Goal: Transaction & Acquisition: Purchase product/service

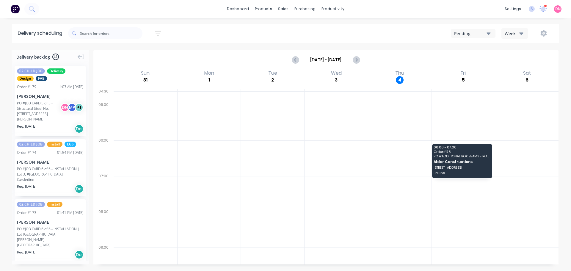
click at [553, 34] on button "button" at bounding box center [543, 33] width 19 height 11
click at [519, 35] on button "Week" at bounding box center [514, 33] width 27 height 10
click at [522, 56] on div "Vehicle" at bounding box center [529, 61] width 59 height 12
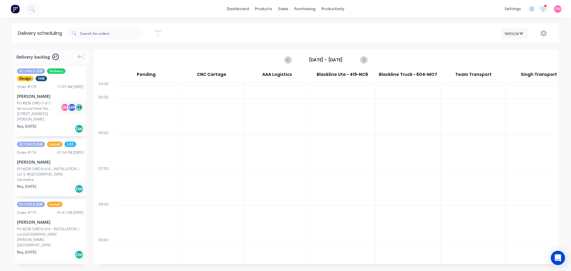
scroll to position [2, 0]
click at [366, 56] on icon "Next page" at bounding box center [363, 59] width 7 height 7
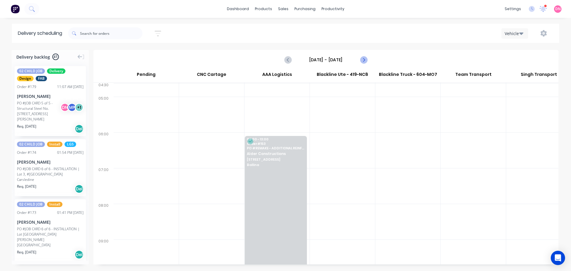
scroll to position [0, 0]
click at [366, 56] on icon "Next page" at bounding box center [363, 59] width 7 height 7
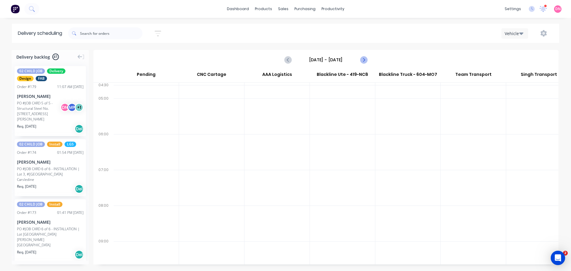
scroll to position [0, 0]
click at [366, 56] on icon "Next page" at bounding box center [363, 59] width 7 height 7
click at [366, 57] on button "Next page" at bounding box center [363, 60] width 12 height 12
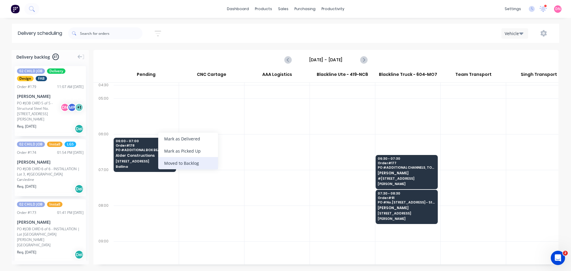
click at [171, 157] on div "Moved to Backlog" at bounding box center [188, 163] width 60 height 12
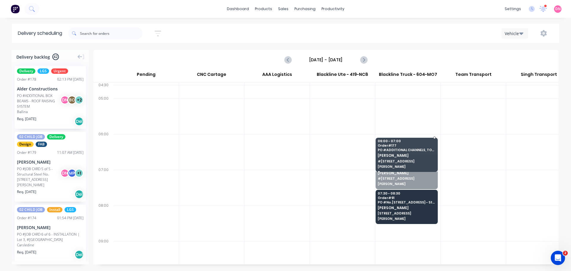
drag, startPoint x: 394, startPoint y: 149, endPoint x: 395, endPoint y: 147, distance: 3.2
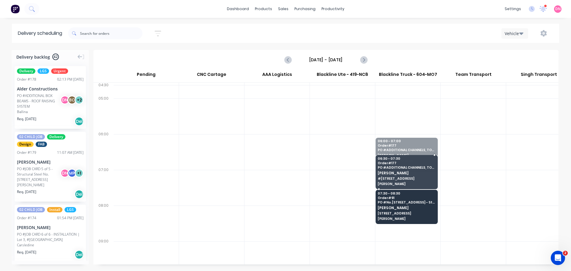
drag, startPoint x: 405, startPoint y: 135, endPoint x: 407, endPoint y: 143, distance: 8.4
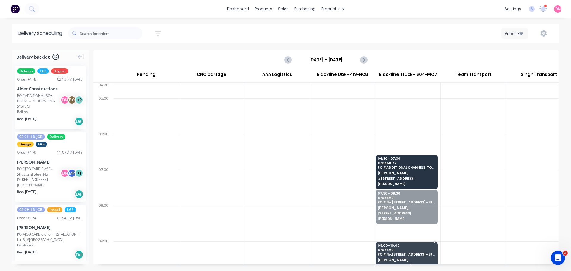
drag, startPoint x: 403, startPoint y: 163, endPoint x: 410, endPoint y: 201, distance: 39.0
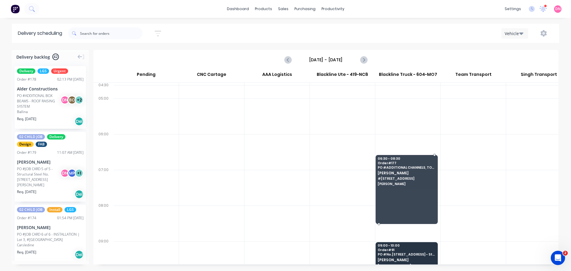
drag, startPoint x: 419, startPoint y: 157, endPoint x: 420, endPoint y: 181, distance: 23.8
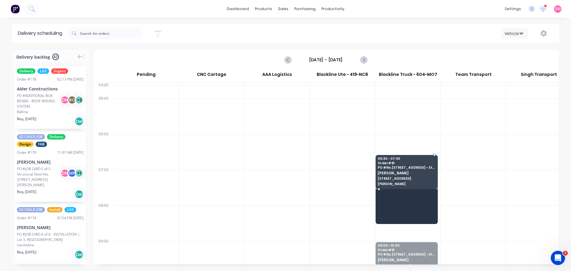
drag, startPoint x: 410, startPoint y: 208, endPoint x: 410, endPoint y: 146, distance: 62.1
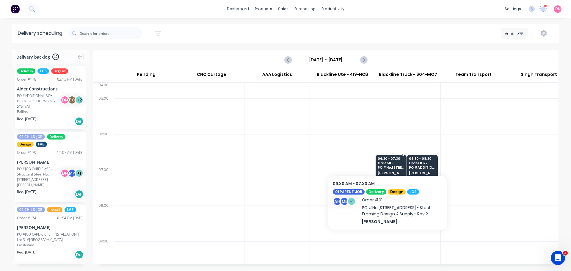
drag, startPoint x: 380, startPoint y: 157, endPoint x: 386, endPoint y: 180, distance: 23.9
click at [365, 56] on icon "Next page" at bounding box center [363, 59] width 7 height 7
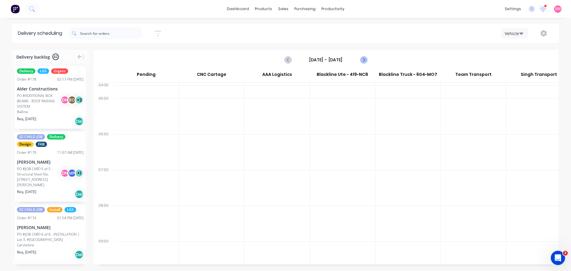
click at [365, 56] on icon "Next page" at bounding box center [363, 59] width 7 height 7
click at [290, 57] on icon "Previous page" at bounding box center [288, 59] width 3 height 5
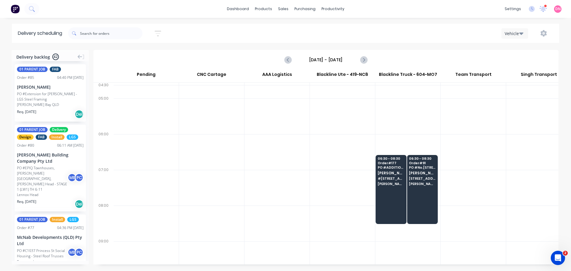
scroll to position [1919, 0]
click at [292, 56] on icon "Previous page" at bounding box center [288, 59] width 7 height 7
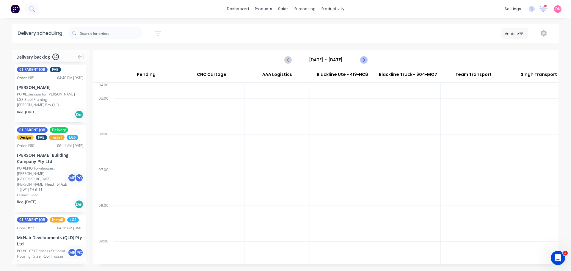
click at [367, 56] on icon "Next page" at bounding box center [363, 59] width 7 height 7
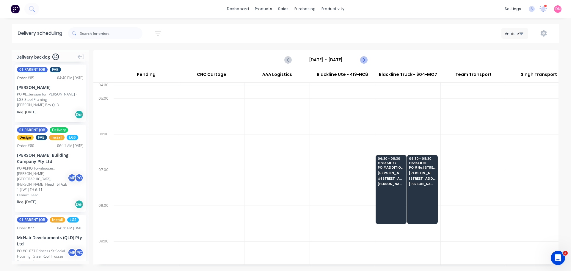
click at [367, 56] on icon "Next page" at bounding box center [363, 59] width 7 height 7
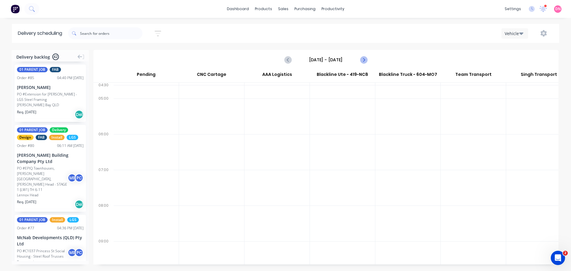
click at [367, 56] on icon "Next page" at bounding box center [363, 59] width 7 height 7
type input "Monday - 08/09/25"
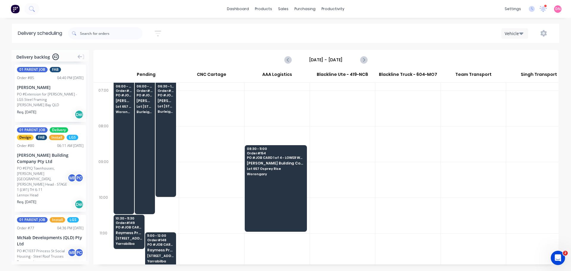
scroll to position [80, 0]
click at [174, 209] on div "Moved to Backlog" at bounding box center [190, 215] width 60 height 12
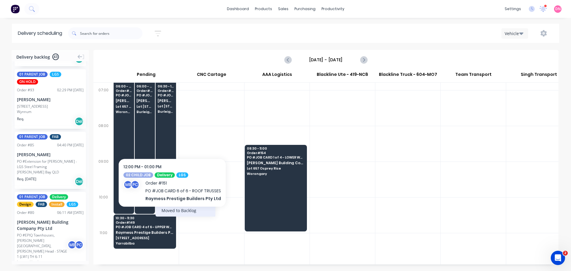
click at [171, 208] on div "Moved to Backlog" at bounding box center [186, 210] width 60 height 12
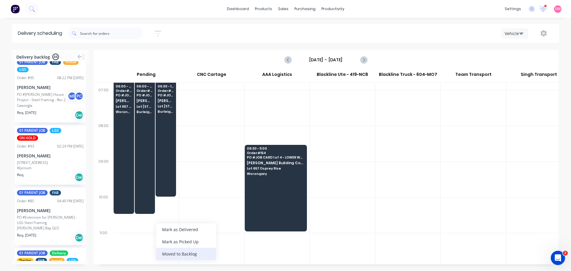
click at [168, 248] on div "Moved to Backlog" at bounding box center [186, 254] width 60 height 12
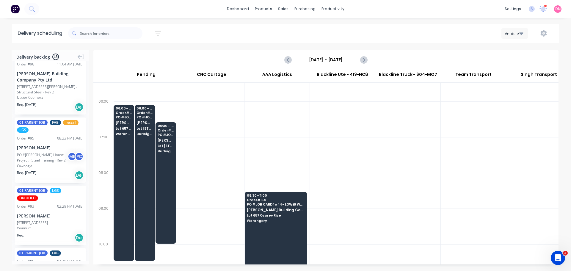
scroll to position [32, 0]
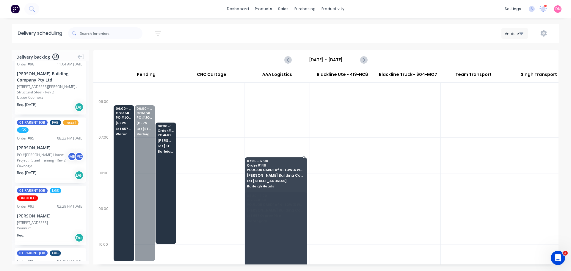
drag, startPoint x: 142, startPoint y: 109, endPoint x: 257, endPoint y: 146, distance: 121.7
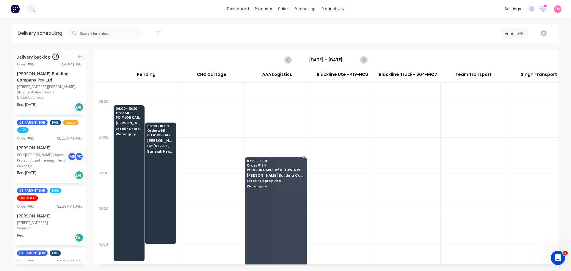
drag, startPoint x: 293, startPoint y: 153, endPoint x: 294, endPoint y: 131, distance: 21.5
drag, startPoint x: 258, startPoint y: 219, endPoint x: 258, endPoint y: 245, distance: 26.5
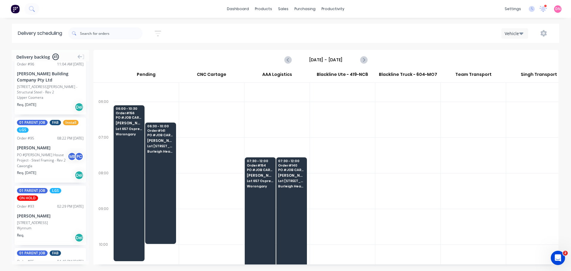
click at [307, 69] on div "AAA Logistics" at bounding box center [276, 75] width 65 height 13
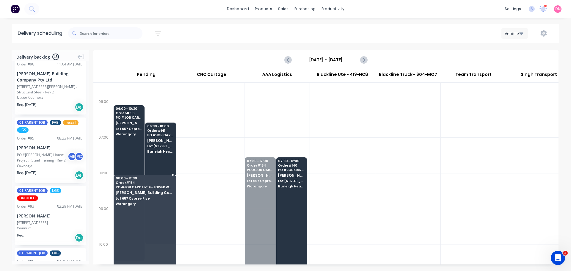
drag, startPoint x: 257, startPoint y: 142, endPoint x: 171, endPoint y: 155, distance: 87.4
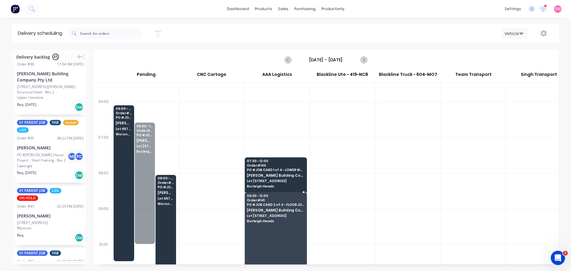
drag, startPoint x: 140, startPoint y: 131, endPoint x: 261, endPoint y: 179, distance: 130.4
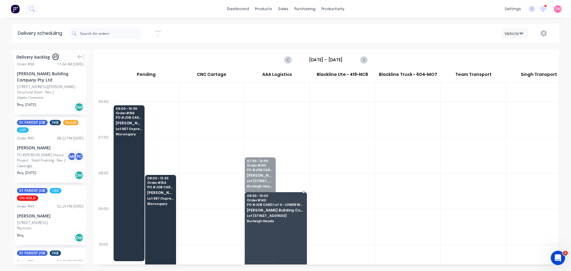
drag, startPoint x: 263, startPoint y: 160, endPoint x: 265, endPoint y: 185, distance: 24.5
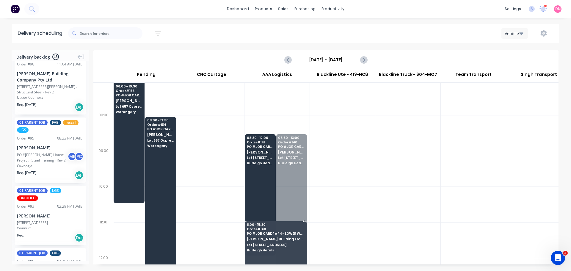
scroll to position [94, 0]
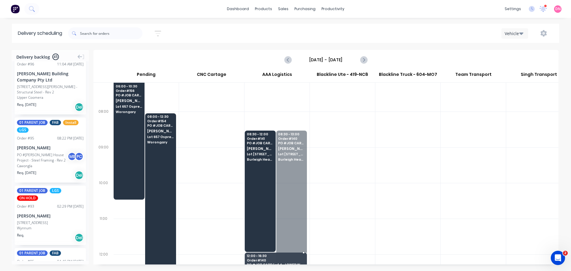
drag, startPoint x: 287, startPoint y: 169, endPoint x: 281, endPoint y: 254, distance: 84.7
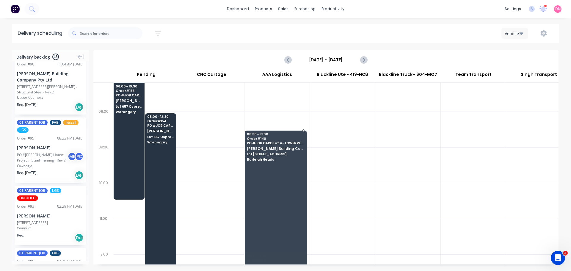
drag, startPoint x: 288, startPoint y: 203, endPoint x: 287, endPoint y: 107, distance: 95.7
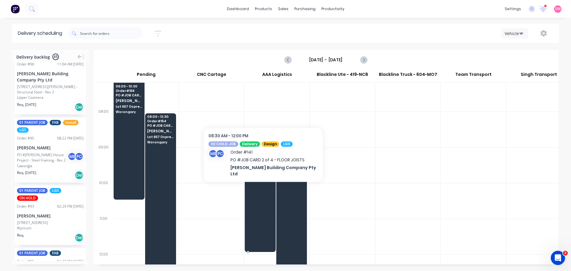
click at [256, 152] on span "Lot [STREET_ADDRESS]" at bounding box center [260, 154] width 26 height 4
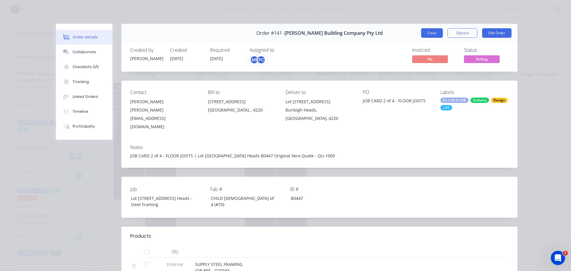
drag, startPoint x: 256, startPoint y: 111, endPoint x: 433, endPoint y: 30, distance: 194.8
click at [433, 30] on button "Close" at bounding box center [432, 33] width 22 height 10
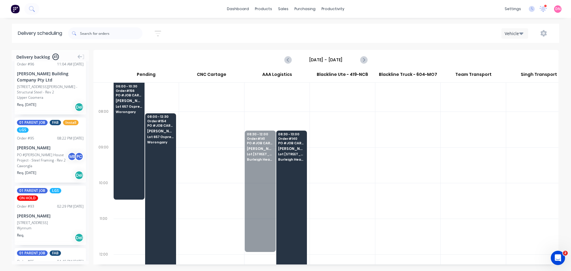
drag, startPoint x: 255, startPoint y: 135, endPoint x: 284, endPoint y: 244, distance: 113.2
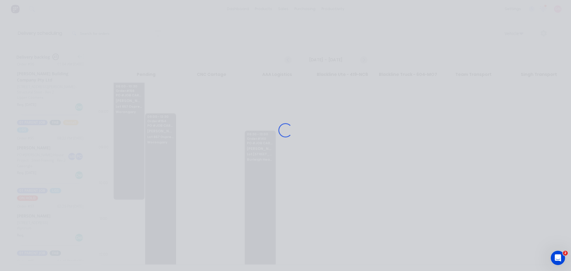
scroll to position [31, 0]
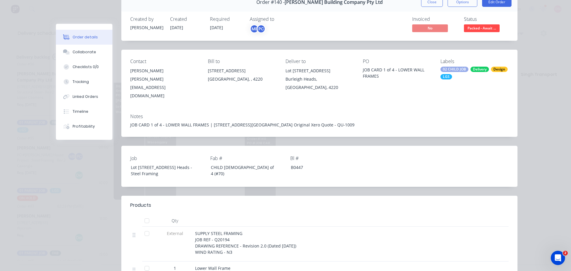
click at [345, 230] on div "SUPPLY STEEL FRAMING JOB REF - Q20194 DRAWING REFERENCE - Revision 2.0 (Dated […" at bounding box center [296, 242] width 203 height 25
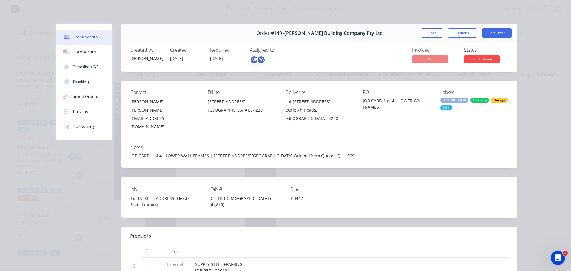
click at [441, 31] on div "Order #140 - Blackwood Building Company Pty Ltd Close Options Edit Order" at bounding box center [319, 33] width 396 height 19
click at [436, 28] on button "Close" at bounding box center [432, 33] width 22 height 10
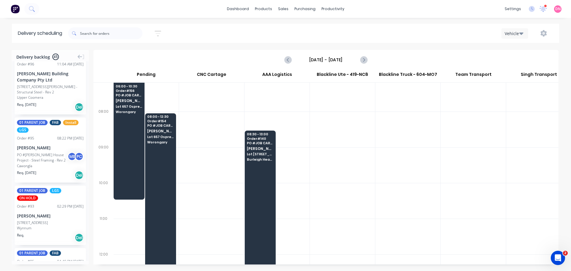
drag, startPoint x: 286, startPoint y: 213, endPoint x: 271, endPoint y: 226, distance: 19.8
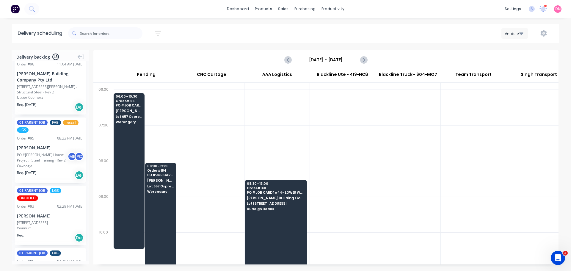
scroll to position [0, 0]
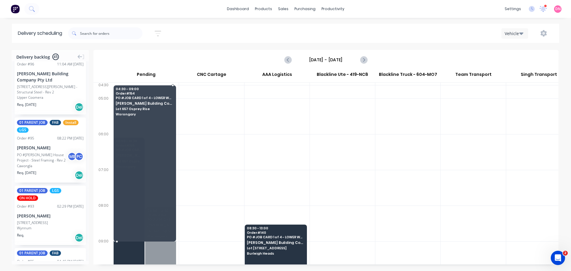
drag, startPoint x: 159, startPoint y: 206, endPoint x: 165, endPoint y: 109, distance: 96.5
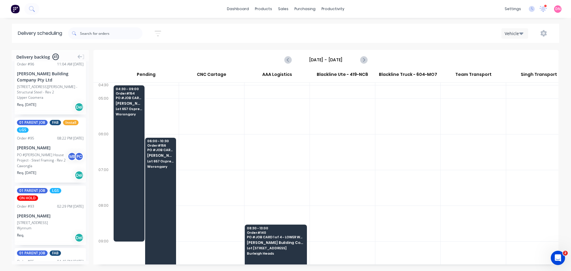
drag, startPoint x: 166, startPoint y: 118, endPoint x: 159, endPoint y: 73, distance: 45.7
click at [159, 73] on div "Pending CNC Cartage AAA Logistics Blackline Ute - 419-NC8 Blackline Truck - 604…" at bounding box center [325, 166] width 465 height 195
click at [159, 73] on div "Pending" at bounding box center [145, 75] width 65 height 13
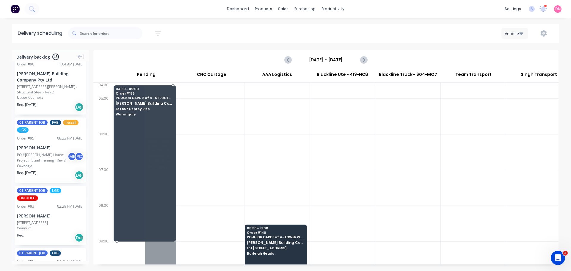
drag, startPoint x: 152, startPoint y: 179, endPoint x: 155, endPoint y: 143, distance: 35.8
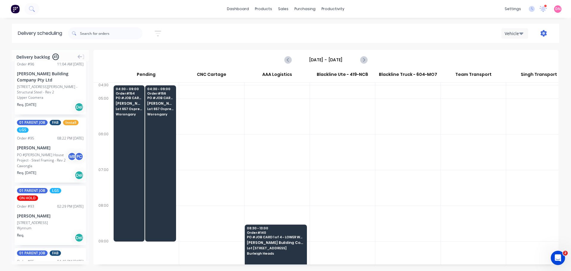
click at [547, 33] on icon "button" at bounding box center [543, 33] width 7 height 7
click at [524, 57] on div "Settings" at bounding box center [525, 61] width 46 height 9
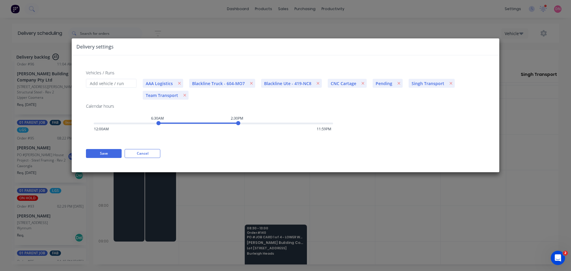
drag, startPoint x: 134, startPoint y: 89, endPoint x: 154, endPoint y: 92, distance: 19.8
click at [154, 92] on div "Vehicles / Runs AAA Logistics Blackline Truck - 604-MO7 Blackline Ute - 419-NC8…" at bounding box center [286, 113] width 428 height 117
click at [109, 149] on button "Save" at bounding box center [104, 153] width 36 height 9
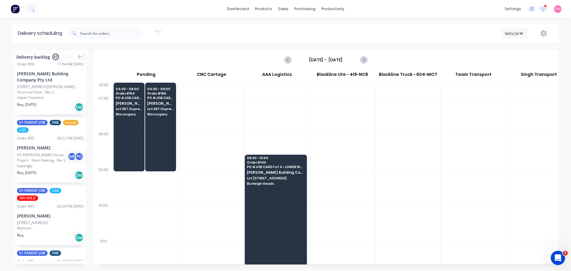
scroll to position [40, 0]
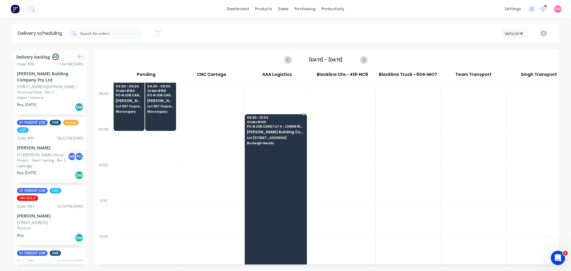
click at [268, 145] on div at bounding box center [276, 191] width 62 height 155
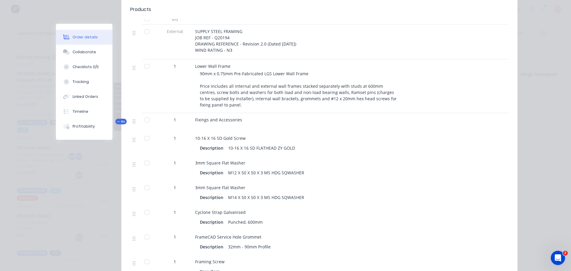
scroll to position [233, 0]
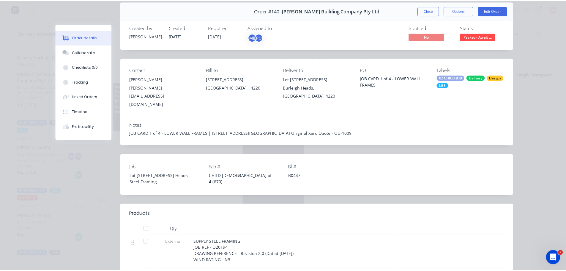
scroll to position [0, 0]
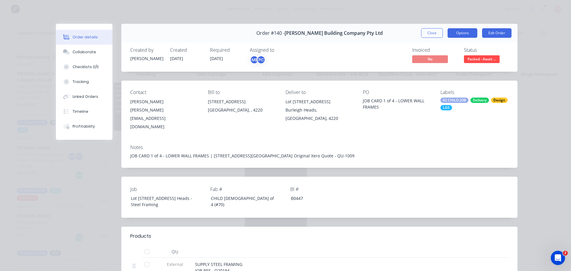
click at [459, 29] on button "Options" at bounding box center [462, 33] width 30 height 10
click at [502, 28] on button "Edit Order" at bounding box center [496, 33] width 29 height 10
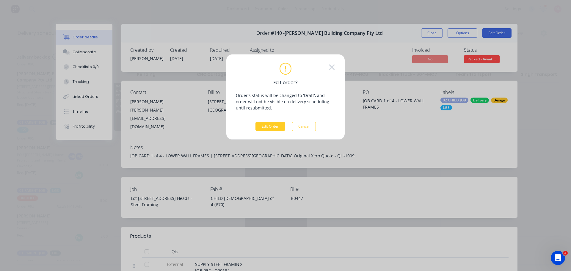
click at [281, 122] on button "Edit Order" at bounding box center [269, 127] width 29 height 10
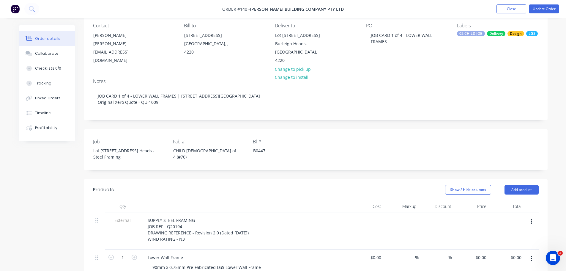
scroll to position [69, 0]
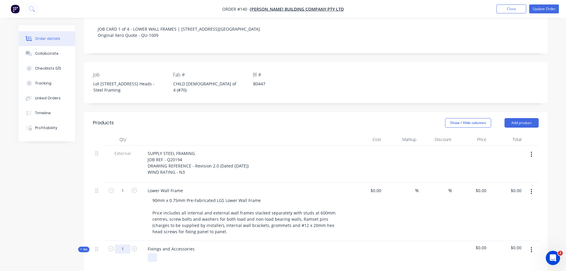
scroll to position [120, 0]
drag, startPoint x: 177, startPoint y: 158, endPoint x: 140, endPoint y: 155, distance: 36.6
click at [143, 243] on div "Fixings and Accessories" at bounding box center [171, 247] width 56 height 9
click at [198, 252] on div at bounding box center [244, 256] width 203 height 9
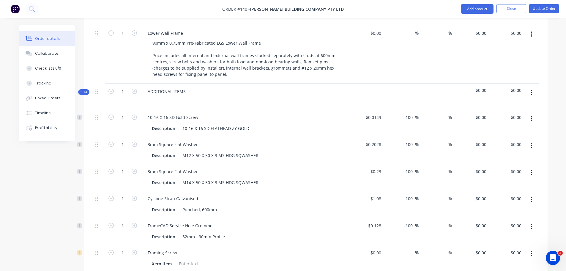
scroll to position [277, 0]
drag, startPoint x: 171, startPoint y: 228, endPoint x: 166, endPoint y: 228, distance: 4.8
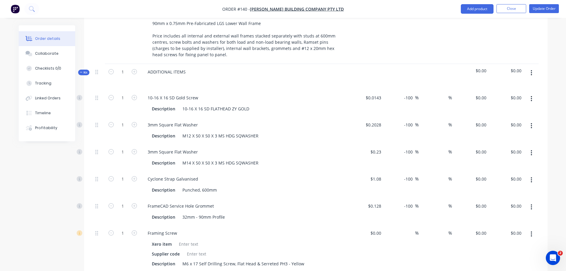
scroll to position [296, 0]
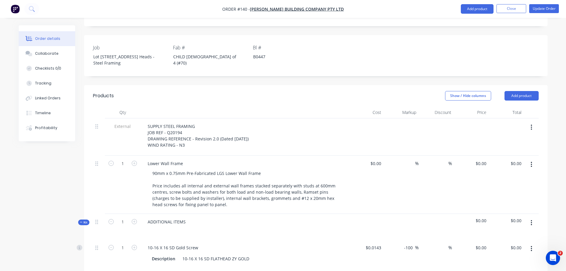
scroll to position [146, 0]
click at [536, 218] on button "button" at bounding box center [532, 223] width 14 height 11
click at [518, 234] on div "Add product to kit" at bounding box center [511, 238] width 46 height 9
click at [516, 258] on div "Product catalogue" at bounding box center [511, 262] width 46 height 9
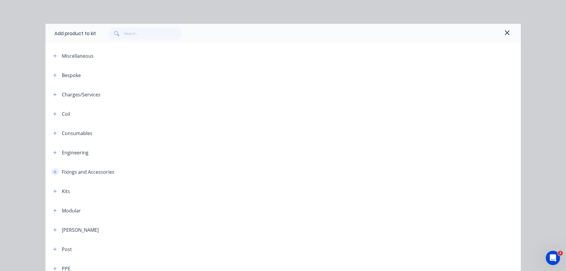
click at [53, 170] on icon "button" at bounding box center [55, 172] width 4 height 4
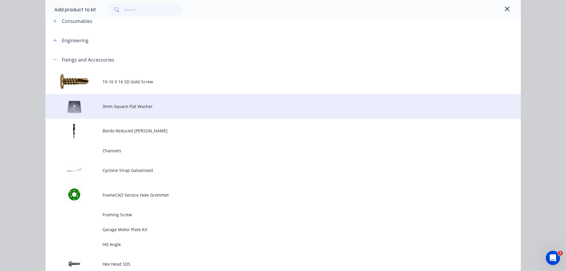
scroll to position [113, 0]
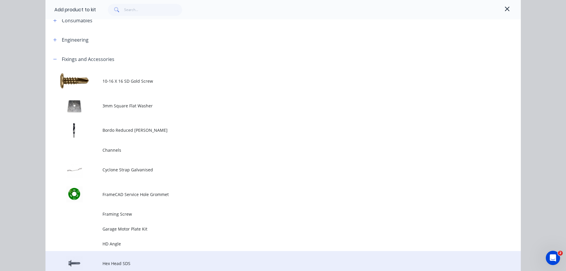
click at [139, 260] on span "Hex Head SDS" at bounding box center [270, 263] width 335 height 6
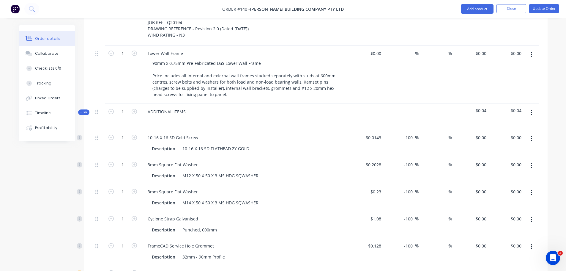
scroll to position [256, 0]
type input "0"
type input "-100"
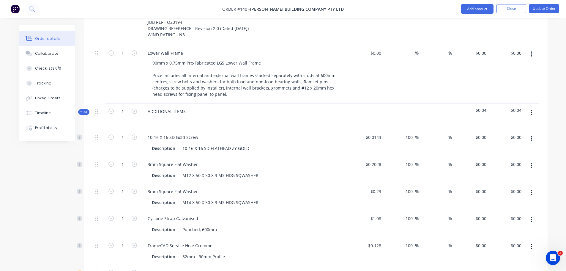
type input "$0.00"
type input "9460"
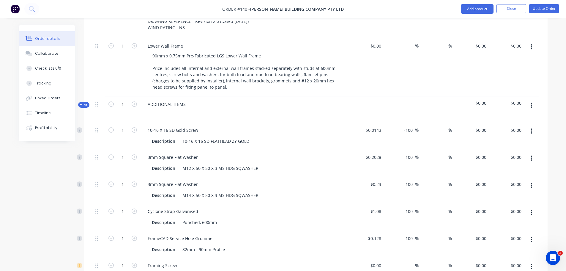
scroll to position [264, 0]
type input "$0.00"
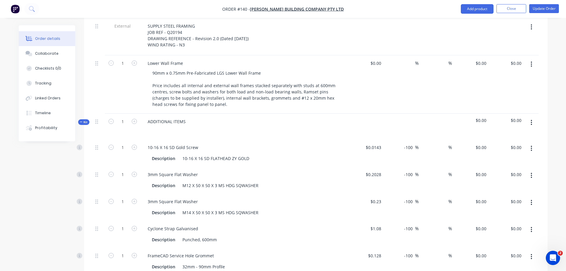
scroll to position [247, 0]
type input "-"
type input "0"
type input "0.0377"
type input "$356.64"
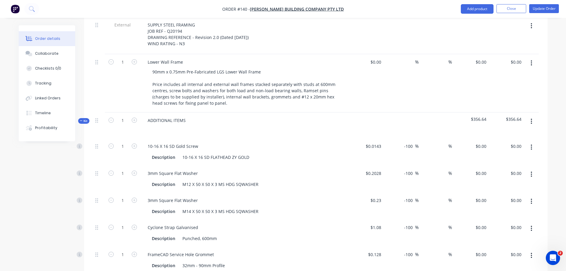
type input "$0.0377"
type input "356.64"
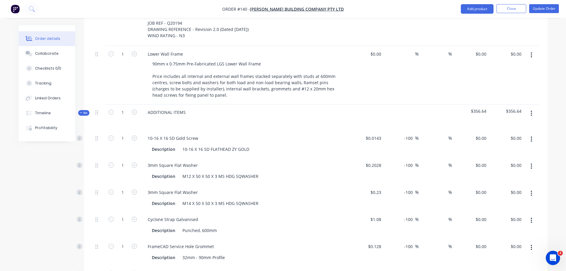
scroll to position [256, 0]
type input "0.0377"
type input "$356.64"
type input "0"
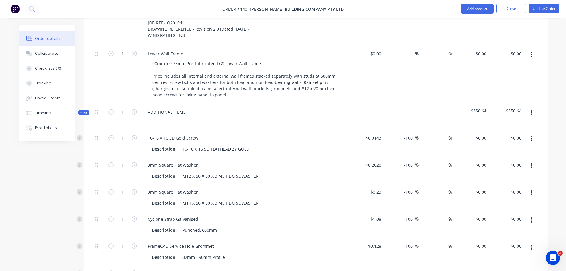
type input "-100"
type input "$0.00"
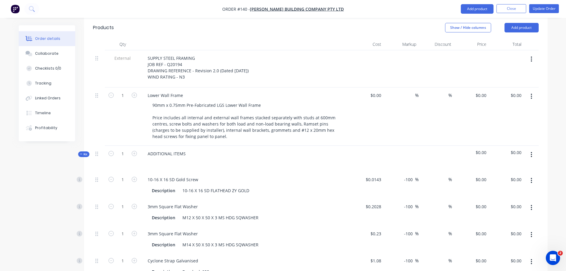
scroll to position [214, 0]
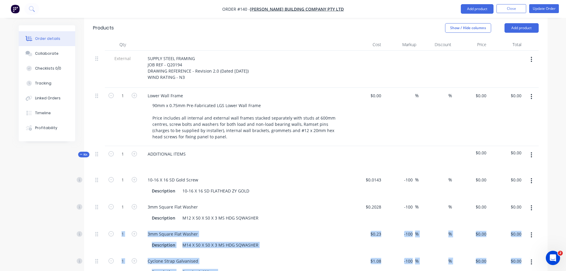
drag, startPoint x: 91, startPoint y: 242, endPoint x: 91, endPoint y: 138, distance: 104.7
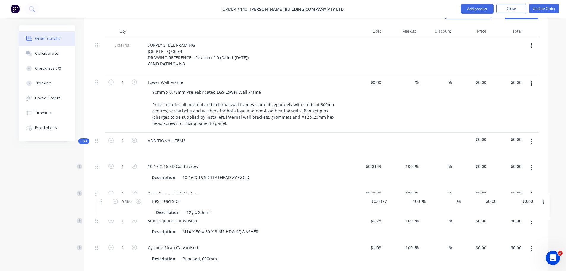
scroll to position [228, 0]
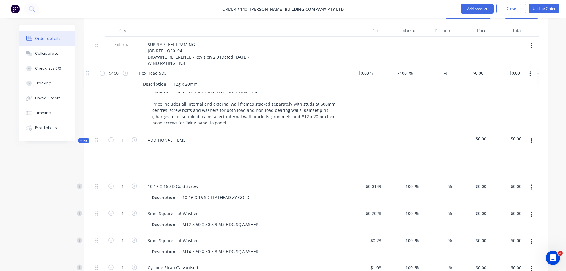
drag, startPoint x: 92, startPoint y: 243, endPoint x: 87, endPoint y: 70, distance: 172.8
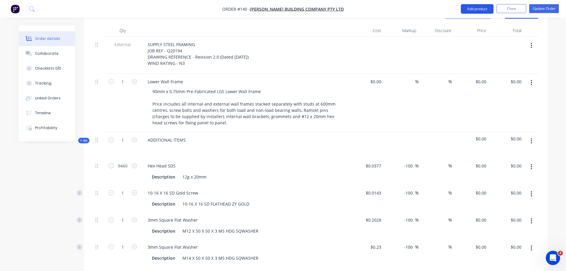
click at [486, 12] on button "Add product" at bounding box center [477, 9] width 33 height 10
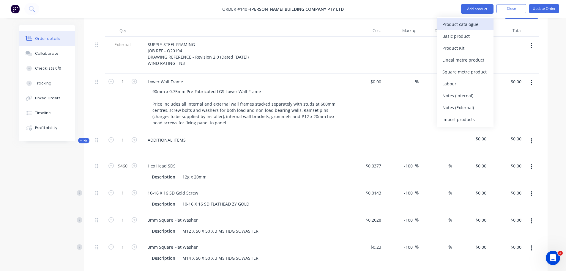
click at [475, 26] on div "Product catalogue" at bounding box center [466, 24] width 46 height 9
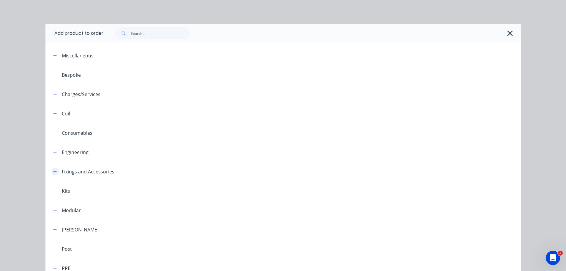
click at [53, 169] on icon "button" at bounding box center [55, 171] width 4 height 4
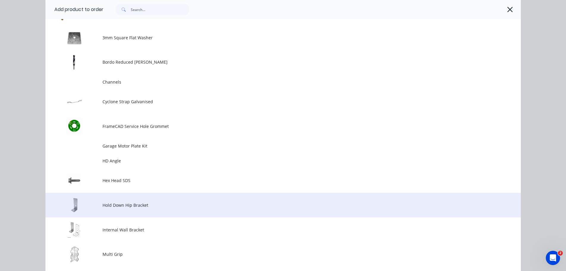
scroll to position [182, 0]
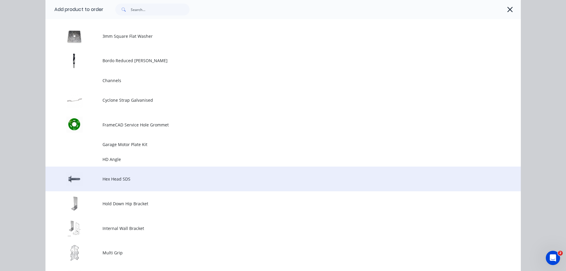
click at [137, 167] on td "Hex Head SDS" at bounding box center [312, 179] width 419 height 25
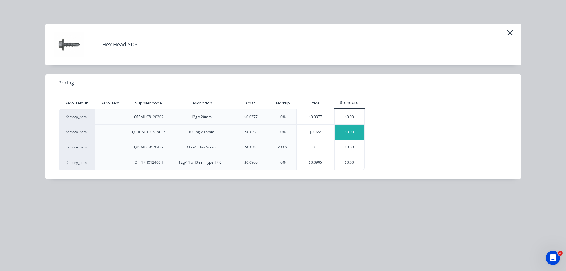
click at [341, 125] on div "$0.00" at bounding box center [350, 132] width 30 height 15
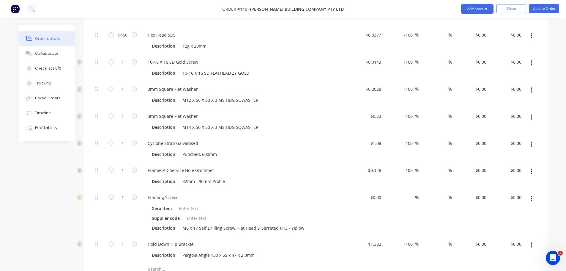
scroll to position [359, 0]
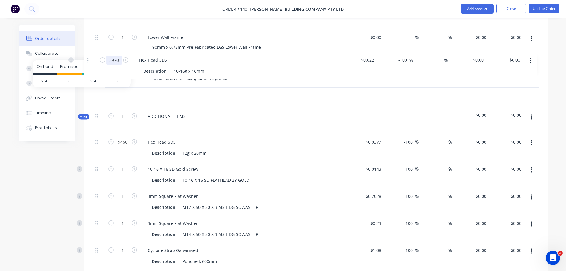
scroll to position [268, 0]
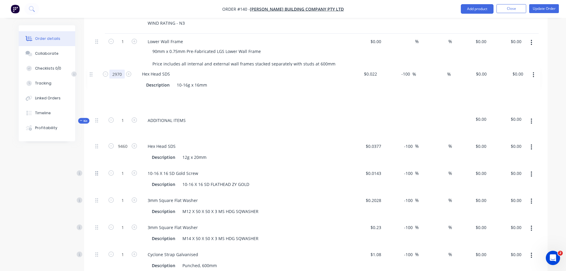
drag, startPoint x: 93, startPoint y: 232, endPoint x: 91, endPoint y: 71, distance: 160.9
click at [93, 71] on div "External SUPPLY STEEL FRAMING JOB REF - Q20194 DRAWING REFERENCE - Revision 2.0…" at bounding box center [316, 261] width 446 height 531
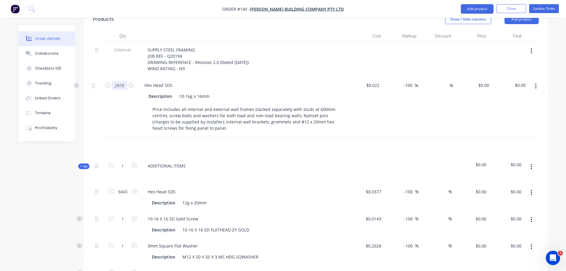
scroll to position [222, 0]
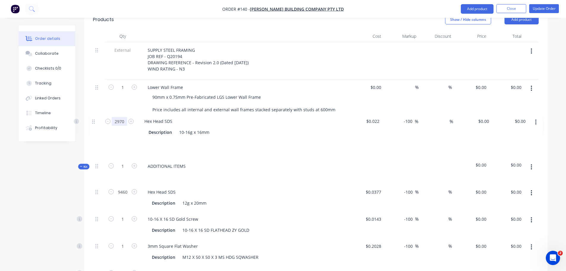
drag, startPoint x: 92, startPoint y: 58, endPoint x: 92, endPoint y: 123, distance: 64.5
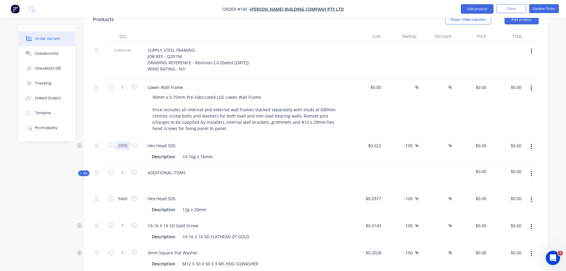
scroll to position [222, 0]
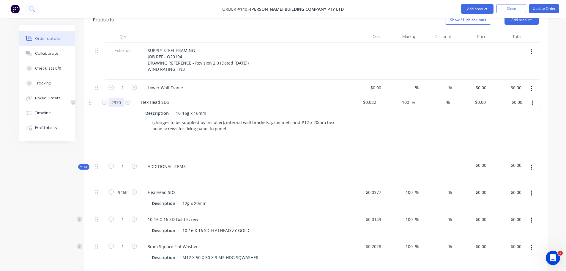
drag, startPoint x: 95, startPoint y: 59, endPoint x: 99, endPoint y: 118, distance: 59.9
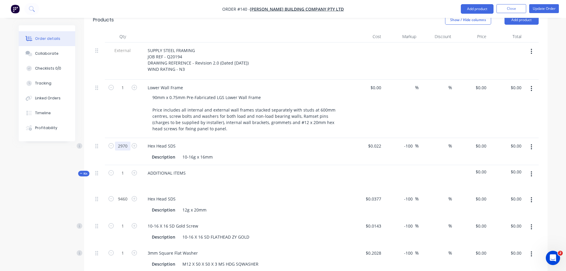
type input "2970"
click at [539, 142] on button "button" at bounding box center [532, 147] width 14 height 11
click at [517, 194] on div "Delete" at bounding box center [511, 198] width 46 height 9
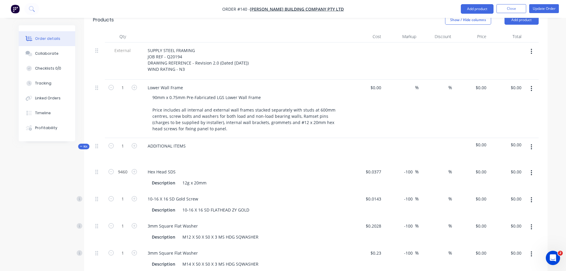
click at [533, 144] on icon "button" at bounding box center [531, 147] width 1 height 7
click at [527, 156] on button "Add product to kit" at bounding box center [511, 162] width 56 height 12
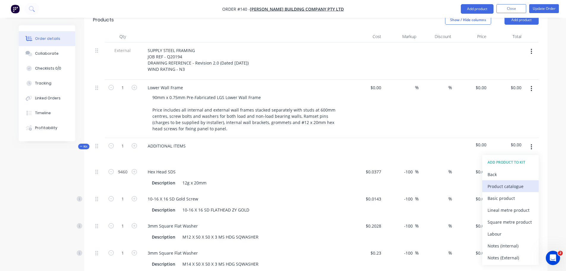
click at [514, 182] on div "Product catalogue" at bounding box center [511, 186] width 46 height 9
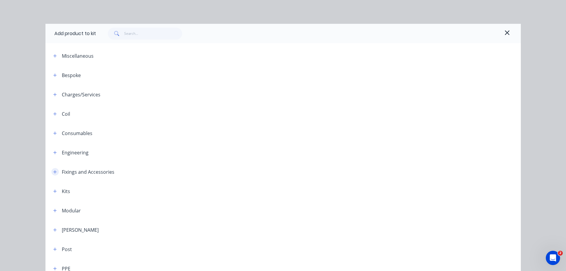
click at [53, 170] on icon "button" at bounding box center [55, 172] width 4 height 4
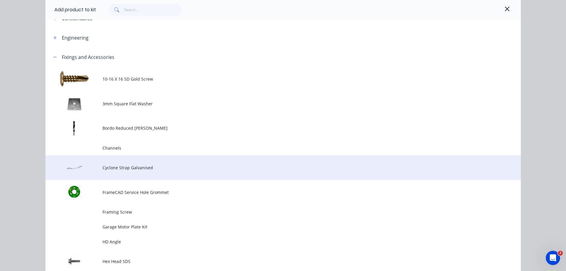
scroll to position [116, 0]
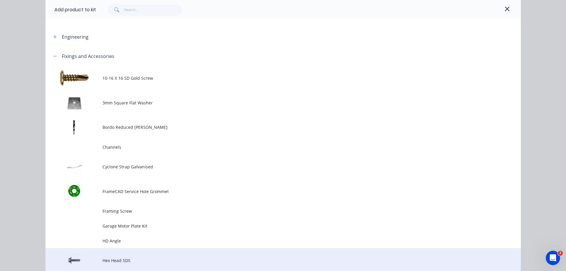
click at [124, 257] on span "Hex Head SDS" at bounding box center [270, 260] width 335 height 6
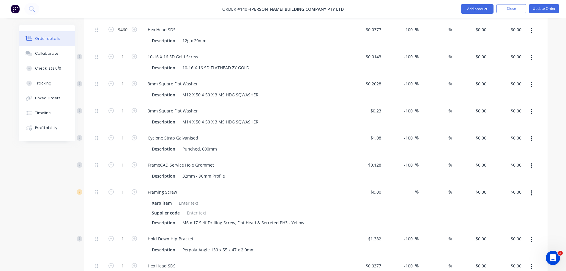
scroll to position [364, 0]
click at [536, 261] on button "button" at bounding box center [532, 266] width 14 height 11
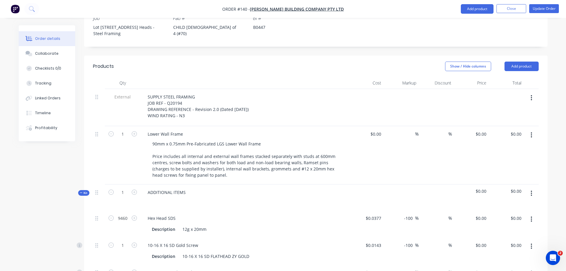
scroll to position [175, 0]
click at [539, 189] on button "button" at bounding box center [532, 194] width 14 height 11
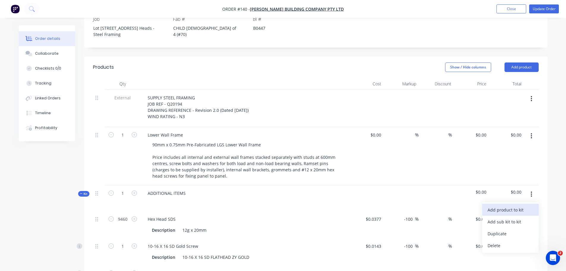
click at [521, 205] on div "Add product to kit" at bounding box center [511, 209] width 46 height 9
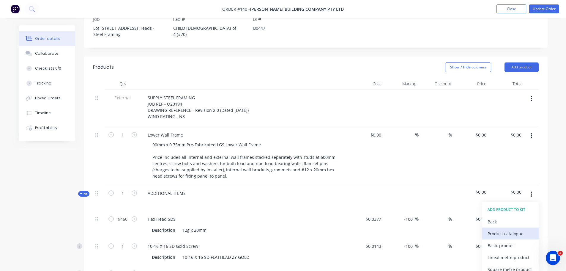
click at [513, 229] on div "Product catalogue" at bounding box center [511, 233] width 46 height 9
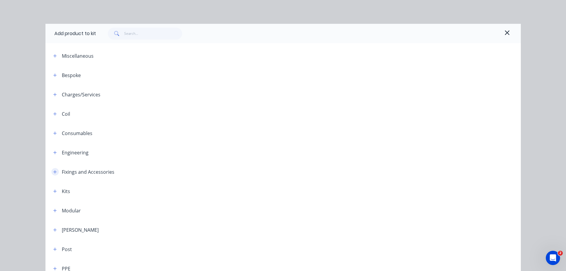
click at [53, 170] on icon "button" at bounding box center [54, 171] width 3 height 3
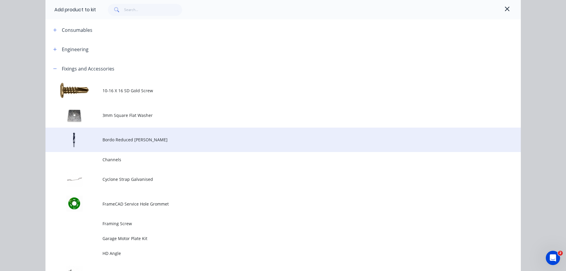
scroll to position [104, 0]
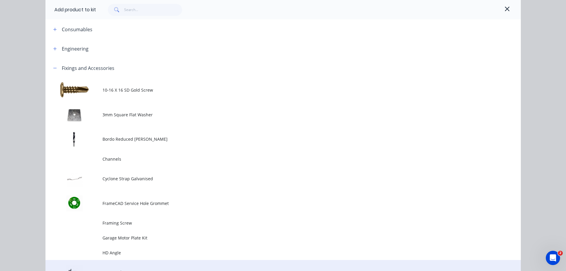
click at [113, 269] on span "Hex Head SDS" at bounding box center [270, 272] width 335 height 6
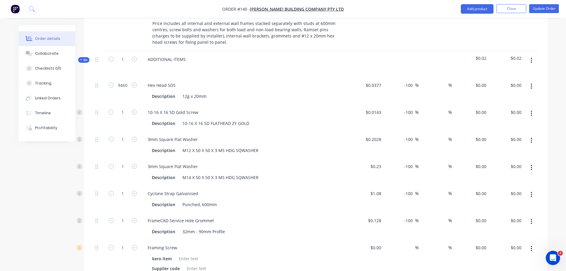
scroll to position [315, 0]
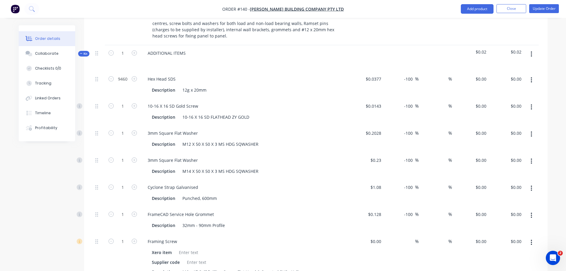
type input "2970"
type input "0.022"
type input "$65.34"
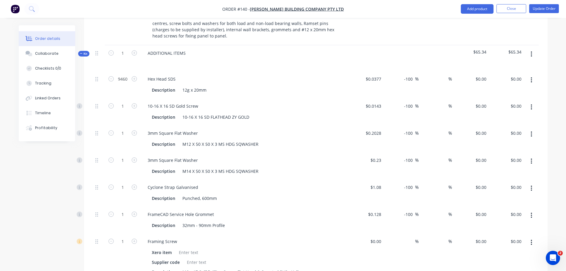
type input "0"
type input "-100"
type input "$0.00"
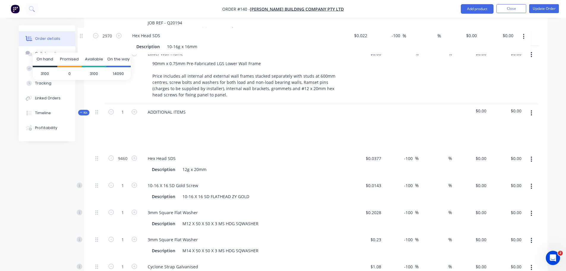
scroll to position [205, 0]
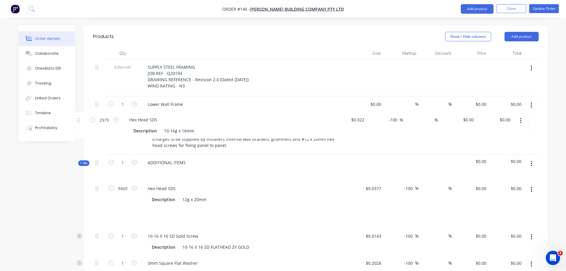
drag, startPoint x: 92, startPoint y: 164, endPoint x: 77, endPoint y: 116, distance: 50.7
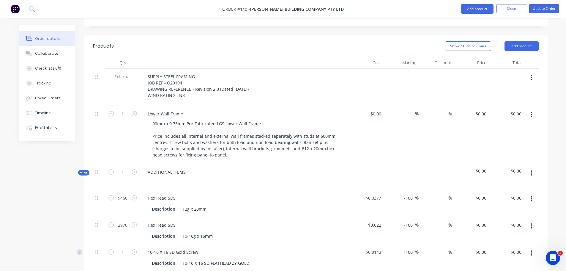
scroll to position [195, 0]
click at [539, 168] on button "button" at bounding box center [532, 173] width 14 height 11
click at [524, 185] on div "Add product to kit" at bounding box center [511, 189] width 46 height 9
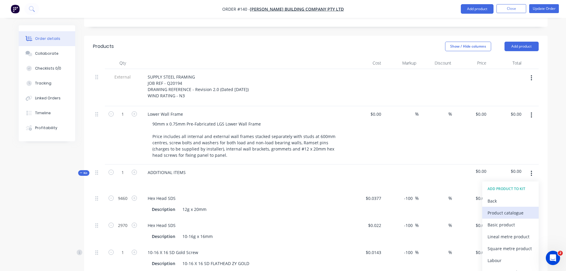
click at [524, 208] on div "Product catalogue" at bounding box center [511, 212] width 46 height 9
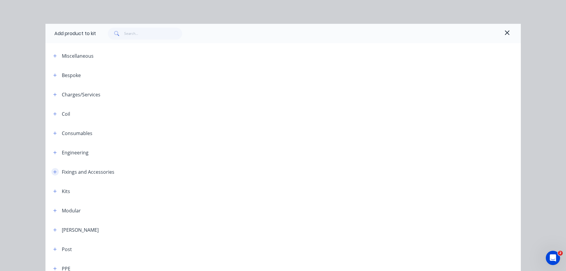
click at [51, 168] on button "button" at bounding box center [54, 171] width 7 height 7
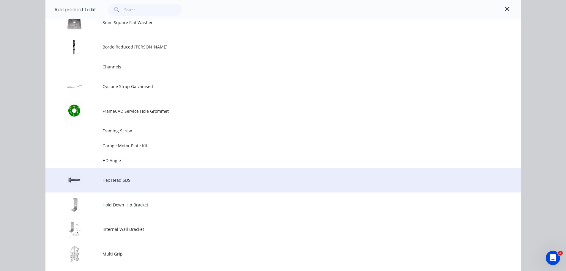
scroll to position [197, 0]
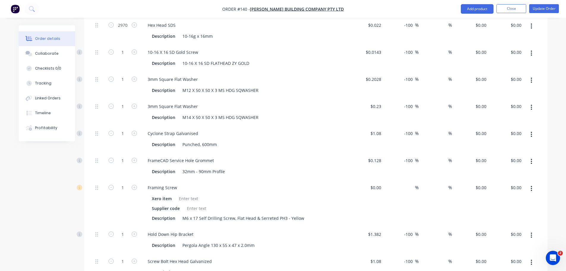
scroll to position [396, 0]
click at [121, 257] on input "1" at bounding box center [122, 261] width 15 height 9
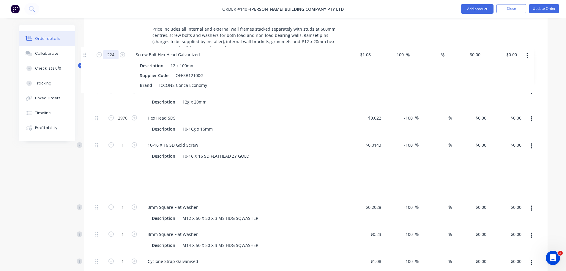
scroll to position [301, 0]
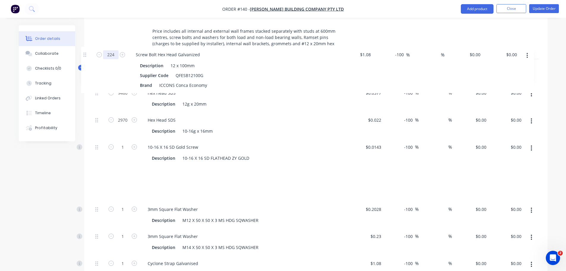
drag, startPoint x: 93, startPoint y: 175, endPoint x: 82, endPoint y: 57, distance: 118.0
click at [82, 57] on div "Order details Collaborate Checklists 0/0 Tracking Linked Orders Timeline Profit…" at bounding box center [283, 216] width 541 height 983
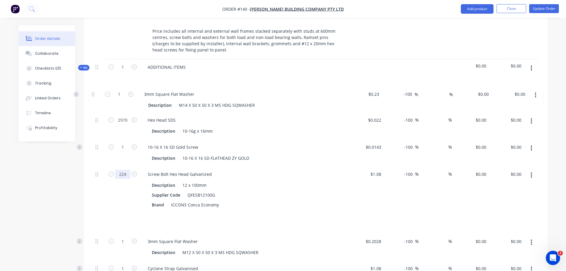
drag, startPoint x: 92, startPoint y: 115, endPoint x: 92, endPoint y: 91, distance: 23.5
click at [93, 91] on div "9460 Hex Head SDS Description 12g x 20mm $0.0377 $0.0377 -100 -100 % % $0.00 $0…" at bounding box center [316, 236] width 446 height 303
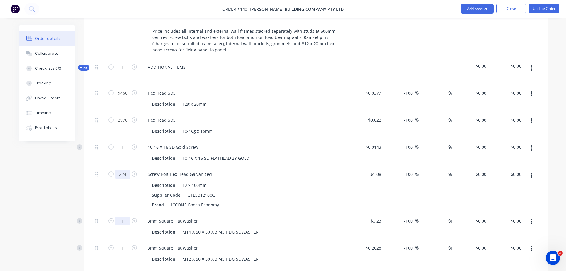
type input "224"
click at [120, 216] on input "1" at bounding box center [122, 220] width 15 height 9
type input "2"
type input "340"
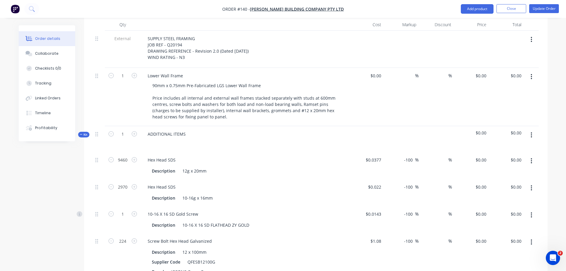
scroll to position [233, 0]
click at [539, 130] on button "button" at bounding box center [532, 135] width 14 height 11
click at [516, 147] on div "Add product to kit" at bounding box center [511, 151] width 46 height 9
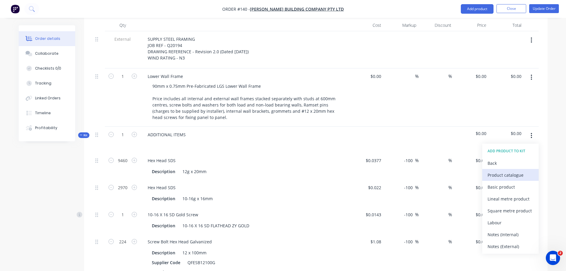
click at [498, 171] on div "Product catalogue" at bounding box center [511, 175] width 46 height 9
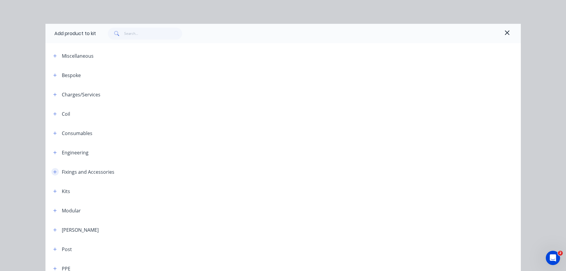
click at [53, 170] on icon "button" at bounding box center [55, 172] width 4 height 4
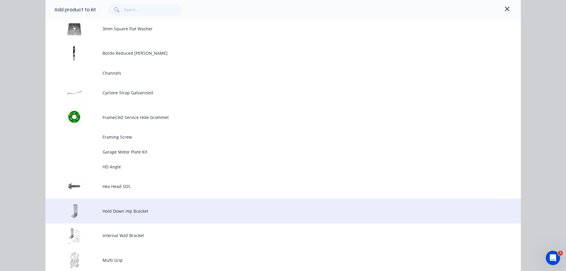
scroll to position [193, 0]
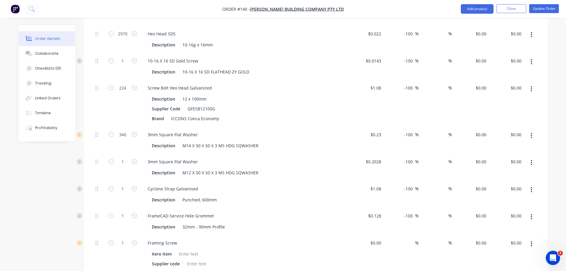
scroll to position [385, 0]
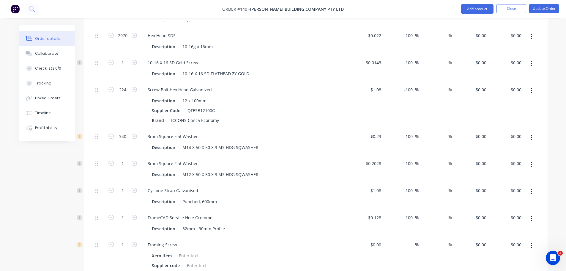
type input "115"
drag, startPoint x: 90, startPoint y: 147, endPoint x: 90, endPoint y: 105, distance: 42.5
click at [93, 105] on div "9460 Hex Head SDS Description 12g x 20mm $0.0377 $0.0377 -100 -100 % % $0.00 $0…" at bounding box center [316, 179] width 446 height 357
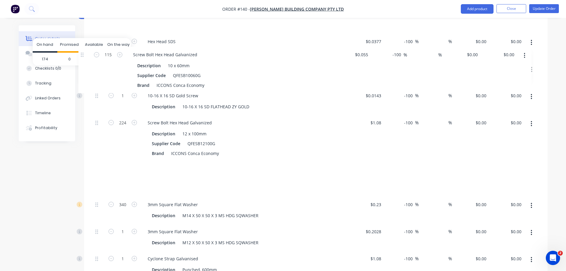
scroll to position [347, 0]
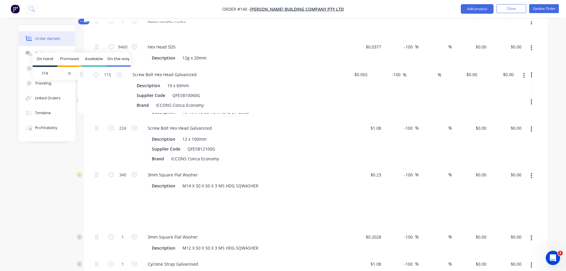
drag, startPoint x: 92, startPoint y: 148, endPoint x: 80, endPoint y: 71, distance: 77.9
click at [80, 71] on body "Order #140 - Blackwood Building Company Pty Ltd Add product Close Update Order …" at bounding box center [283, 180] width 566 height 1055
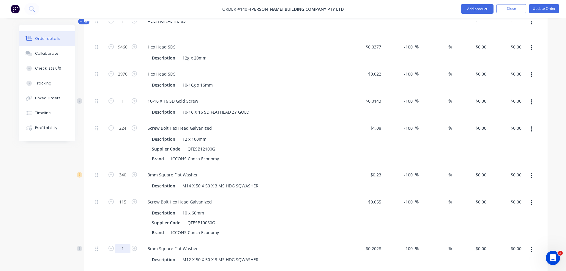
click at [119, 244] on input "1" at bounding box center [122, 248] width 15 height 9
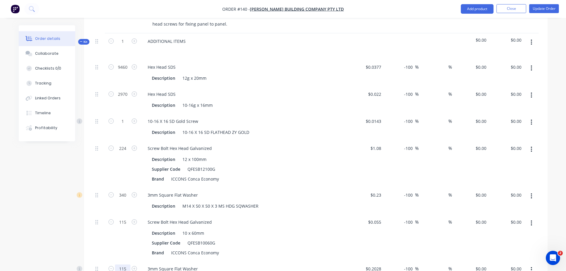
scroll to position [326, 0]
type input "115"
click at [264, 249] on div "Brand ICCONS Conca Economy" at bounding box center [244, 253] width 188 height 9
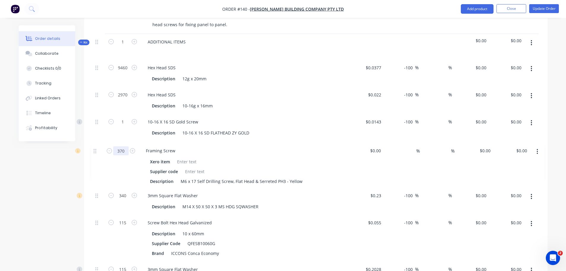
drag, startPoint x: 92, startPoint y: 186, endPoint x: 94, endPoint y: 148, distance: 37.8
click at [94, 148] on div "9460 Hex Head SDS Description 12g x 20mm $0.0377 $0.0377 -100 -100 % % $0.00 $0…" at bounding box center [316, 232] width 446 height 345
type input "370"
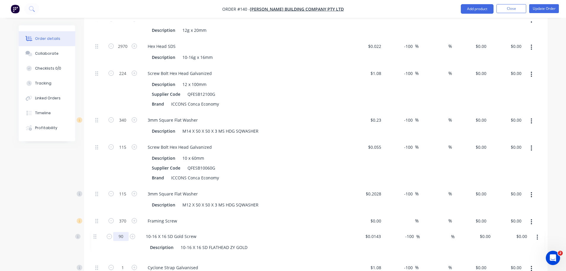
scroll to position [385, 0]
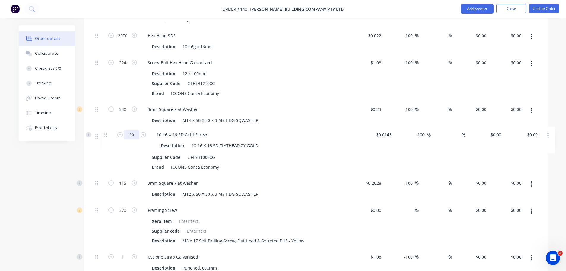
drag, startPoint x: 92, startPoint y: 123, endPoint x: 103, endPoint y: 135, distance: 16.6
click at [103, 135] on div "9460 Hex Head SDS Description 12g x 20mm $0.0377 $0.0377 -100 -100 % % $0.00 $0…" at bounding box center [316, 176] width 446 height 350
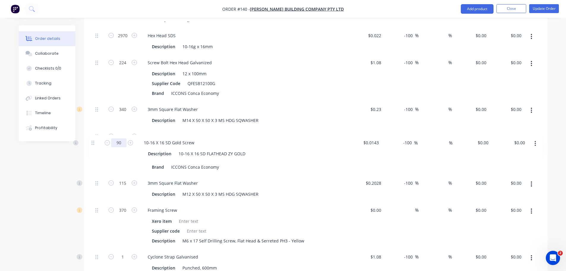
type input "90"
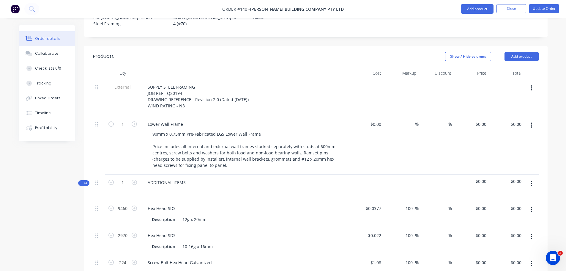
scroll to position [185, 0]
click at [489, 9] on button "Add product" at bounding box center [477, 9] width 33 height 10
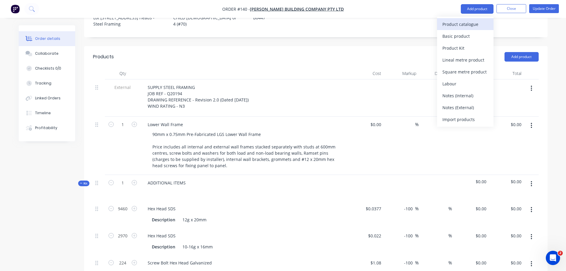
click at [481, 26] on div "Product catalogue" at bounding box center [466, 24] width 46 height 9
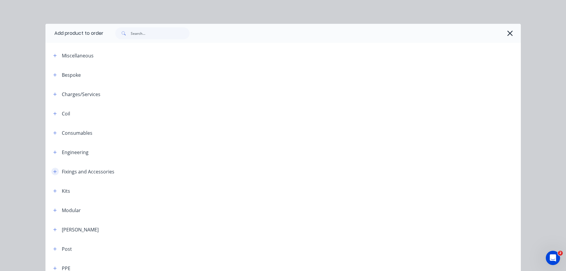
click at [51, 168] on button "button" at bounding box center [54, 171] width 7 height 7
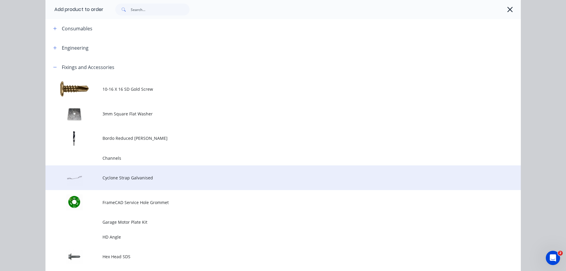
scroll to position [197, 0]
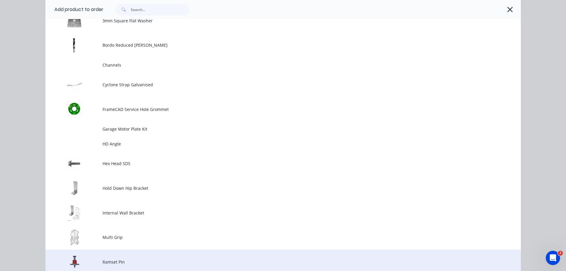
click at [132, 249] on td "Ramset Pin" at bounding box center [312, 261] width 419 height 25
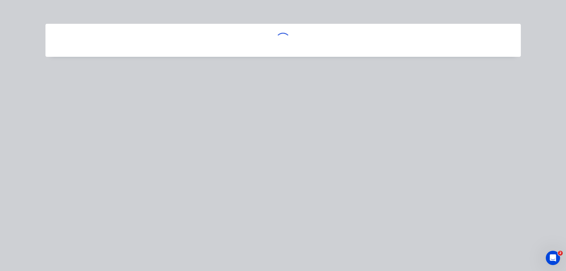
scroll to position [0, 0]
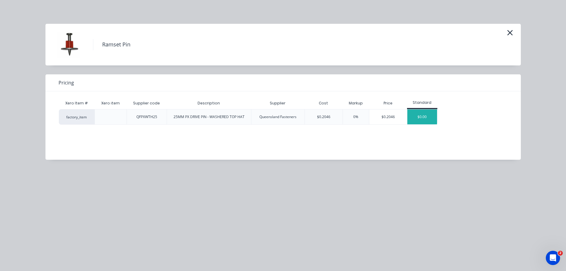
click at [415, 109] on div "$0.00" at bounding box center [423, 116] width 30 height 15
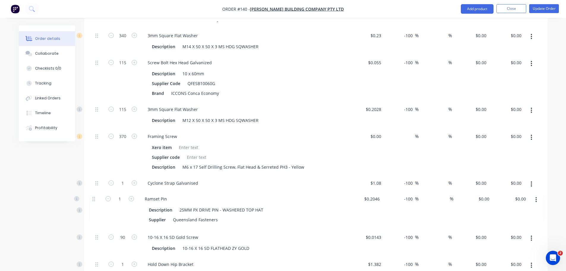
scroll to position [464, 0]
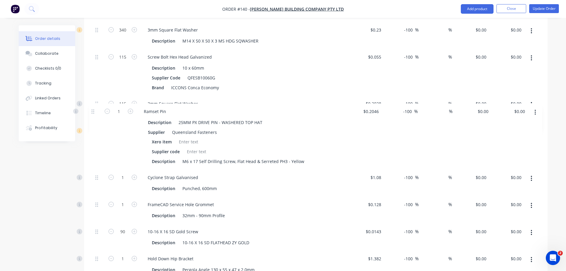
drag, startPoint x: 93, startPoint y: 232, endPoint x: 93, endPoint y: 107, distance: 125.2
click at [93, 107] on div "External SUPPLY STEEL FRAMING JOB REF - Q20194 DRAWING REFERENCE - Revision 2.0…" at bounding box center [316, 129] width 446 height 659
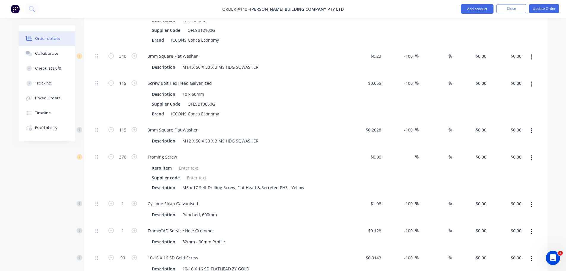
scroll to position [438, 0]
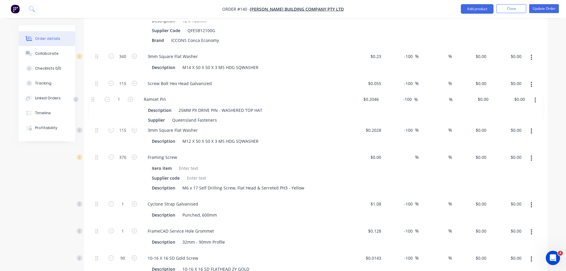
drag, startPoint x: 95, startPoint y: 144, endPoint x: 95, endPoint y: 99, distance: 44.9
click at [95, 99] on div "External SUPPLY STEEL FRAMING JOB REF - Q20194 DRAWING REFERENCE - Revision 2.0…" at bounding box center [316, 155] width 446 height 659
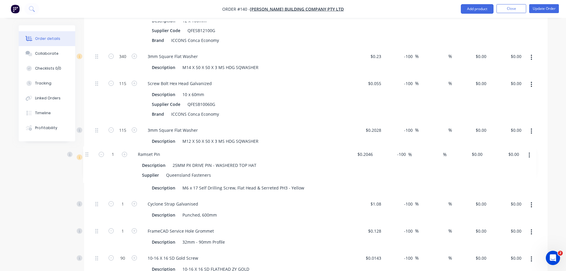
drag, startPoint x: 95, startPoint y: 140, endPoint x: 91, endPoint y: 140, distance: 3.3
click at [93, 140] on div "External SUPPLY STEEL FRAMING JOB REF - Q20194 DRAWING REFERENCE - Revision 2.0…" at bounding box center [316, 155] width 446 height 659
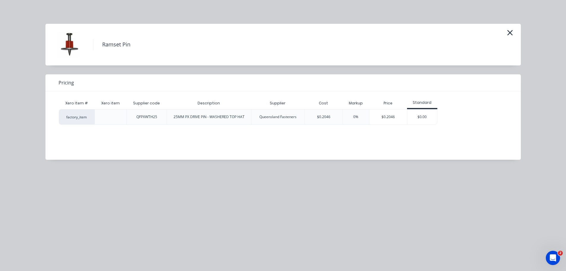
click at [516, 26] on div "Ramset Pin" at bounding box center [283, 45] width 476 height 42
click at [512, 29] on icon "button" at bounding box center [510, 33] width 6 height 8
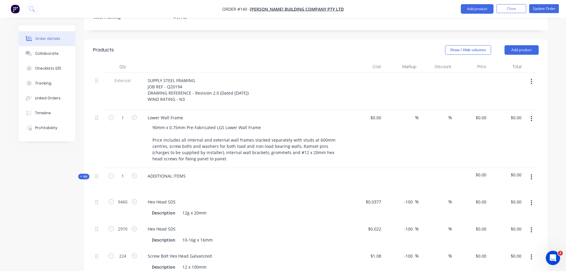
scroll to position [131, 0]
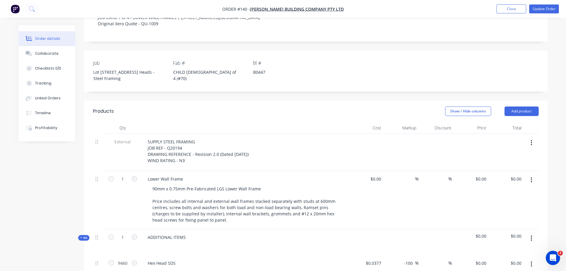
click at [533, 235] on icon "button" at bounding box center [531, 238] width 1 height 7
click at [508, 249] on div "Add product to kit" at bounding box center [511, 253] width 46 height 9
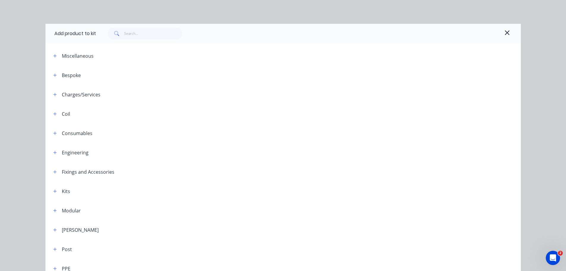
click at [51, 162] on header "Fixings and Accessories" at bounding box center [283, 171] width 476 height 19
click at [53, 170] on icon "button" at bounding box center [55, 172] width 4 height 4
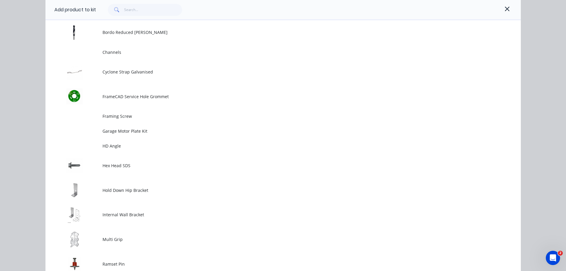
scroll to position [211, 0]
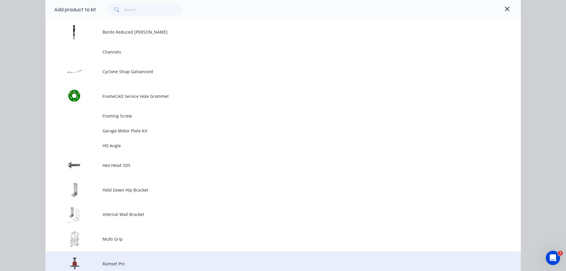
click at [113, 251] on td "Ramset Pin" at bounding box center [312, 263] width 419 height 25
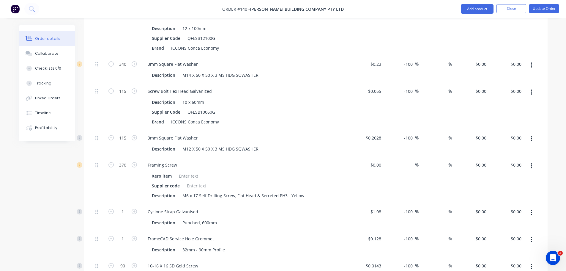
scroll to position [430, 0]
type input "233"
click at [120, 207] on input "1" at bounding box center [122, 211] width 15 height 9
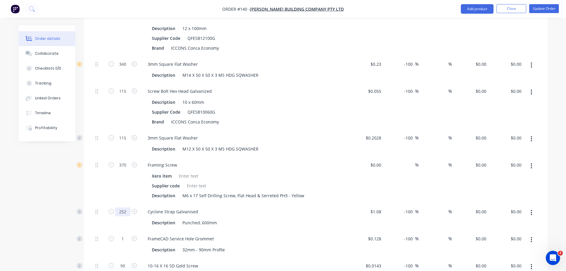
type input "252"
type input "120"
type input "387"
click at [212, 261] on div "10-16 X 16 SD Gold Screw" at bounding box center [244, 265] width 203 height 9
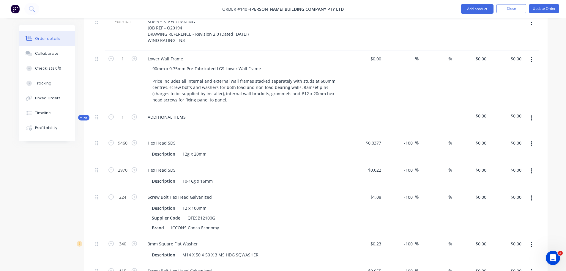
scroll to position [144, 0]
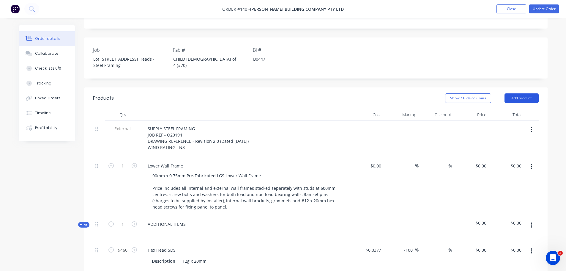
click at [522, 93] on button "Add product" at bounding box center [522, 98] width 34 height 10
click at [463, 158] on div "$0.00 $0.00" at bounding box center [471, 187] width 35 height 58
click at [538, 220] on button "button" at bounding box center [532, 225] width 14 height 11
click at [528, 236] on div "Add product to kit" at bounding box center [511, 240] width 46 height 9
click at [516, 260] on div "Product catalogue" at bounding box center [511, 264] width 46 height 9
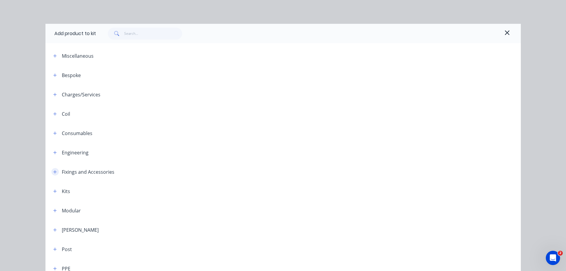
click at [51, 168] on button "button" at bounding box center [54, 171] width 7 height 7
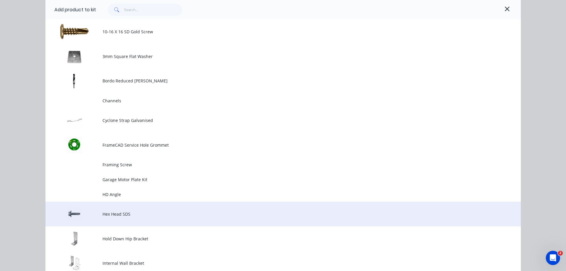
scroll to position [162, 0]
click at [141, 202] on td "Hex Head SDS" at bounding box center [312, 214] width 419 height 25
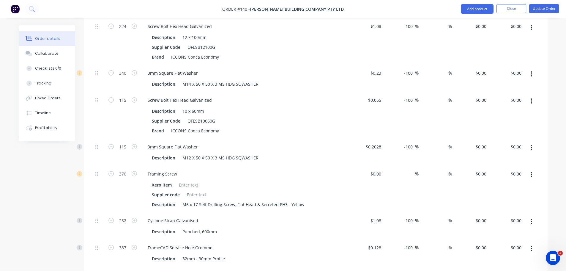
scroll to position [472, 0]
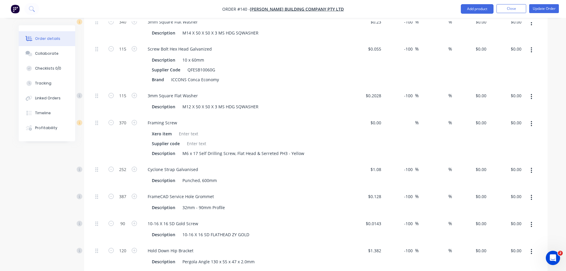
type input "880"
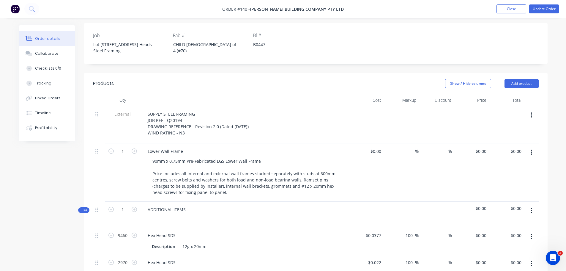
scroll to position [158, 0]
click at [535, 110] on button "button" at bounding box center [532, 115] width 14 height 11
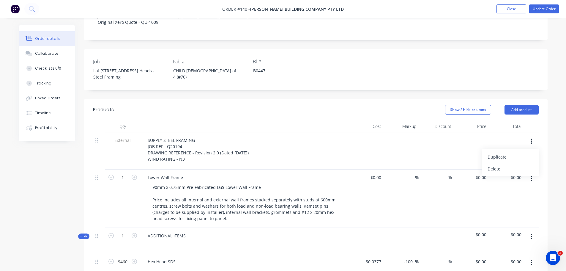
scroll to position [132, 0]
click at [522, 105] on button "Add product" at bounding box center [522, 110] width 34 height 10
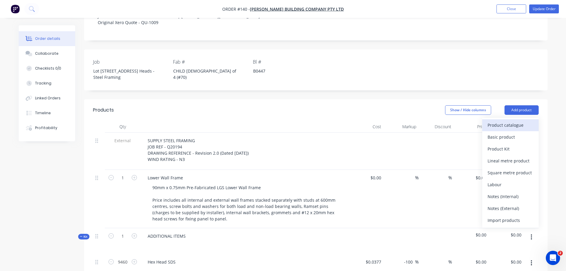
click at [515, 121] on div "Product catalogue" at bounding box center [511, 125] width 46 height 9
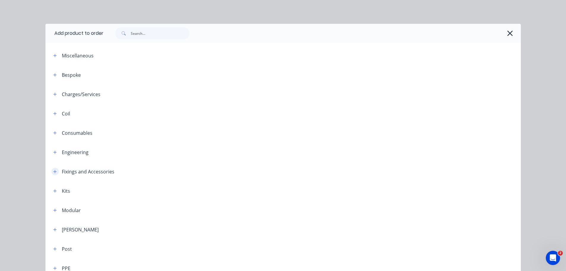
click at [53, 169] on icon "button" at bounding box center [55, 171] width 4 height 4
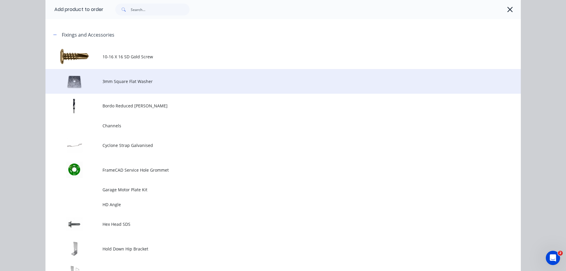
scroll to position [137, 0]
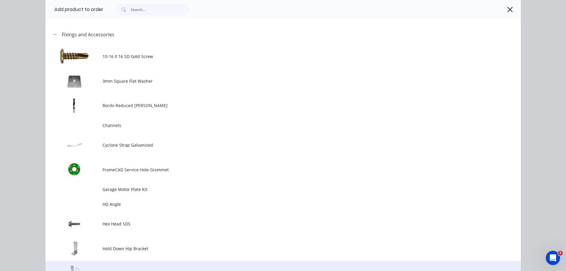
click at [131, 261] on td "Internal Wall Bracket" at bounding box center [312, 273] width 419 height 25
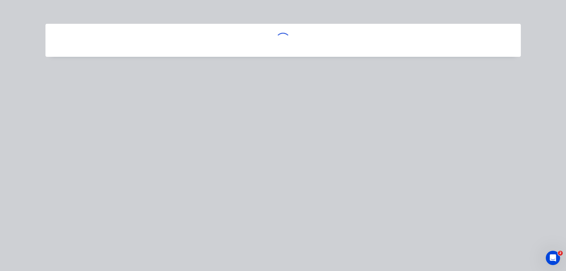
scroll to position [0, 0]
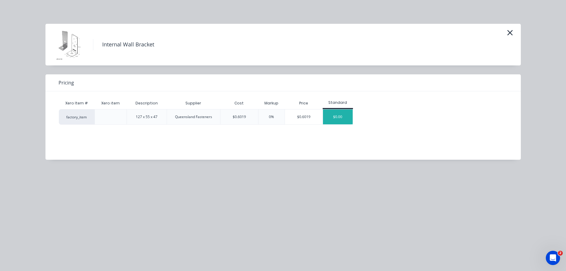
click at [336, 109] on div "$0.00" at bounding box center [338, 116] width 30 height 15
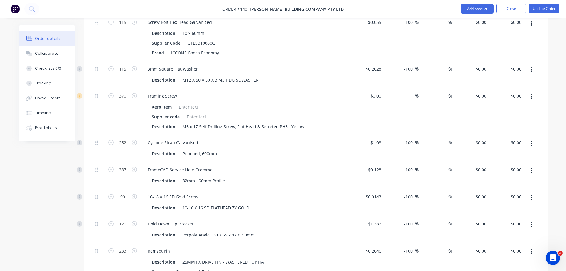
scroll to position [499, 0]
type input "2"
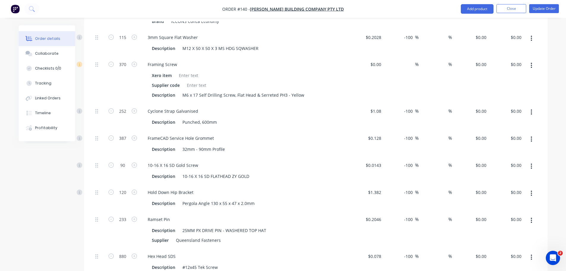
scroll to position [531, 0]
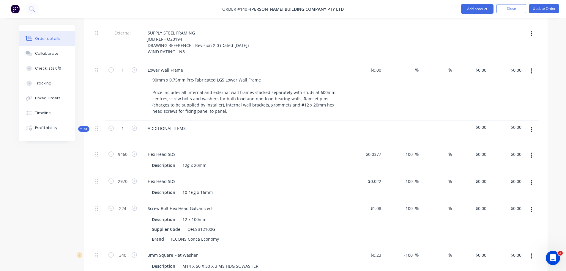
scroll to position [172, 0]
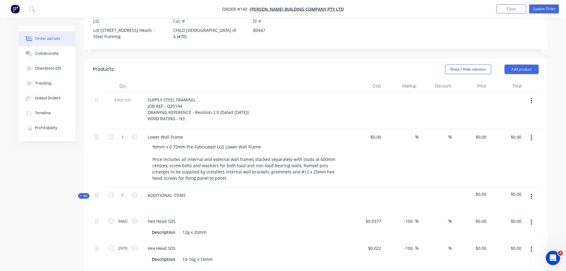
click at [536, 191] on button "button" at bounding box center [532, 196] width 14 height 11
click at [519, 206] on button "Add product to kit" at bounding box center [511, 212] width 56 height 12
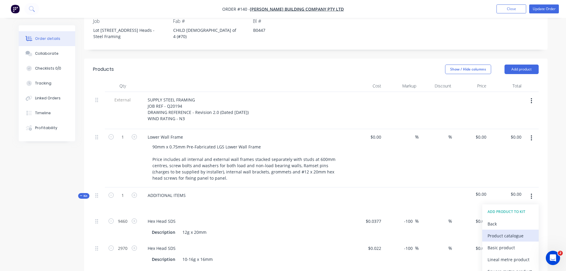
click at [508, 231] on div "Product catalogue" at bounding box center [511, 235] width 46 height 9
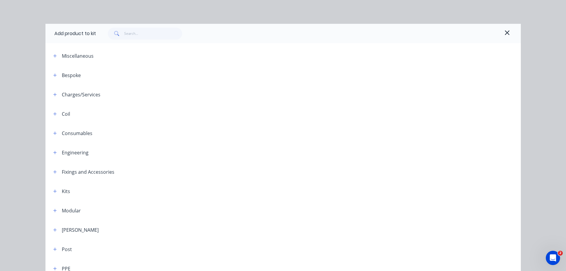
scroll to position [3, 0]
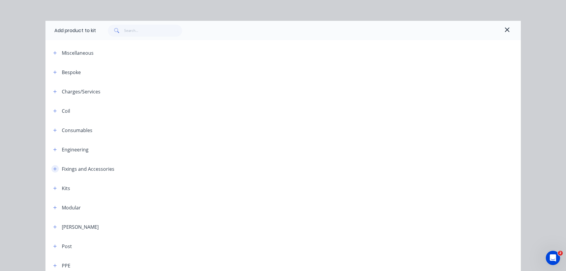
click at [51, 165] on button "button" at bounding box center [54, 168] width 7 height 7
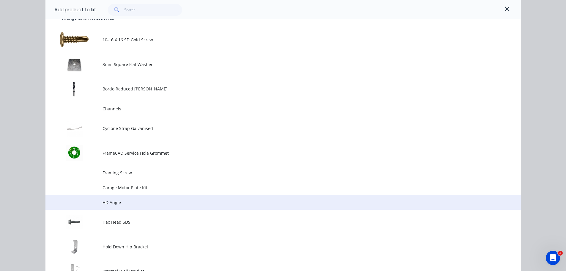
scroll to position [155, 0]
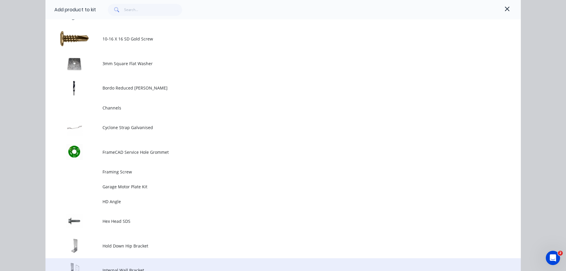
click at [120, 267] on span "Internal Wall Bracket" at bounding box center [270, 270] width 335 height 6
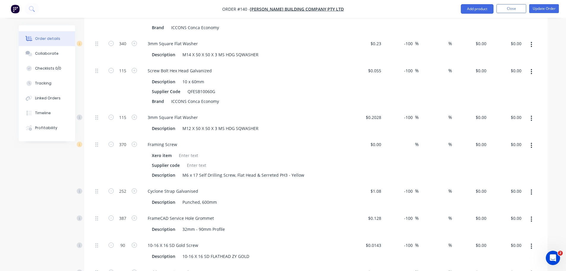
scroll to position [451, 0]
type input "31"
drag, startPoint x: 93, startPoint y: 163, endPoint x: 91, endPoint y: 113, distance: 49.7
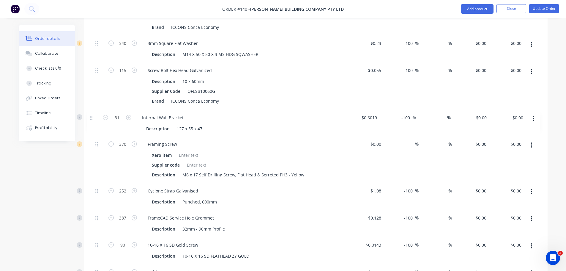
click at [93, 113] on div "9460 Hex Head SDS Description 12g x 20mm $0.0377 $0.0377 -100 -100 % % $0.00 $0…" at bounding box center [316, 155] width 446 height 441
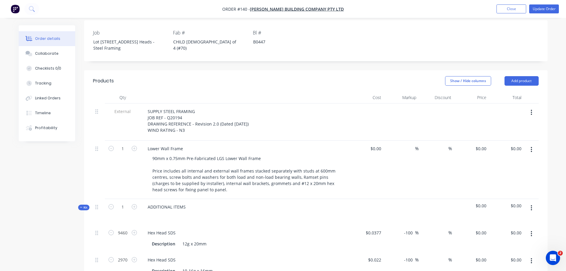
scroll to position [147, 0]
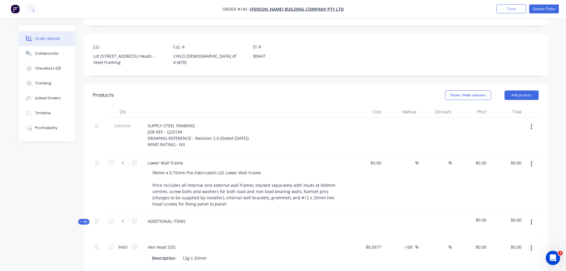
click at [78, 219] on div "Kit" at bounding box center [83, 222] width 11 height 6
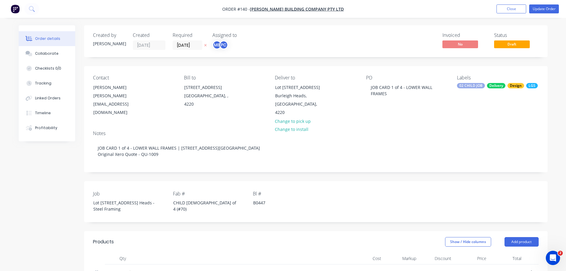
scroll to position [0, 0]
click at [180, 40] on input "[DATE]" at bounding box center [187, 44] width 29 height 9
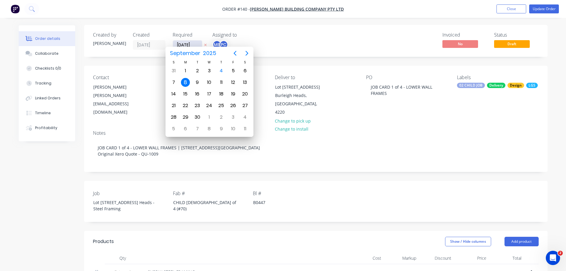
click at [180, 40] on input "[DATE]" at bounding box center [187, 44] width 29 height 9
click at [219, 40] on div "PC" at bounding box center [223, 44] width 9 height 9
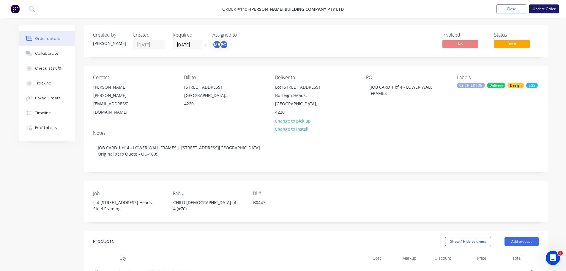
click at [551, 8] on button "Update Order" at bounding box center [545, 8] width 30 height 9
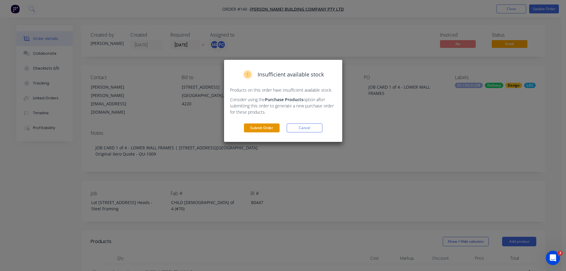
click at [270, 123] on button "Submit Order" at bounding box center [262, 127] width 36 height 9
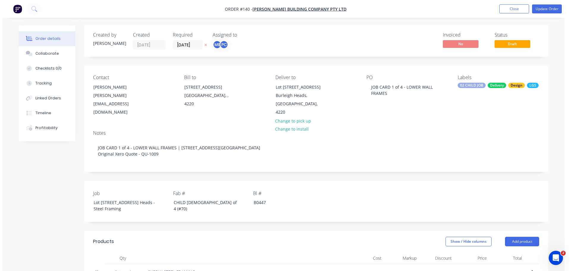
scroll to position [0, 0]
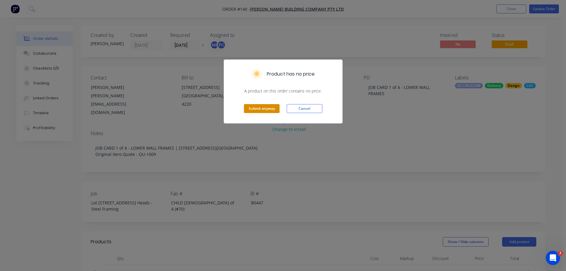
click at [270, 104] on button "Submit anyway" at bounding box center [262, 108] width 36 height 9
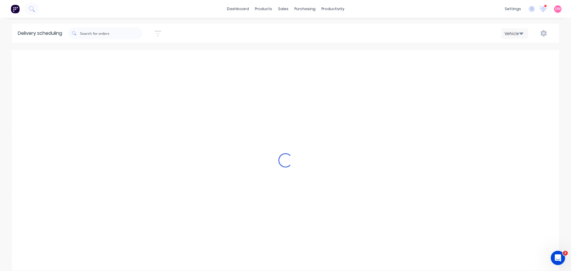
type input "Monday - 08/09/25"
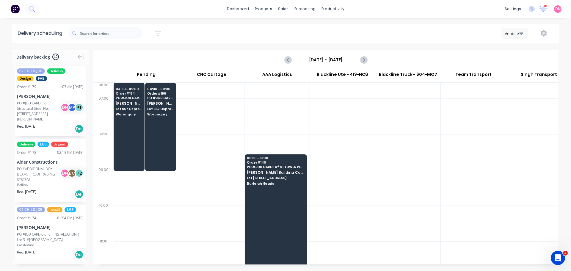
click at [58, 117] on div "Boyland" at bounding box center [50, 119] width 67 height 5
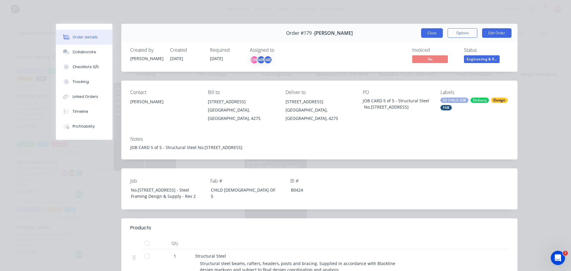
click at [442, 28] on button "Close" at bounding box center [432, 33] width 22 height 10
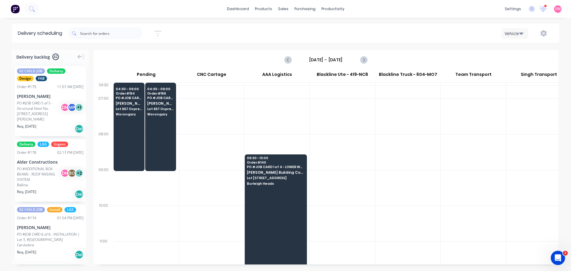
click at [51, 166] on div "PO #ADDITIONAL BOX BEAMS - ROOF RAISING SYSTEM D N B C + 2" at bounding box center [50, 174] width 67 height 16
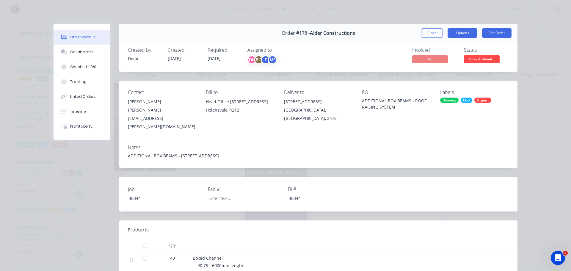
click at [461, 28] on button "Options" at bounding box center [462, 33] width 30 height 10
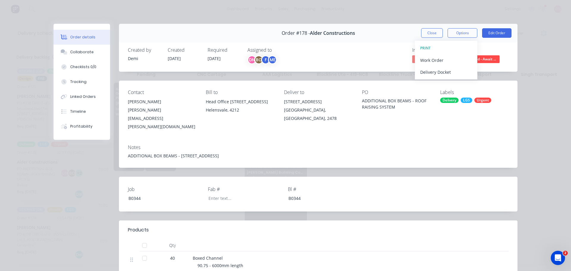
click at [441, 118] on div "Order #178 - Alder Constructions Close Options PRINT Work Order Delivery Docket…" at bounding box center [286, 202] width 464 height 356
click at [438, 28] on button "Close" at bounding box center [432, 33] width 22 height 10
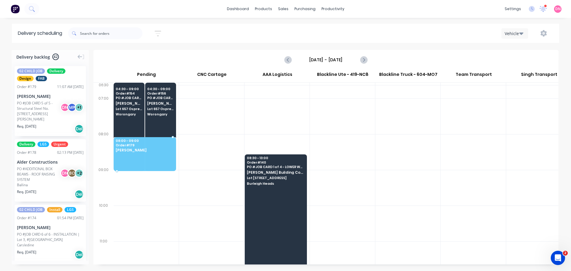
scroll to position [0, 0]
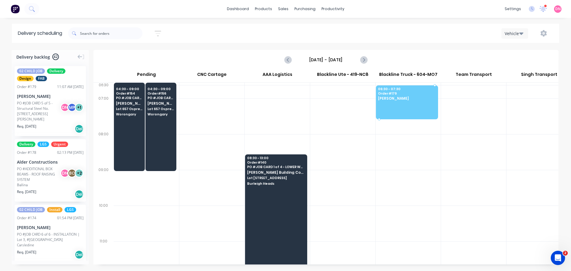
drag, startPoint x: 22, startPoint y: 91, endPoint x: 393, endPoint y: 84, distance: 371.4
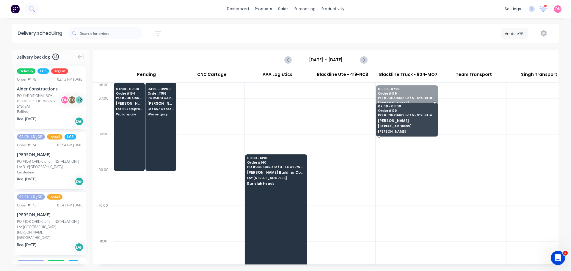
drag, startPoint x: 401, startPoint y: 92, endPoint x: 381, endPoint y: 89, distance: 20.1
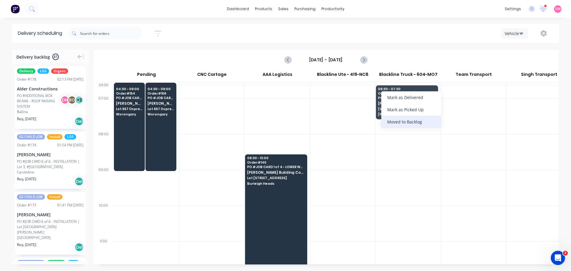
click at [401, 116] on div "Moved to Backlog" at bounding box center [411, 122] width 60 height 12
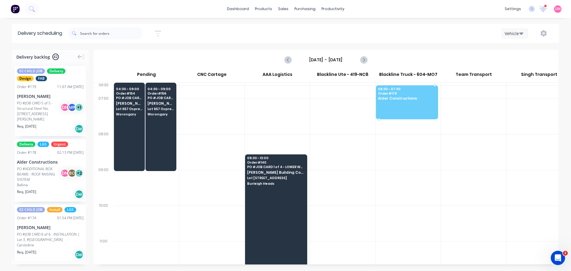
drag, startPoint x: 54, startPoint y: 133, endPoint x: 407, endPoint y: 83, distance: 356.4
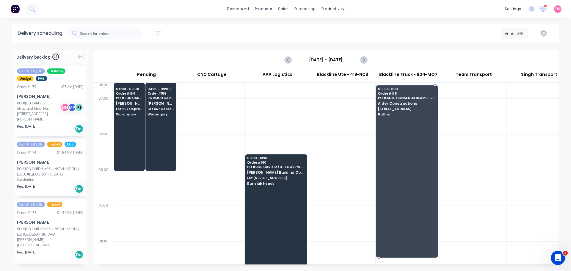
drag, startPoint x: 404, startPoint y: 103, endPoint x: 421, endPoint y: 205, distance: 103.4
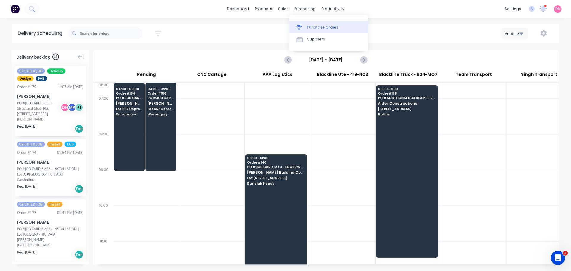
click at [304, 24] on link "Purchase Orders" at bounding box center [328, 27] width 79 height 12
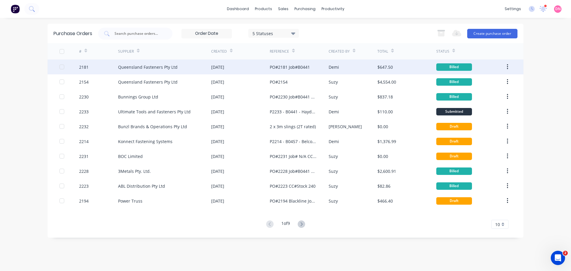
click at [508, 68] on icon "button" at bounding box center [507, 66] width 1 height 5
click at [456, 66] on div "Billed" at bounding box center [454, 66] width 36 height 7
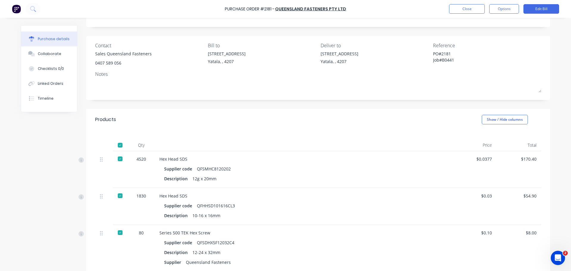
scroll to position [30, 0]
click at [41, 51] on div "Collaborate" at bounding box center [49, 53] width 23 height 5
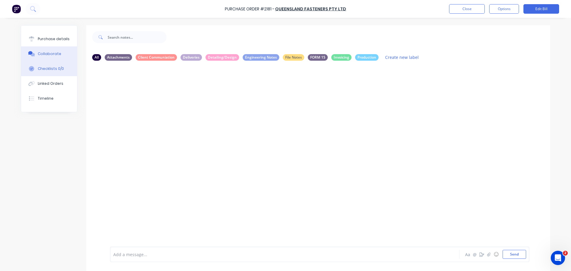
click at [41, 61] on button "Checklists 0/0" at bounding box center [49, 68] width 56 height 15
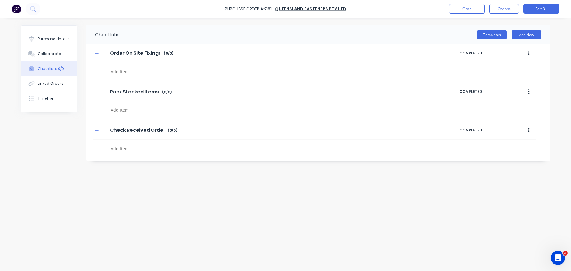
click at [536, 48] on button "button" at bounding box center [529, 53] width 14 height 11
click at [518, 76] on div "Delete" at bounding box center [508, 80] width 46 height 9
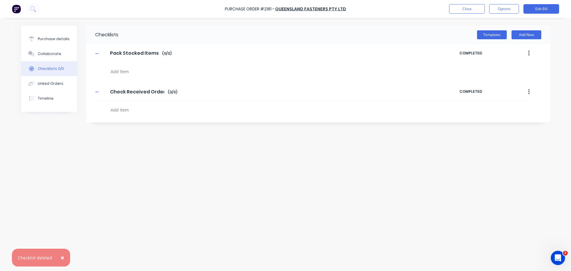
click at [533, 50] on button "button" at bounding box center [529, 53] width 14 height 11
click at [530, 75] on button "Delete" at bounding box center [507, 81] width 56 height 12
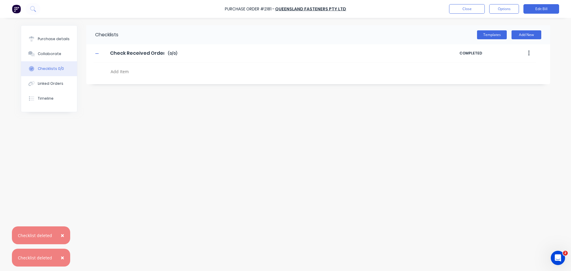
click at [533, 50] on button "button" at bounding box center [529, 53] width 14 height 11
click at [524, 76] on div "Delete" at bounding box center [508, 80] width 46 height 9
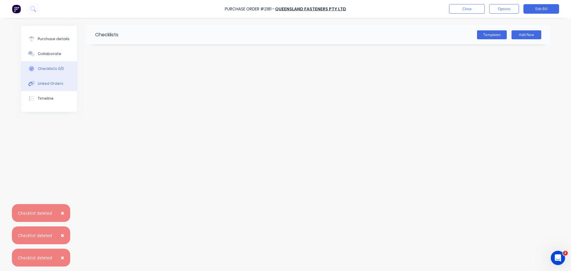
click at [47, 76] on button "Linked Orders" at bounding box center [49, 83] width 56 height 15
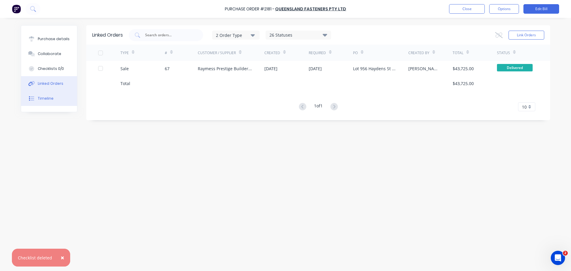
click at [51, 91] on button "Timeline" at bounding box center [49, 98] width 56 height 15
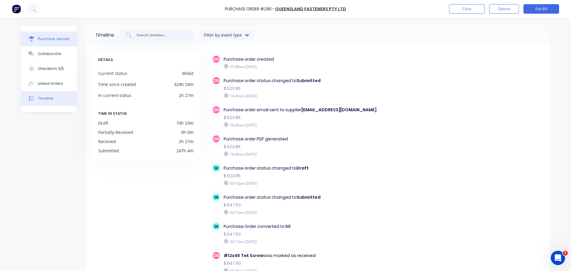
click at [50, 39] on button "Purchase details" at bounding box center [49, 39] width 56 height 15
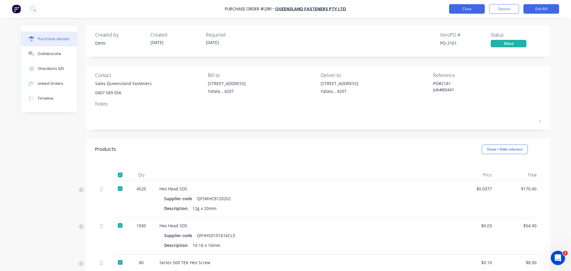
click at [457, 6] on button "Close" at bounding box center [467, 9] width 36 height 10
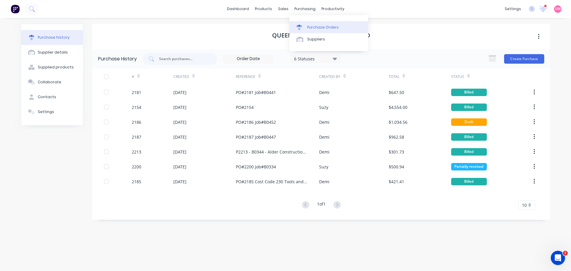
click at [298, 25] on icon at bounding box center [298, 26] width 5 height 2
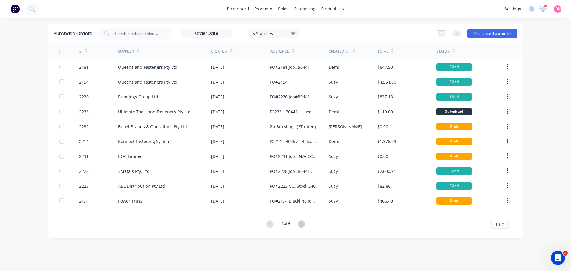
click at [353, 49] on icon at bounding box center [354, 50] width 3 height 4
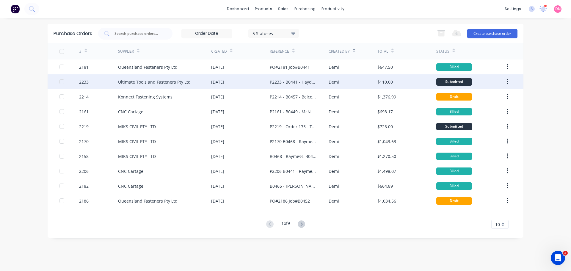
click at [345, 78] on div "Demi" at bounding box center [353, 81] width 49 height 15
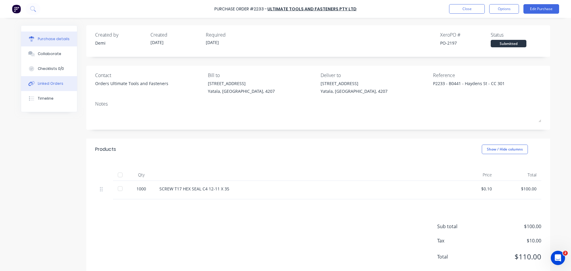
click at [65, 76] on button "Linked Orders" at bounding box center [49, 83] width 56 height 15
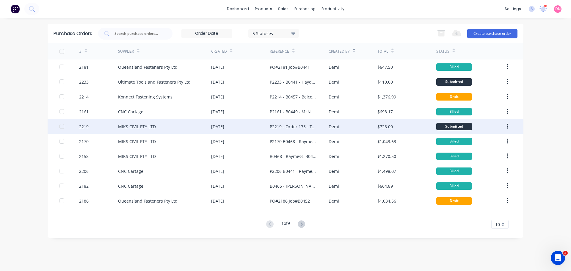
click at [312, 122] on div "P2219 - Order 175 - Teeny Tiny - Home 426" at bounding box center [299, 126] width 59 height 15
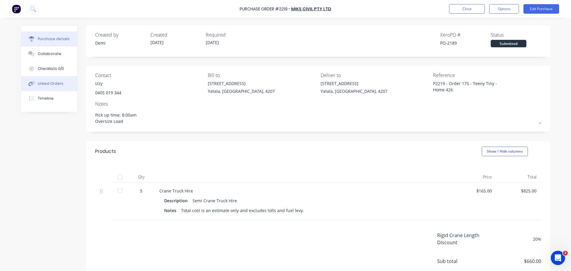
click at [51, 76] on button "Linked Orders" at bounding box center [49, 83] width 56 height 15
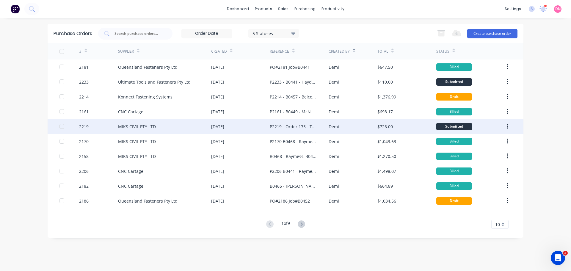
click at [63, 127] on div at bounding box center [62, 126] width 12 height 12
click at [303, 225] on icon at bounding box center [301, 223] width 7 height 7
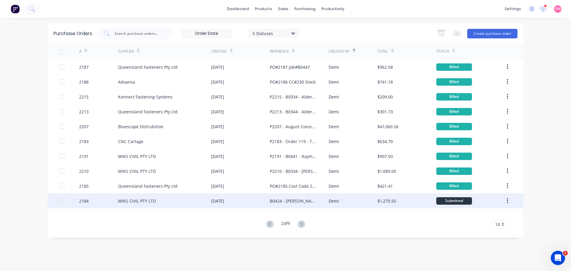
click at [319, 205] on div "B0424 - Nathan Flack - Trusses and Post, 2 Loads" at bounding box center [299, 200] width 59 height 15
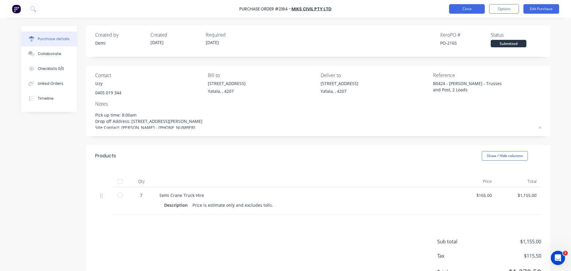
click at [478, 7] on button "Close" at bounding box center [467, 9] width 36 height 10
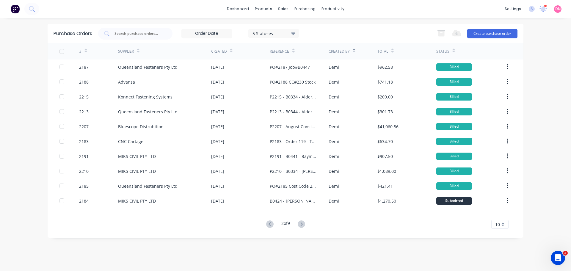
click at [285, 34] on div "5 Statuses" at bounding box center [273, 33] width 43 height 6
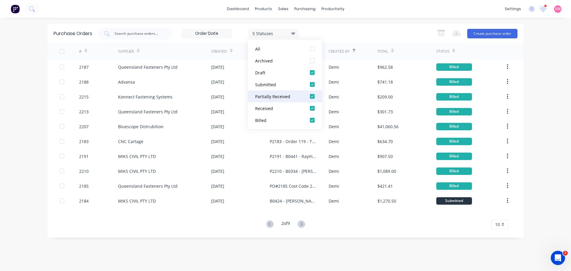
click at [313, 94] on div at bounding box center [312, 96] width 12 height 12
click at [312, 110] on div at bounding box center [312, 108] width 12 height 12
click at [312, 117] on div at bounding box center [312, 120] width 12 height 12
click at [352, 36] on div "2 Statuses 2 Statuses Export to Excel (XLSX) Create purchase order" at bounding box center [307, 34] width 419 height 12
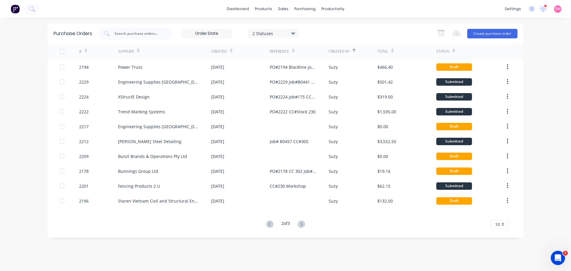
click at [305, 224] on button at bounding box center [301, 224] width 11 height 9
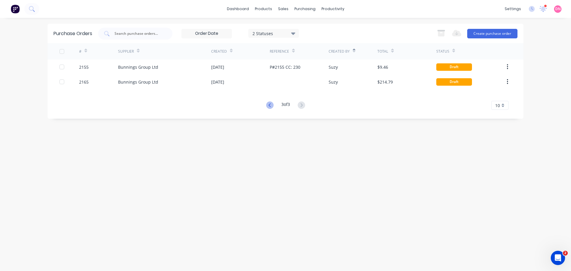
click at [272, 105] on icon at bounding box center [269, 104] width 7 height 7
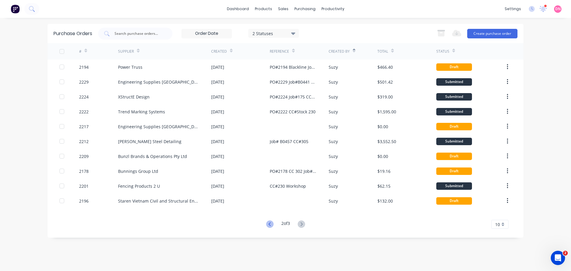
click at [271, 224] on icon at bounding box center [269, 223] width 7 height 7
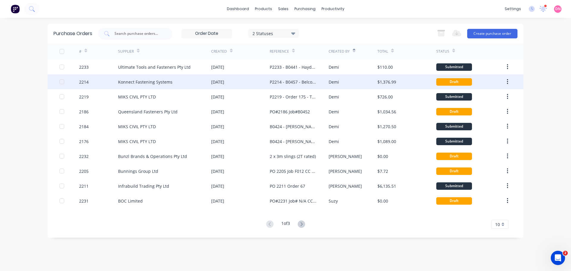
click at [498, 81] on div "Draft" at bounding box center [470, 81] width 68 height 15
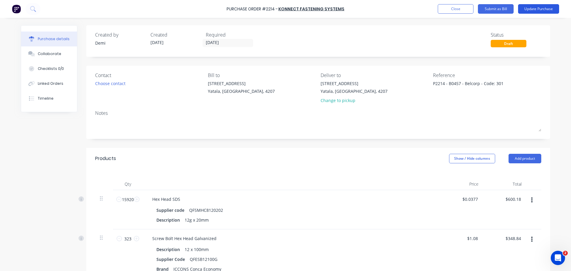
click at [533, 7] on button "Update Purchase" at bounding box center [538, 9] width 41 height 10
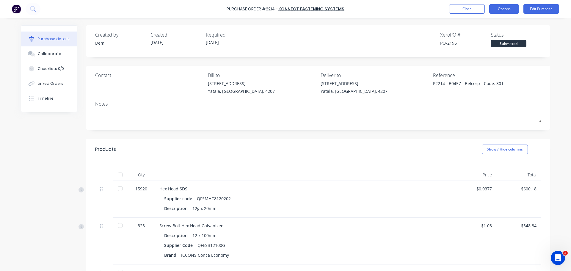
click at [514, 12] on button "Options" at bounding box center [504, 9] width 30 height 10
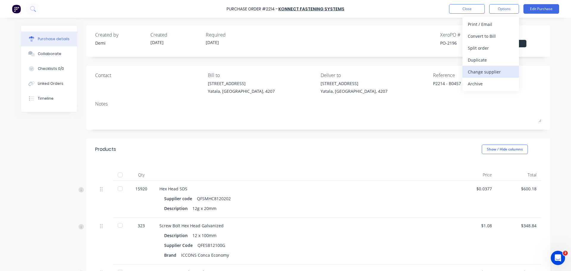
click at [503, 74] on div "Change supplier" at bounding box center [491, 71] width 46 height 9
type textarea "x"
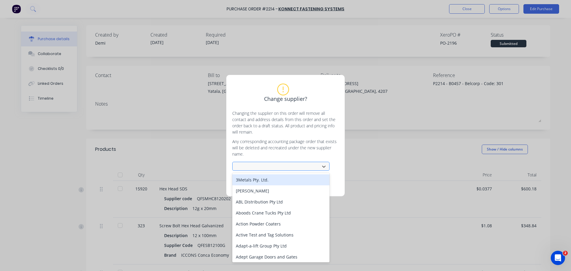
click at [269, 163] on div at bounding box center [276, 166] width 79 height 7
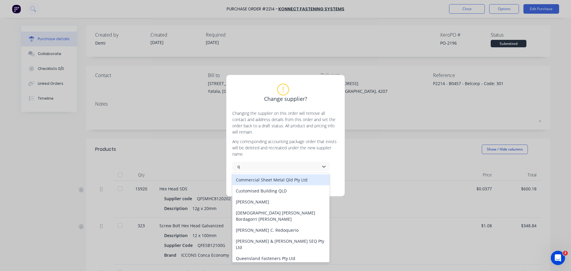
type input "qu"
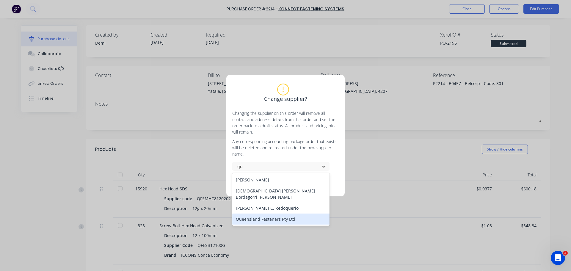
click at [277, 213] on div "Queensland Fasteners Pty Ltd" at bounding box center [280, 218] width 97 height 11
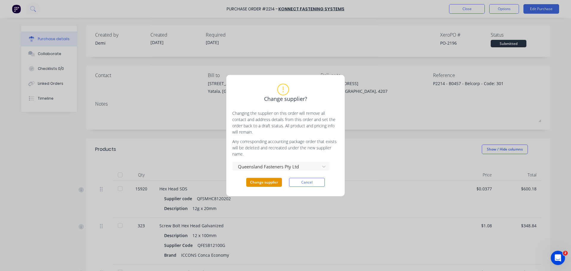
click at [273, 178] on button "Change supplier" at bounding box center [264, 182] width 36 height 9
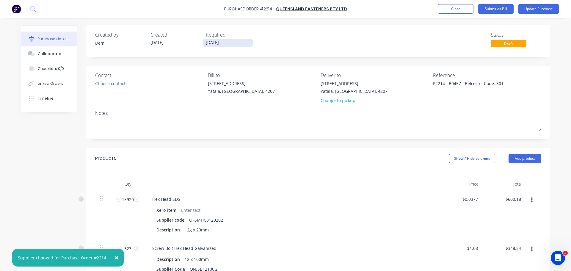
click at [222, 43] on input "[DATE]" at bounding box center [228, 42] width 50 height 7
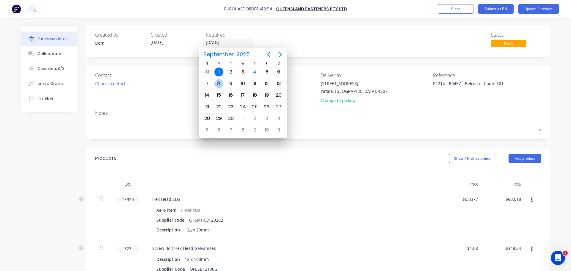
click at [219, 85] on div "8" at bounding box center [218, 83] width 9 height 9
type textarea "x"
type input "[DATE]"
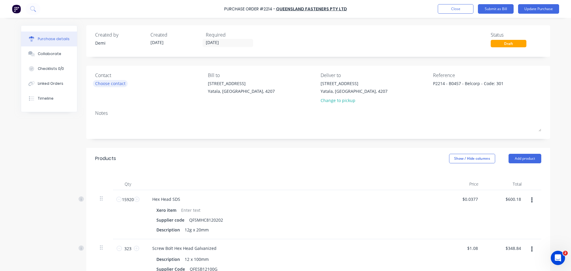
click at [112, 82] on div "Choose contact" at bounding box center [110, 83] width 30 height 6
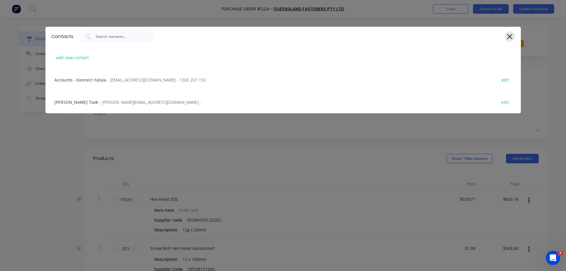
click at [511, 35] on icon at bounding box center [509, 36] width 5 height 5
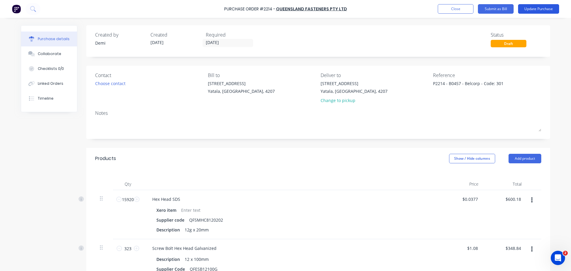
click at [530, 8] on button "Update Purchase" at bounding box center [538, 9] width 41 height 10
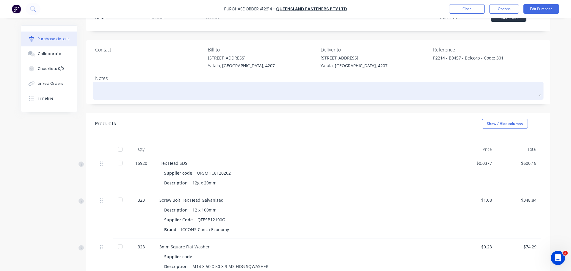
scroll to position [26, 0]
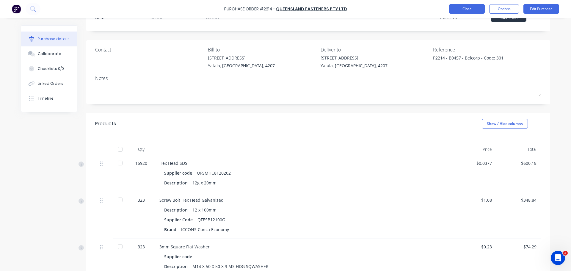
click at [464, 11] on button "Close" at bounding box center [467, 9] width 36 height 10
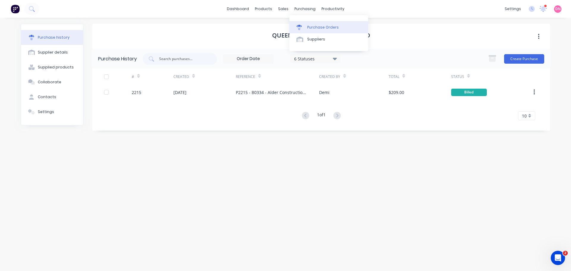
click at [301, 25] on div at bounding box center [300, 27] width 9 height 5
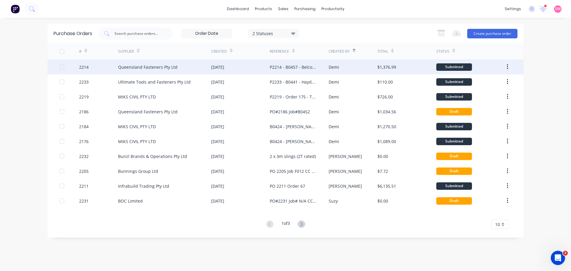
click at [302, 65] on div "P2214 - B0457 - Belcorp - Code: 301" at bounding box center [293, 67] width 47 height 6
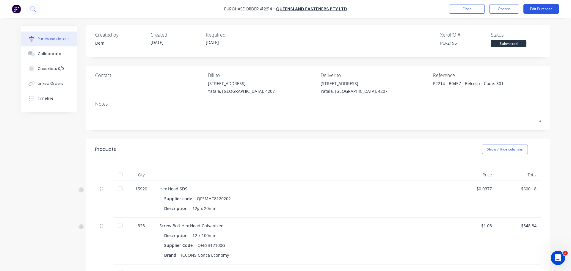
click at [532, 10] on button "Edit Purchase" at bounding box center [541, 9] width 36 height 10
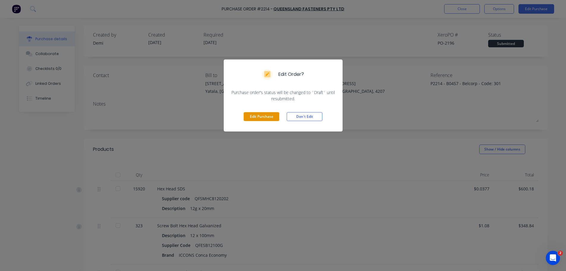
click at [270, 112] on button "Edit Purchase" at bounding box center [262, 116] width 36 height 9
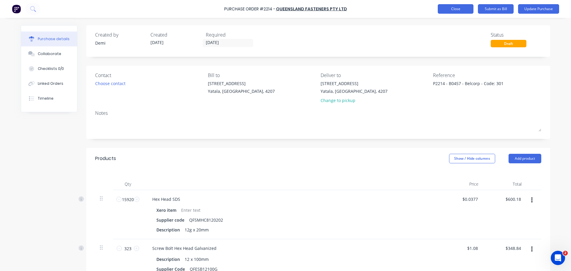
click at [461, 7] on button "Close" at bounding box center [456, 9] width 36 height 10
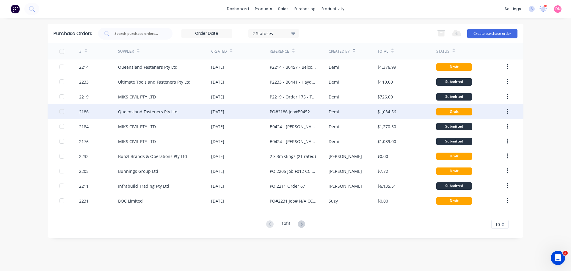
click at [388, 112] on div "$1,034.56" at bounding box center [386, 112] width 19 height 6
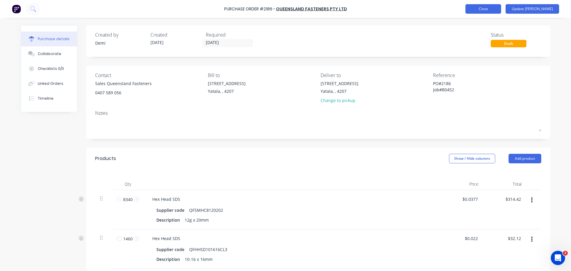
click at [499, 8] on button "Close" at bounding box center [483, 9] width 36 height 10
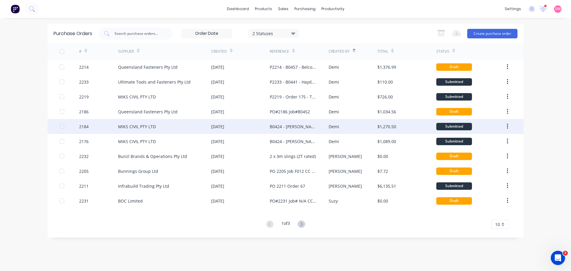
click at [63, 127] on div at bounding box center [62, 126] width 12 height 12
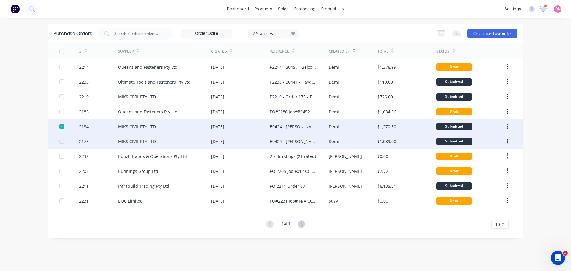
click at [60, 142] on div at bounding box center [62, 141] width 12 height 12
click at [63, 140] on div at bounding box center [62, 141] width 12 height 12
click at [60, 129] on div at bounding box center [69, 126] width 20 height 15
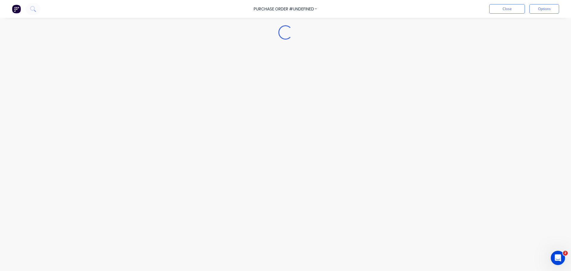
type textarea "x"
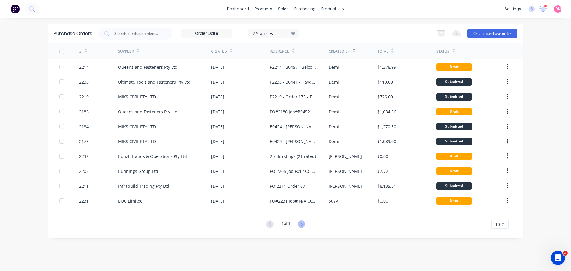
click at [303, 223] on icon at bounding box center [301, 223] width 7 height 7
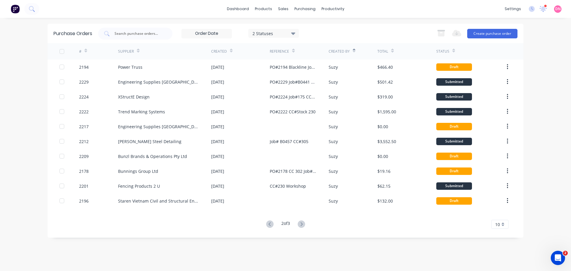
click at [303, 223] on icon at bounding box center [301, 223] width 7 height 7
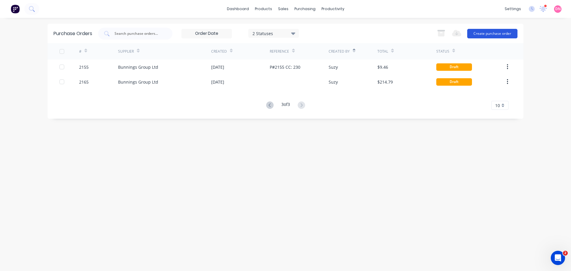
click at [486, 34] on button "Create purchase order" at bounding box center [492, 34] width 50 height 10
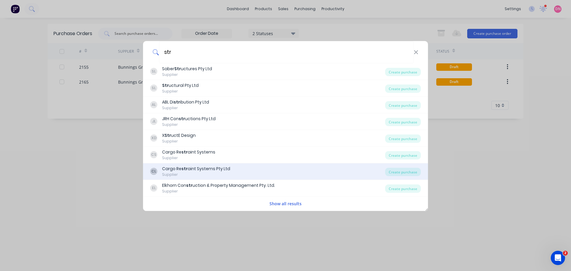
type input "str"
click at [270, 171] on div "CL Cargo Re str aint Systems Pty Ltd Supplier" at bounding box center [267, 172] width 235 height 12
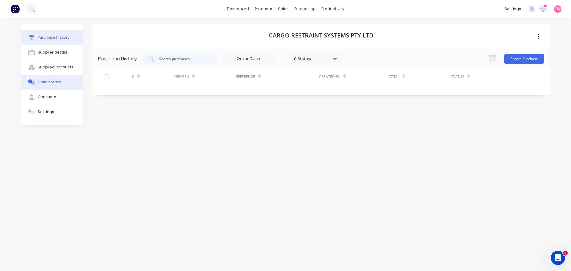
click at [53, 75] on button "Collaborate" at bounding box center [52, 82] width 62 height 15
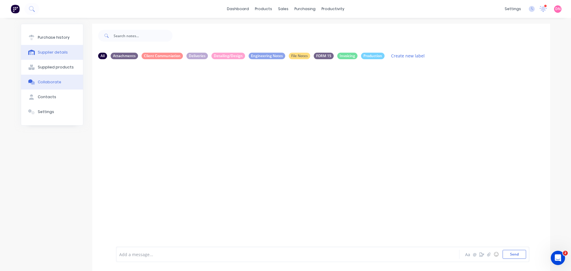
click at [53, 50] on button "Supplier details" at bounding box center [52, 52] width 62 height 15
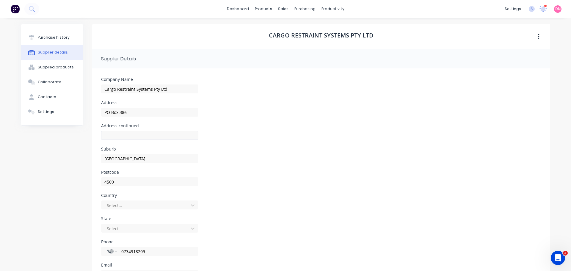
scroll to position [25, 0]
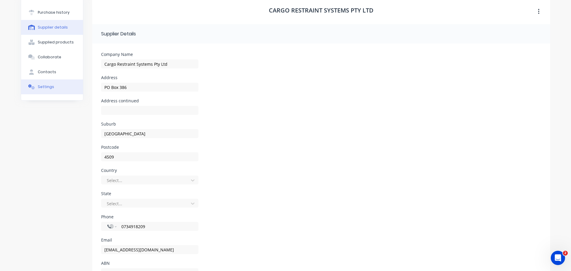
click at [54, 79] on button "Settings" at bounding box center [52, 86] width 62 height 15
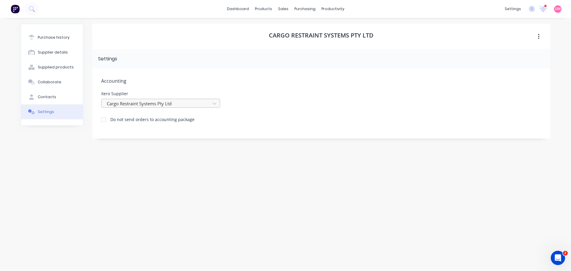
click at [129, 100] on div at bounding box center [156, 103] width 101 height 7
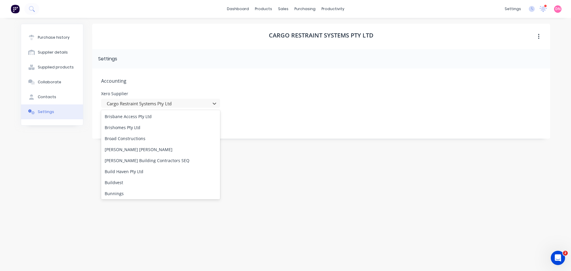
scroll to position [1025, 0]
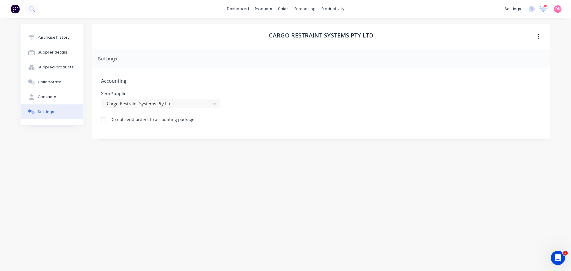
click at [270, 151] on div "Cargo Restraint Systems Pty Ltd Settings Accounting Xero Supplier Cargo Restrai…" at bounding box center [321, 141] width 458 height 235
click at [37, 37] on button "Purchase history" at bounding box center [52, 37] width 62 height 15
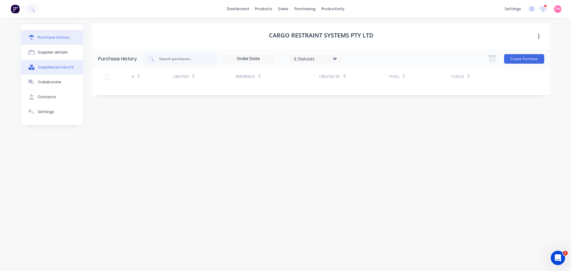
click at [44, 60] on button "Supplied products" at bounding box center [52, 67] width 62 height 15
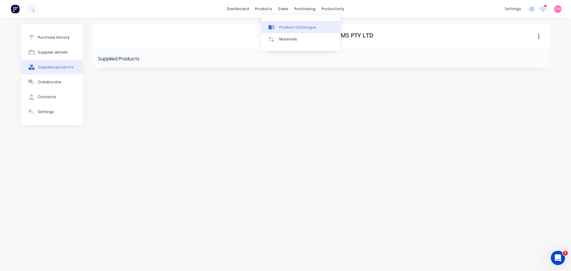
click at [275, 25] on div at bounding box center [272, 27] width 9 height 5
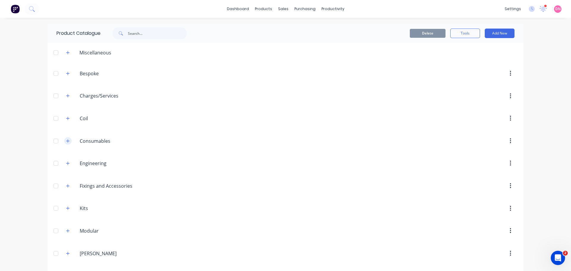
click at [66, 139] on icon "button" at bounding box center [68, 141] width 4 height 4
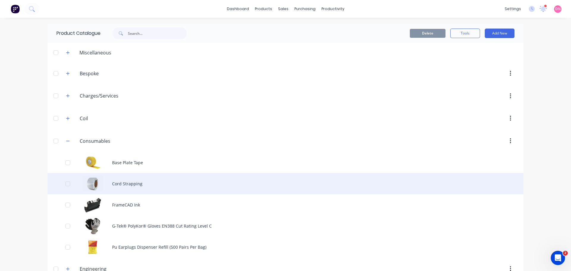
click at [120, 173] on div "Cord Strapping" at bounding box center [286, 183] width 476 height 21
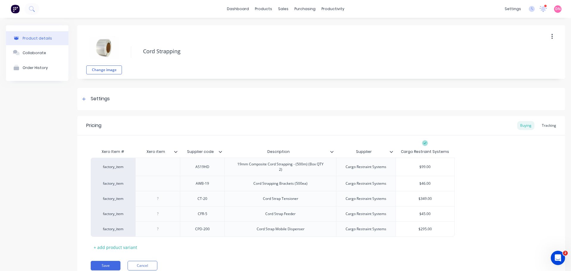
drag, startPoint x: 157, startPoint y: 51, endPoint x: 134, endPoint y: 52, distance: 22.9
click at [134, 52] on div "Change image Cord Strapping" at bounding box center [321, 52] width 488 height 54
click at [354, 165] on div "Cargo Restraint Systems" at bounding box center [366, 167] width 50 height 8
click at [364, 169] on div "Cargo Restraint Systems" at bounding box center [366, 167] width 50 height 8
click at [389, 165] on div "Cargo Restraint Systems" at bounding box center [366, 167] width 50 height 8
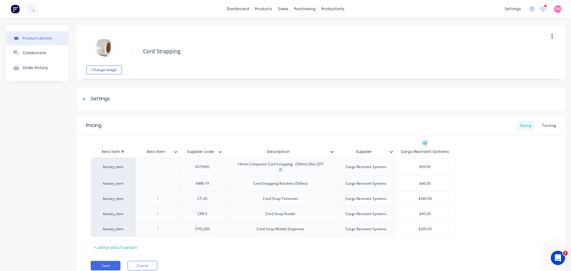
type textarea "x"
click at [419, 150] on div "Cargo Restraint Systems" at bounding box center [425, 151] width 48 height 5
type input "Supplier"
click at [388, 150] on input "Supplier" at bounding box center [364, 151] width 56 height 5
click at [391, 152] on icon at bounding box center [391, 152] width 3 height 2
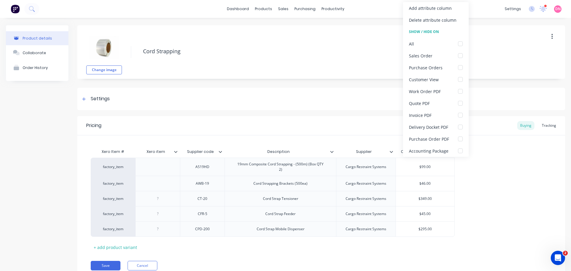
click at [474, 184] on div "factory_item AS19HD 19mm Composite Cord Strapping - (500m) (Box QTY 2) Cargo Re…" at bounding box center [321, 197] width 461 height 79
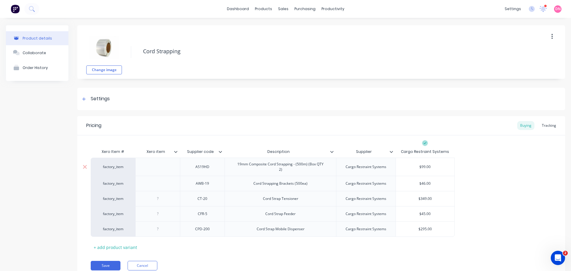
click at [372, 167] on div "Cargo Restraint Systems" at bounding box center [366, 167] width 50 height 8
click at [542, 125] on div "Tracking" at bounding box center [549, 125] width 20 height 9
type textarea "x"
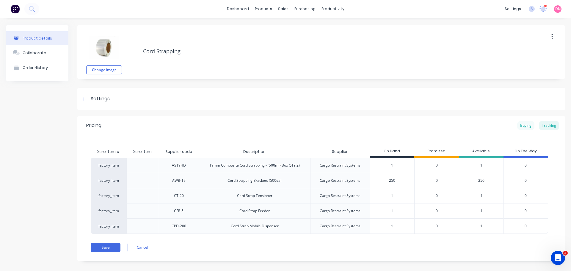
click at [518, 128] on div "Buying" at bounding box center [525, 125] width 17 height 9
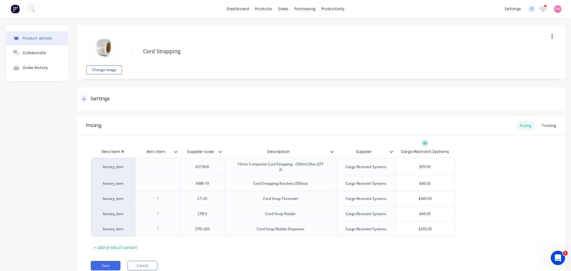
click at [102, 98] on div "Settings" at bounding box center [100, 98] width 19 height 7
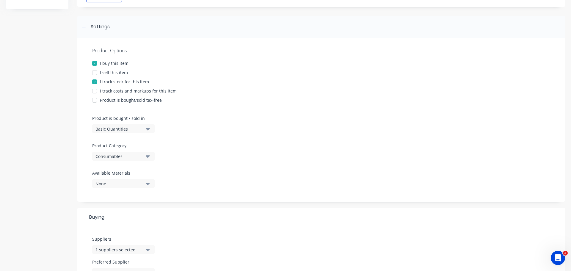
scroll to position [72, 0]
click at [149, 180] on icon "button" at bounding box center [148, 183] width 4 height 7
click at [185, 145] on div "Product Options I buy this item I sell this item I track stock for this item I …" at bounding box center [321, 120] width 488 height 164
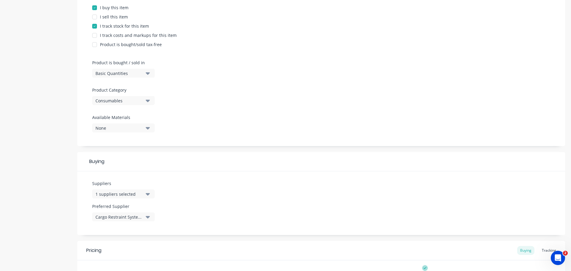
scroll to position [128, 0]
click at [147, 180] on div "Suppliers 1 suppliers selected" at bounding box center [123, 189] width 62 height 18
click at [147, 190] on icon "button" at bounding box center [148, 193] width 4 height 7
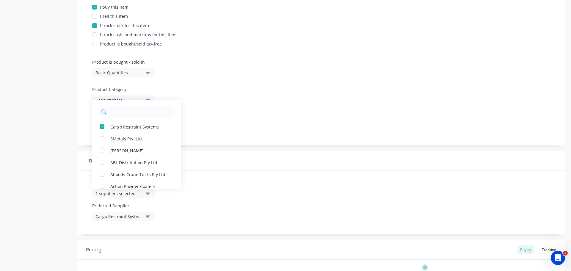
click at [142, 106] on input "text" at bounding box center [140, 112] width 63 height 12
type input "car"
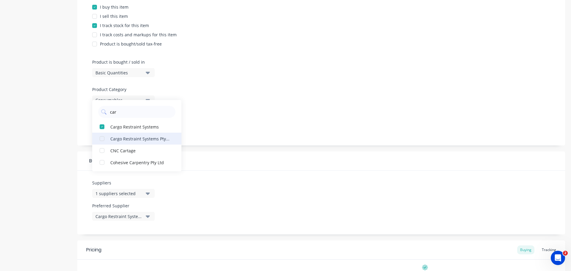
click at [101, 133] on div "button" at bounding box center [102, 139] width 12 height 12
click at [100, 121] on div "button" at bounding box center [102, 127] width 12 height 12
type textarea "x"
type input "car"
click at [194, 179] on div "Suppliers 1 suppliers selected car Cargo Restraint Systems Pty Ltd Cargo Restra…" at bounding box center [321, 203] width 488 height 64
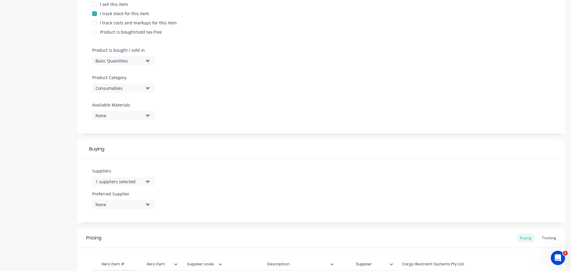
scroll to position [140, 0]
click at [153, 200] on button "None" at bounding box center [123, 204] width 62 height 9
click at [133, 233] on div "Cargo Restraint Systems Pty Ltd" at bounding box center [139, 236] width 59 height 6
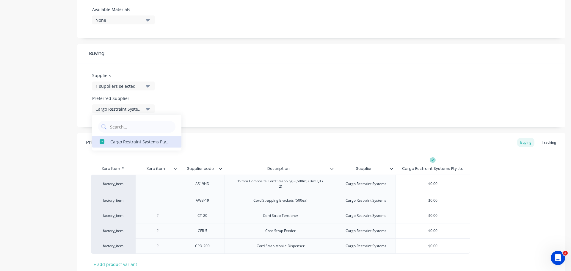
scroll to position [236, 0]
click at [368, 133] on div "Pricing Buying Tracking" at bounding box center [321, 142] width 488 height 19
click at [157, 211] on div at bounding box center [158, 215] width 30 height 8
click at [176, 167] on icon at bounding box center [176, 169] width 4 height 4
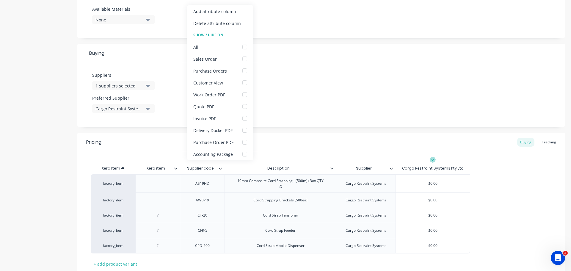
click at [176, 167] on icon at bounding box center [176, 169] width 4 height 4
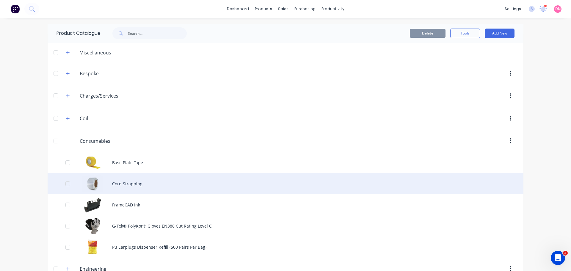
click at [210, 173] on div "Cord Strapping" at bounding box center [286, 183] width 476 height 21
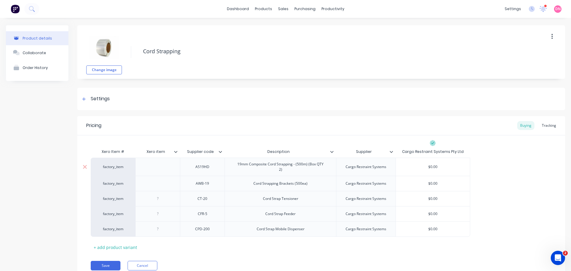
click at [323, 167] on div "19mm Composite Cord Strapping - (500m) (Box QTY 2)" at bounding box center [280, 166] width 98 height 13
drag, startPoint x: 328, startPoint y: 167, endPoint x: 307, endPoint y: 167, distance: 21.1
click at [307, 167] on div "19mm Composite Cord Strapping - (500m) (Box QTY 2)" at bounding box center [280, 166] width 98 height 13
click at [440, 166] on input "text" at bounding box center [433, 166] width 74 height 5
type textarea "x"
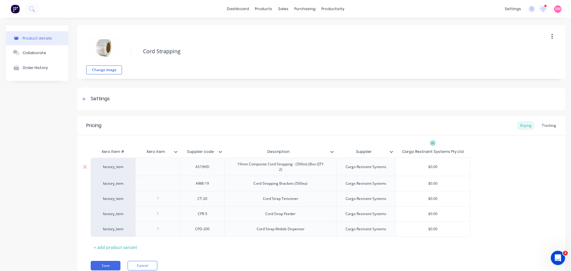
type input "$0.001"
type textarea "x"
type input "$0.001"
type textarea "x"
type input "$0.00"
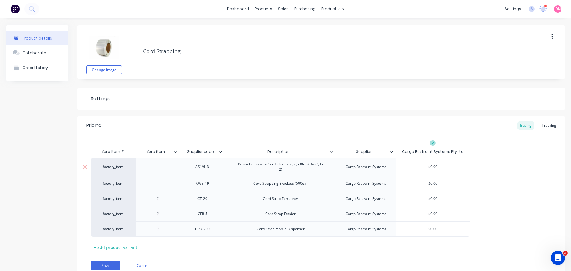
type textarea "x"
type input "$0.0"
type textarea "x"
type input "$0."
type textarea "x"
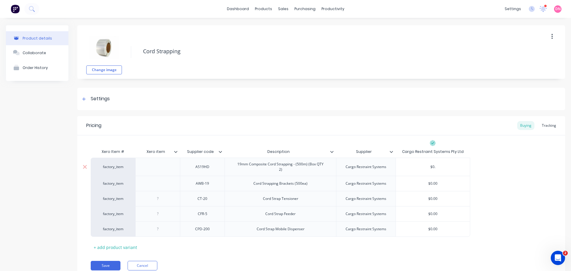
type input "$0"
type textarea "x"
type input "$"
type textarea "x"
type input "$1"
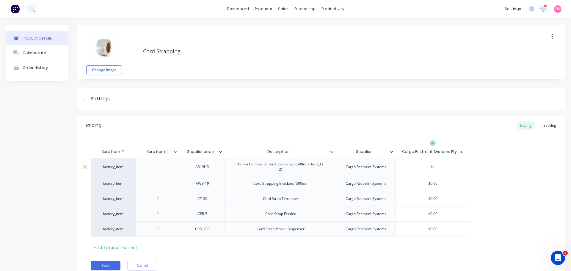
type textarea "x"
type input "$198"
type textarea "x"
click at [465, 191] on div "$0.00" at bounding box center [433, 198] width 74 height 15
type input "$198"
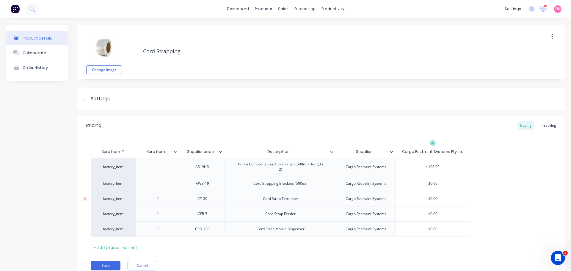
type input "$0.00"
drag, startPoint x: 439, startPoint y: 182, endPoint x: 425, endPoint y: 181, distance: 13.4
click at [425, 181] on input "$0.00" at bounding box center [433, 183] width 74 height 5
type textarea "x"
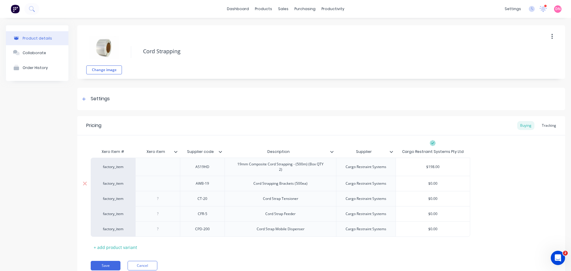
type input "4"
type textarea "x"
click at [440, 192] on div "$0.00" at bounding box center [433, 198] width 74 height 15
type input "46"
type textarea "x"
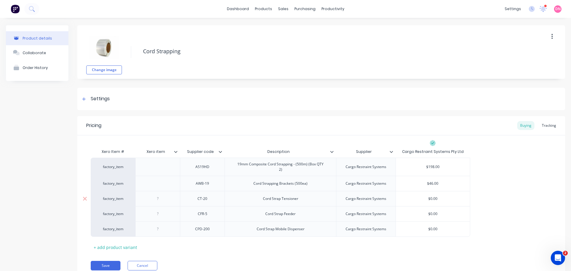
type input "$0.0"
type textarea "x"
type input "$0."
type textarea "x"
type input "$0"
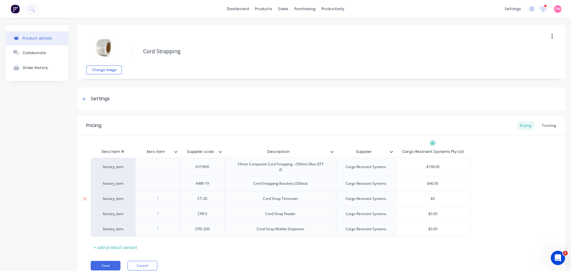
type textarea "x"
type input "$"
type textarea "x"
type input "$34"
type textarea "x"
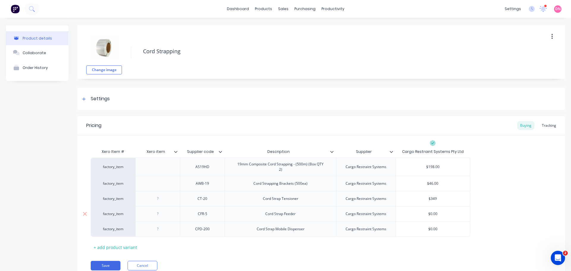
type input "$349"
type input "$0.00"
click at [442, 211] on input "$0.00" at bounding box center [433, 213] width 74 height 5
drag, startPoint x: 437, startPoint y: 210, endPoint x: 417, endPoint y: 212, distance: 20.7
click at [417, 212] on input "$0.00" at bounding box center [433, 213] width 74 height 5
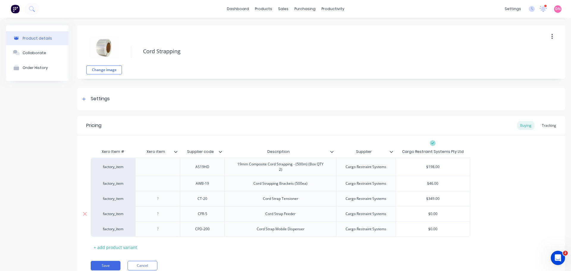
type textarea "x"
type input "45"
type textarea "x"
type input "45"
type input "$0.00"
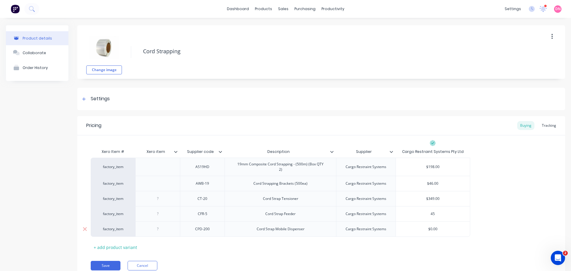
click at [427, 226] on input "$0.00" at bounding box center [433, 228] width 74 height 5
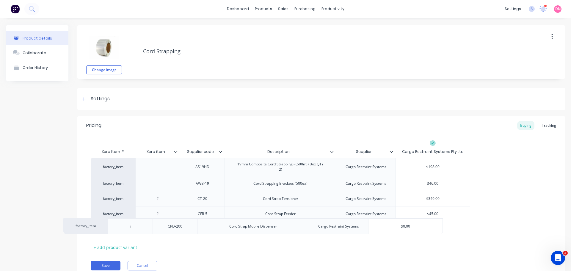
drag, startPoint x: 445, startPoint y: 231, endPoint x: 414, endPoint y: 231, distance: 30.9
click at [414, 231] on div "factory_item AS19HD 19mm Composite Cord Strapping - (500m) (Box QTY 2) Cargo Re…" at bounding box center [321, 197] width 461 height 79
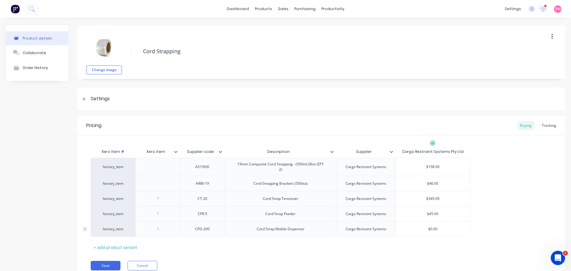
drag, startPoint x: 444, startPoint y: 227, endPoint x: 429, endPoint y: 226, distance: 14.9
click at [429, 226] on input "$0.00" at bounding box center [433, 228] width 74 height 5
click at [433, 226] on input "$0.00" at bounding box center [433, 228] width 74 height 5
type textarea "x"
type input "$0.200"
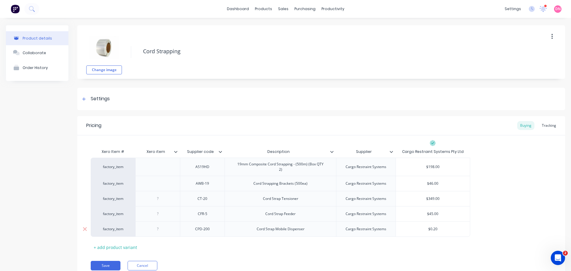
type textarea "x"
type input "$0.29500"
type textarea "x"
type input "$0.295000"
type textarea "x"
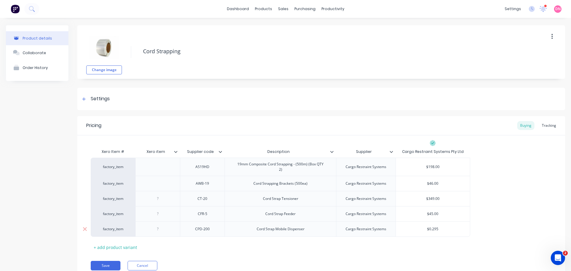
type input "$0.2950000"
drag, startPoint x: 439, startPoint y: 225, endPoint x: 423, endPoint y: 226, distance: 16.1
click at [423, 226] on input "$0.2950000" at bounding box center [433, 228] width 74 height 5
click at [435, 227] on input "$0.2950000" at bounding box center [433, 228] width 74 height 5
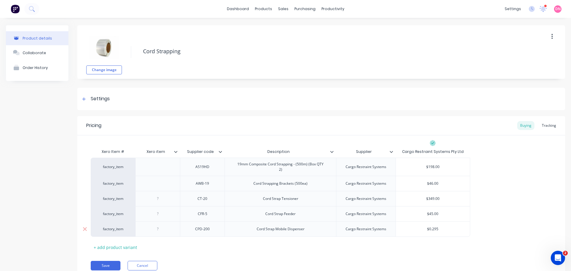
click at [438, 227] on input "$0.2950000" at bounding box center [433, 228] width 74 height 5
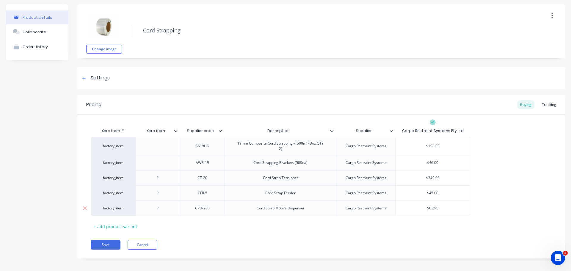
click at [436, 205] on input "$0.2950000" at bounding box center [433, 207] width 74 height 5
click at [442, 202] on div "$0.295" at bounding box center [433, 208] width 74 height 15
type textarea "x"
type input "$0.295000"
type textarea "x"
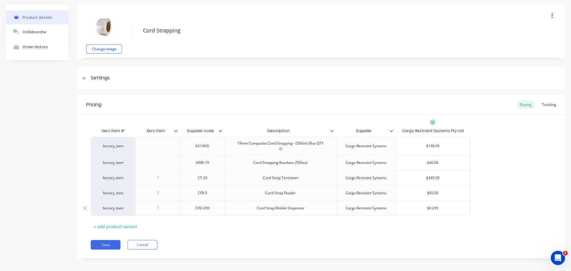
type input "$0.29000"
click at [438, 205] on input "$0.29000" at bounding box center [433, 207] width 74 height 5
click at [437, 205] on input "$0.29000" at bounding box center [433, 207] width 74 height 5
type textarea "x"
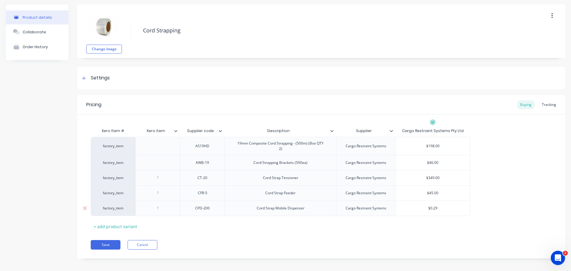
type input "$0.2900"
type textarea "x"
type input "$0.200"
type textarea "x"
type input "$0.00"
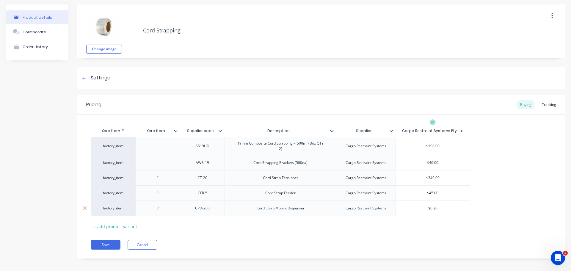
type textarea "x"
type input "$000"
type textarea "x"
type input "$00"
type textarea "x"
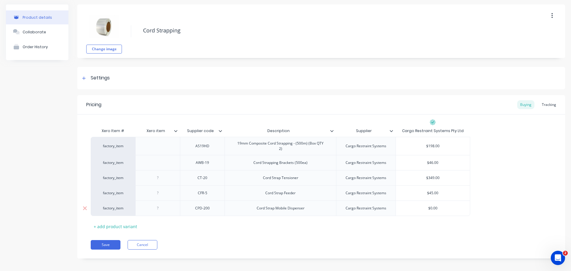
type input "$200"
type textarea "x"
type input "$2900"
type textarea "x"
type input "$2950"
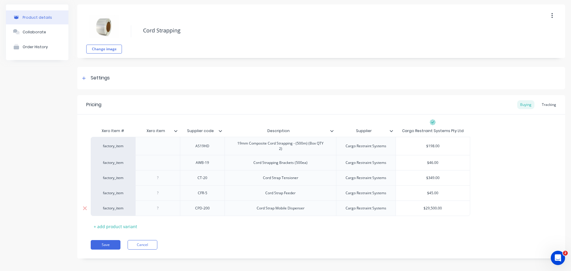
type textarea "x"
type input "$295"
click at [411, 228] on div "Pricing Buying Tracking Xero Item # Xero item Supplier code Description Supplie…" at bounding box center [321, 176] width 488 height 163
click at [102, 242] on button "Save" at bounding box center [106, 245] width 30 height 10
type textarea "x"
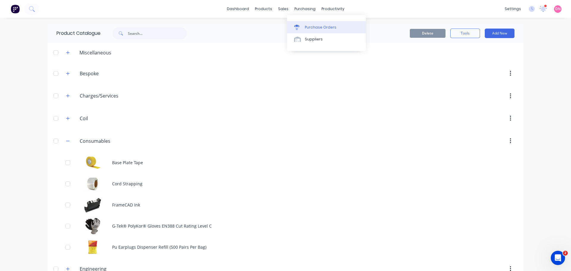
click at [297, 21] on link "Purchase Orders" at bounding box center [326, 27] width 79 height 12
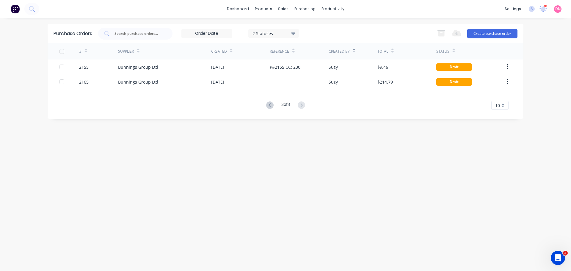
click at [274, 34] on div "2 Statuses" at bounding box center [273, 33] width 43 height 6
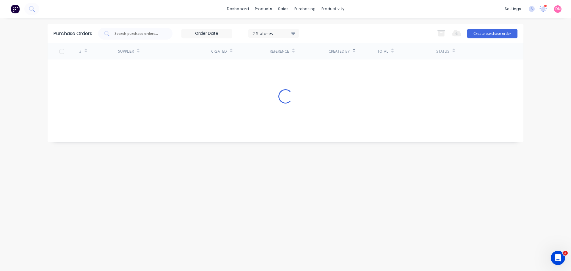
click at [314, 28] on div "2 Statuses 2 Statuses Export to Excel (XLSX) Create purchase order" at bounding box center [307, 34] width 419 height 12
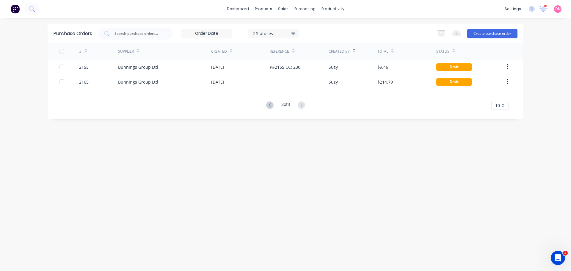
click at [293, 34] on icon at bounding box center [293, 33] width 4 height 2
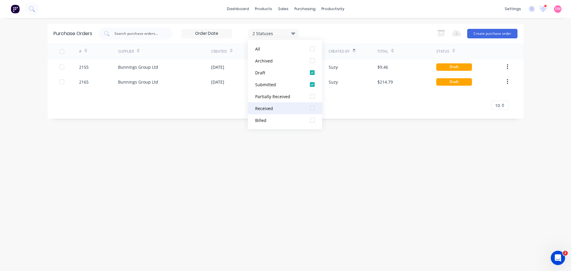
click at [309, 106] on div at bounding box center [312, 108] width 12 height 12
click at [311, 85] on div at bounding box center [312, 84] width 12 height 12
click at [311, 74] on div at bounding box center [312, 73] width 12 height 12
click at [339, 22] on div "dashboard products sales purchasing productivity dashboard products Product Cat…" at bounding box center [285, 135] width 571 height 271
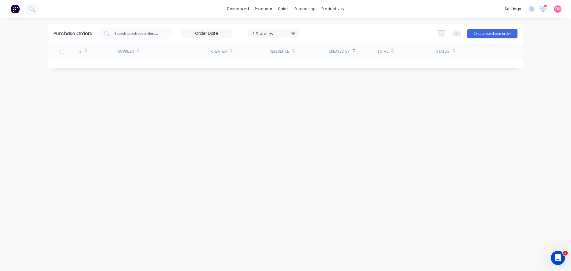
click at [291, 35] on icon at bounding box center [293, 33] width 4 height 7
click at [263, 53] on button "All" at bounding box center [285, 49] width 74 height 12
click at [320, 35] on div "7 Statuses 7 Statuses Export to Excel (XLSX) Create purchase order" at bounding box center [307, 34] width 419 height 12
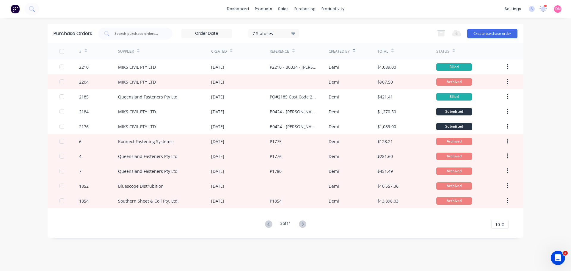
click at [289, 34] on div "7 Statuses" at bounding box center [273, 33] width 43 height 6
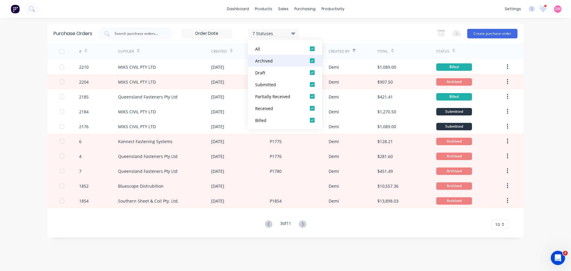
click at [313, 59] on div at bounding box center [312, 61] width 12 height 12
click at [310, 27] on link "Purchase Orders" at bounding box center [328, 27] width 79 height 12
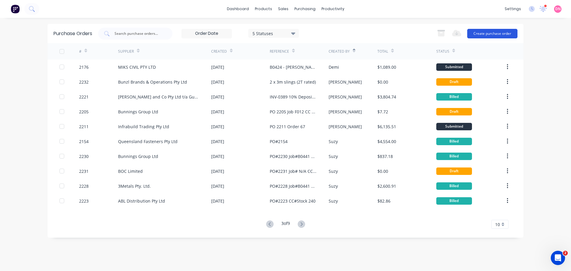
click at [495, 32] on button "Create purchase order" at bounding box center [492, 34] width 50 height 10
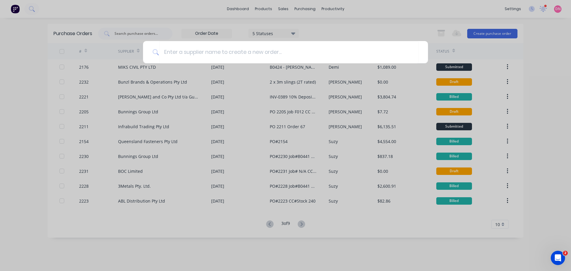
click at [329, 34] on div at bounding box center [285, 135] width 571 height 271
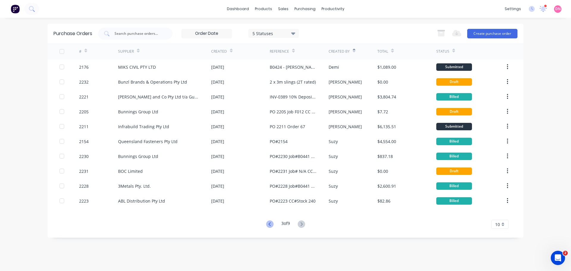
click at [268, 225] on icon at bounding box center [269, 223] width 7 height 7
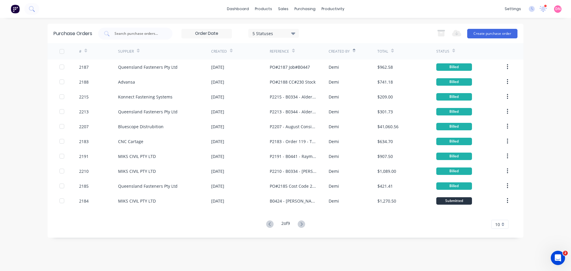
click at [268, 225] on icon at bounding box center [269, 223] width 7 height 7
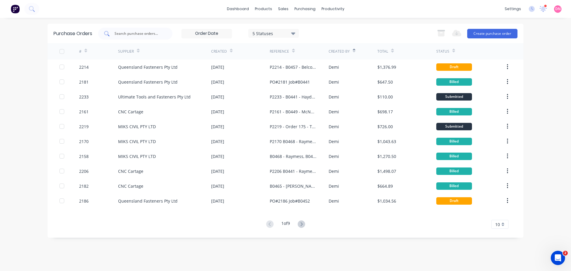
click at [129, 31] on input "text" at bounding box center [138, 34] width 49 height 6
type input "cargo"
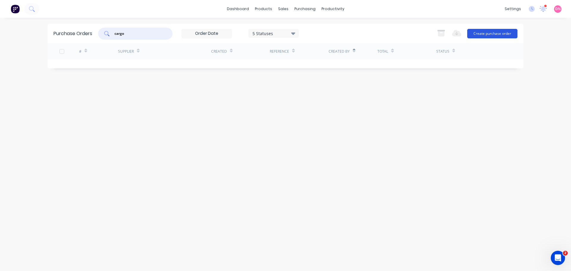
click at [490, 32] on button "Create purchase order" at bounding box center [492, 34] width 50 height 10
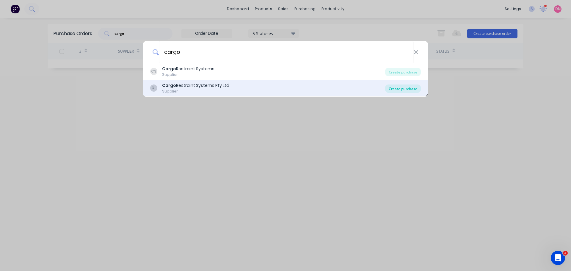
type input "cargo"
click at [393, 88] on div "Create purchase" at bounding box center [403, 88] width 36 height 8
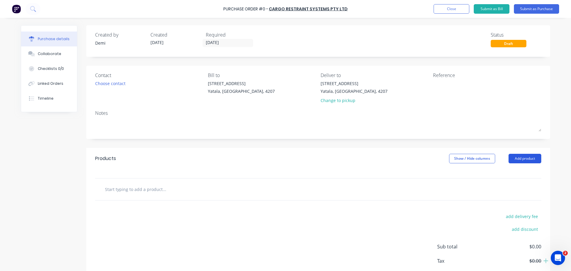
click at [515, 154] on button "Add product" at bounding box center [524, 159] width 33 height 10
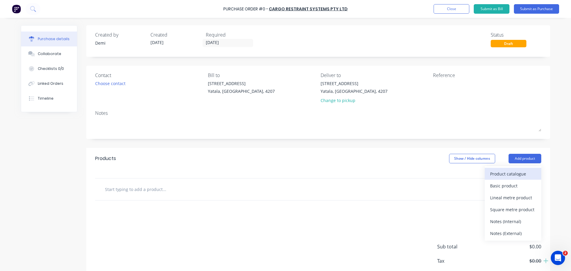
click at [507, 169] on div "Product catalogue" at bounding box center [513, 173] width 46 height 9
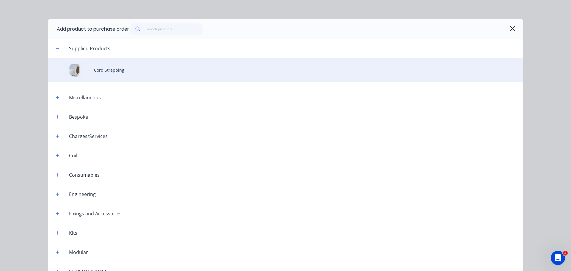
click at [94, 59] on div "Cord Strapping" at bounding box center [285, 70] width 475 height 24
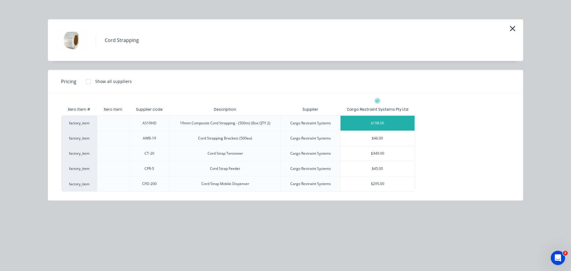
click at [367, 116] on div "$198.00" at bounding box center [377, 123] width 74 height 15
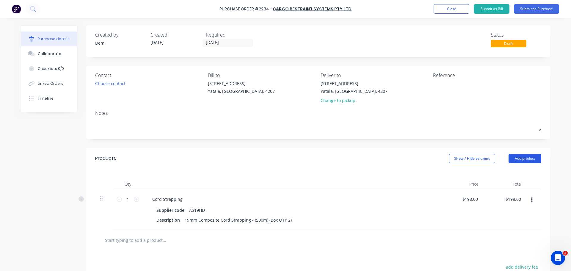
click at [530, 155] on button "Add product" at bounding box center [524, 159] width 33 height 10
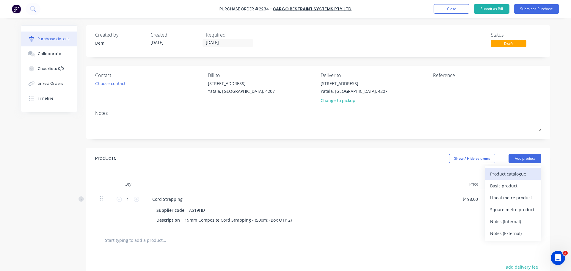
click at [522, 168] on button "Product catalogue" at bounding box center [513, 174] width 56 height 12
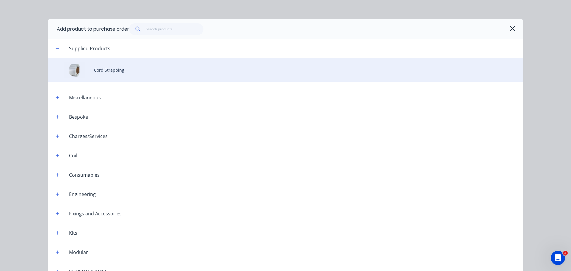
click at [110, 58] on div "Cord Strapping" at bounding box center [285, 70] width 475 height 24
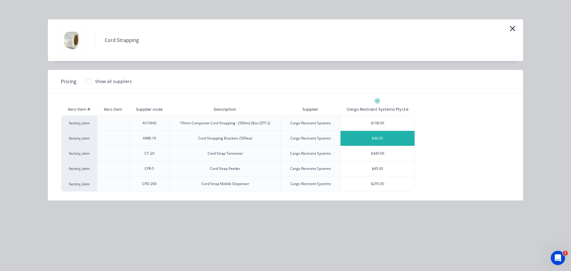
click at [369, 131] on div "$46.00" at bounding box center [377, 138] width 74 height 15
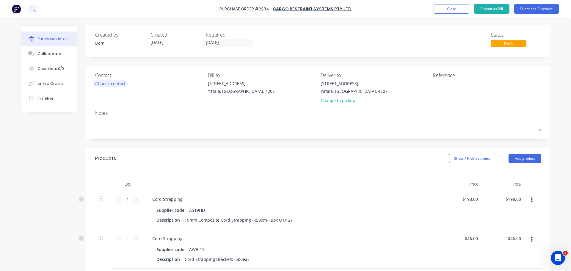
click at [110, 82] on div "Choose contact" at bounding box center [110, 83] width 30 height 6
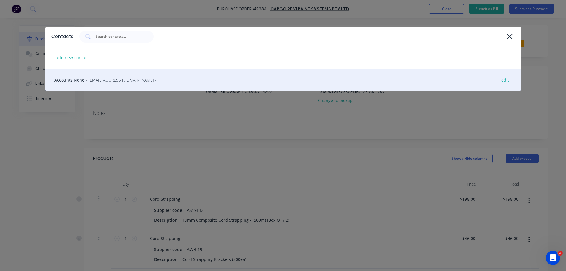
click at [110, 84] on div "Accounts None - Info@cargorestraintsystems.com.au - edit" at bounding box center [283, 80] width 476 height 22
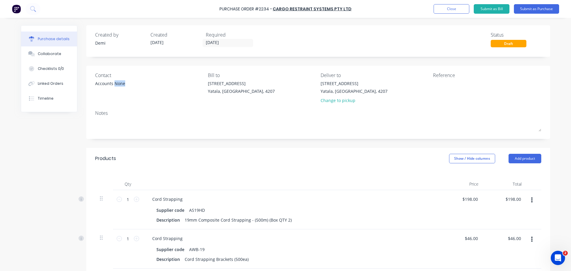
drag, startPoint x: 107, startPoint y: 83, endPoint x: 117, endPoint y: 84, distance: 9.2
click at [117, 84] on div "Accounts None" at bounding box center [149, 84] width 108 height 9
click at [107, 84] on div "Accounts None" at bounding box center [110, 83] width 30 height 6
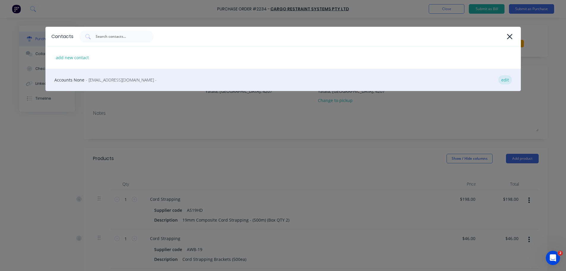
click at [506, 79] on div "edit" at bounding box center [506, 79] width 14 height 9
select select "AU"
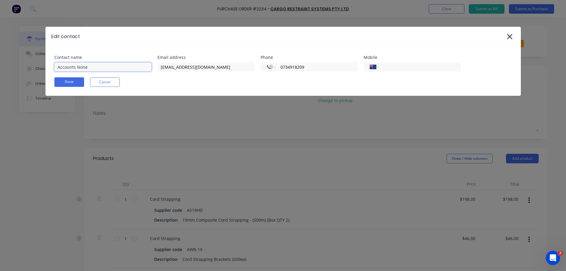
click at [104, 66] on input "Accounts None" at bounding box center [102, 66] width 97 height 9
type input "Accounts - Cargo Restraint Systems"
click at [72, 80] on div "Contact name Accounts - Cargo Restraint Systems Email address Info@cargorestrai…" at bounding box center [283, 70] width 476 height 49
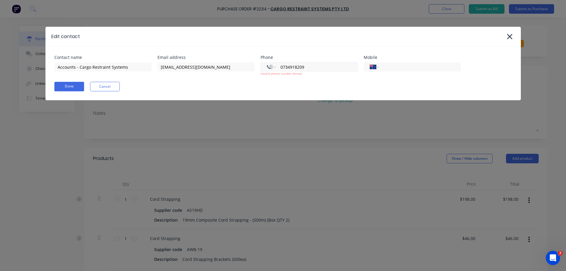
drag, startPoint x: 307, startPoint y: 65, endPoint x: 280, endPoint y: 63, distance: 27.2
click at [280, 63] on div "International Afghanistan Åland Islands Albania Algeria American Samoa Andorra …" at bounding box center [309, 66] width 97 height 9
select select "AU"
click at [401, 67] on input "tel" at bounding box center [418, 67] width 71 height 7
paste input "(07) 3491 8209"
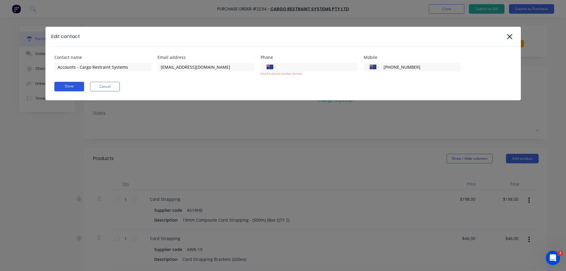
type input "(07) 3491 8209"
click at [73, 86] on button "Done" at bounding box center [69, 87] width 30 height 10
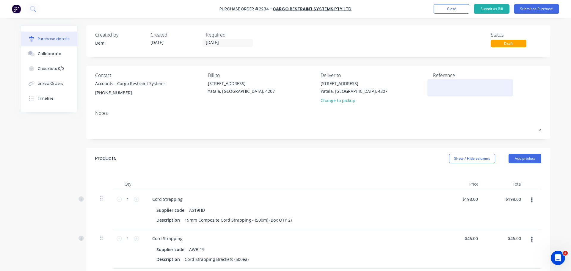
click at [447, 88] on textarea at bounding box center [470, 86] width 74 height 13
type textarea "P2234 -"
type textarea "x"
type textarea "P2234 -"
click at [219, 41] on input "04/09/25" at bounding box center [228, 42] width 50 height 7
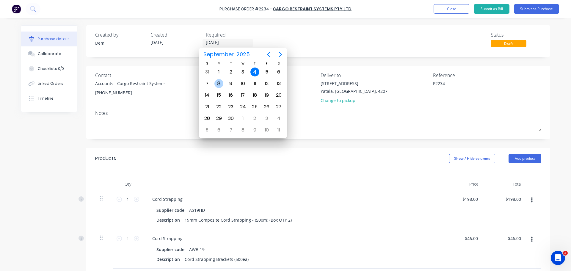
click at [220, 85] on div "8" at bounding box center [218, 83] width 9 height 9
type textarea "x"
type input "[DATE]"
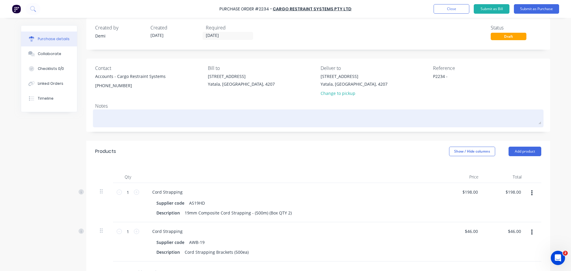
scroll to position [7, 0]
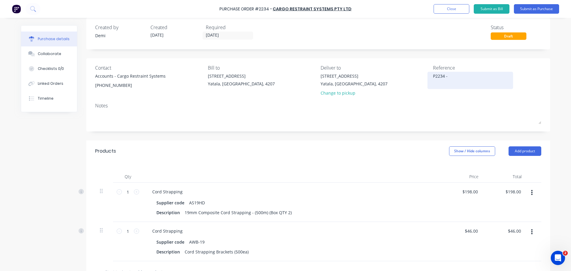
click at [447, 76] on textarea "P2234 -" at bounding box center [470, 79] width 74 height 13
type textarea "P2234 - CC602"
type textarea "x"
type textarea "P2234 - CC60"
type textarea "x"
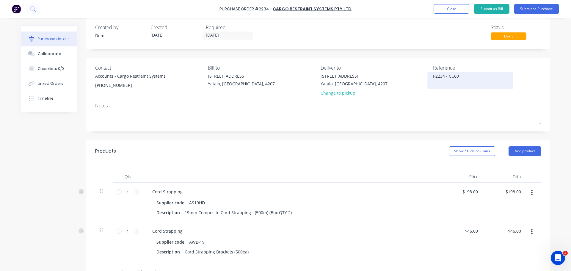
type textarea "P2234 - CC6"
type textarea "x"
type textarea "P2234 - CC"
type textarea "x"
type textarea "P2234 - CC"
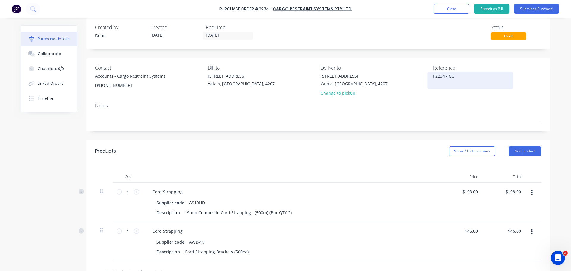
type textarea "x"
type textarea "P2234 - CC 3"
type textarea "x"
type textarea "P2234 - CC 30"
type textarea "x"
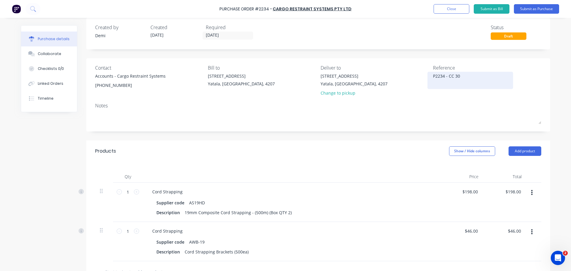
type textarea "P2234 - CC 302"
type textarea "x"
click at [442, 75] on textarea "P2234 - CC 302" at bounding box center [470, 79] width 74 height 13
type textarea "P2234 - Cord Strapping - CC 302"
type textarea "x"
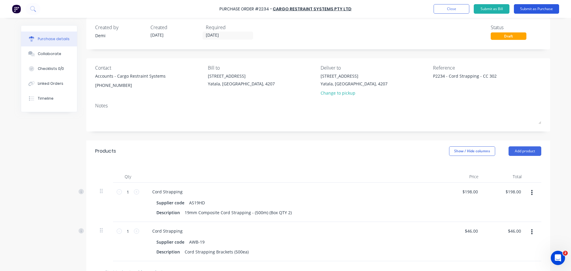
type textarea "P2234 - Cord Strapping - CC 302"
click at [544, 9] on button "Submit as Purchase" at bounding box center [536, 9] width 45 height 10
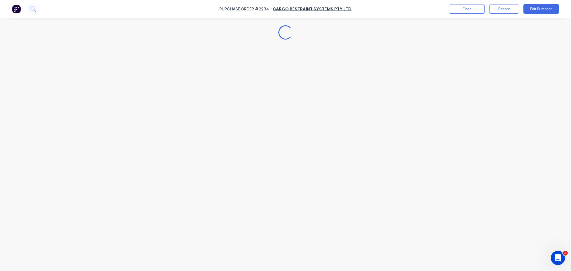
scroll to position [0, 0]
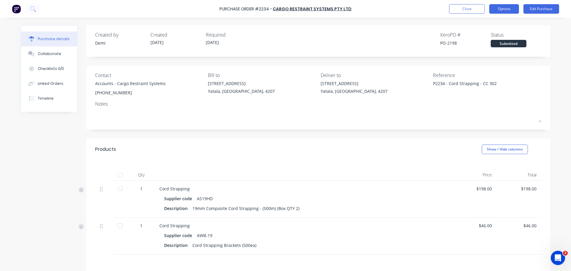
click at [507, 13] on button "Options" at bounding box center [504, 9] width 30 height 10
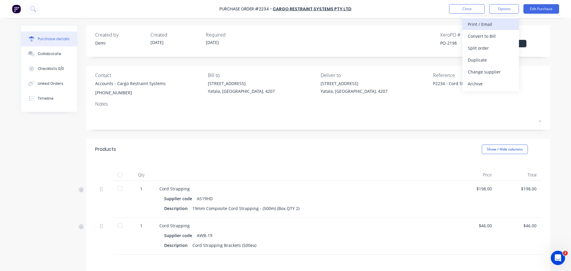
click at [501, 22] on div "Print / Email" at bounding box center [491, 24] width 46 height 9
click at [500, 33] on div "With pricing" at bounding box center [491, 36] width 46 height 9
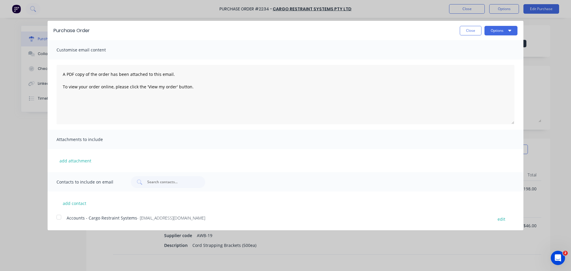
click at [61, 211] on div at bounding box center [59, 217] width 12 height 12
click at [505, 26] on button "Options" at bounding box center [500, 31] width 33 height 10
click at [491, 54] on div "Email" at bounding box center [489, 57] width 46 height 9
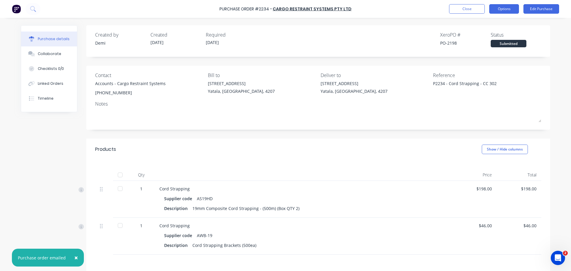
click at [508, 9] on button "Options" at bounding box center [504, 9] width 30 height 10
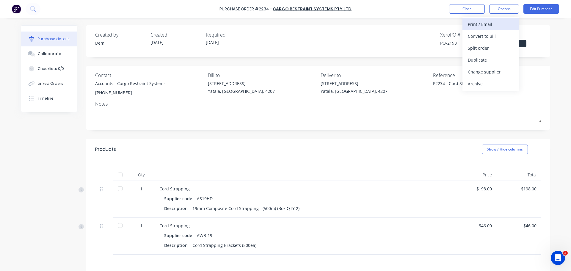
click at [500, 21] on div "Print / Email" at bounding box center [491, 24] width 46 height 9
click at [491, 44] on div "Without pricing" at bounding box center [491, 48] width 46 height 9
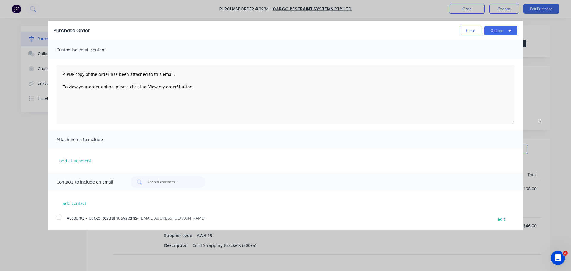
click at [58, 211] on div at bounding box center [59, 217] width 12 height 12
click at [500, 27] on button "Options" at bounding box center [500, 31] width 33 height 10
click at [489, 43] on button "Print" at bounding box center [489, 46] width 56 height 12
click at [476, 28] on button "Close" at bounding box center [471, 31] width 22 height 10
type textarea "x"
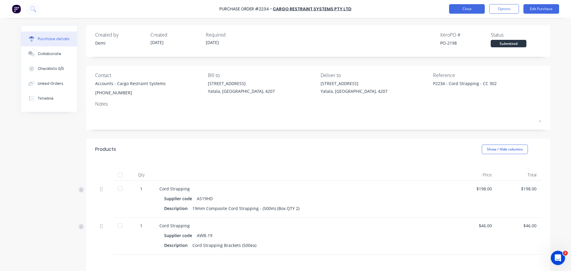
click at [461, 12] on button "Close" at bounding box center [467, 9] width 36 height 10
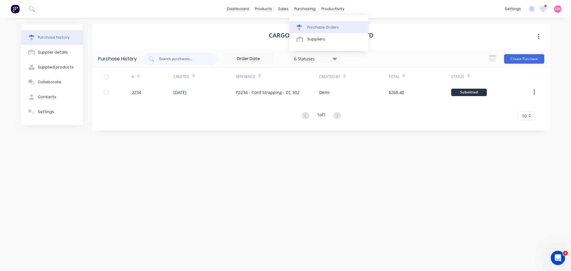
click at [306, 28] on link "Purchase Orders" at bounding box center [328, 27] width 79 height 12
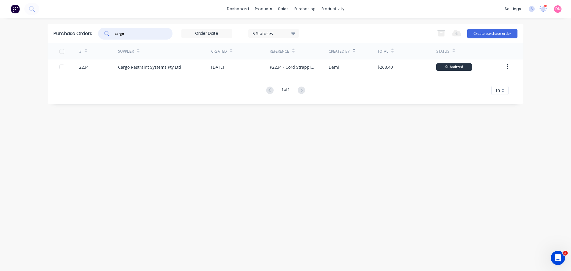
drag, startPoint x: 135, startPoint y: 33, endPoint x: 97, endPoint y: 32, distance: 38.1
click at [98, 32] on div "cargo 5 Statuses 5 Statuses" at bounding box center [198, 34] width 201 height 12
type input "advansa"
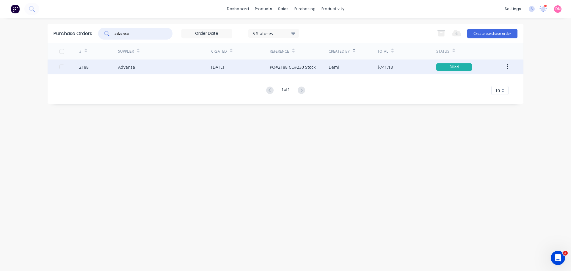
click at [272, 66] on div "PO#2188 CC#230 Stock" at bounding box center [293, 67] width 46 height 6
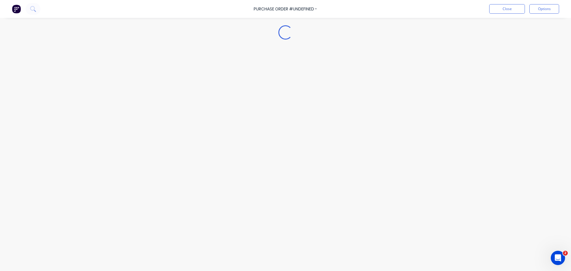
type textarea "x"
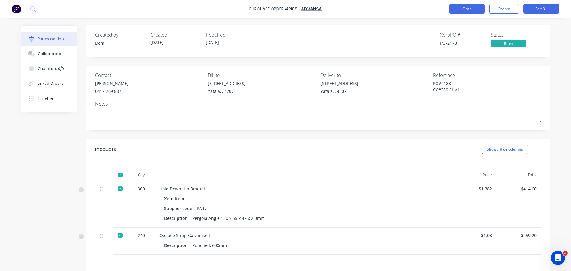
click at [478, 9] on button "Close" at bounding box center [467, 9] width 36 height 10
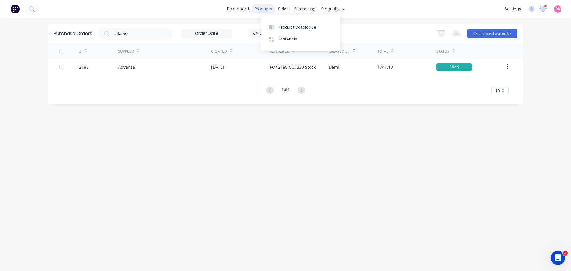
click at [275, 9] on div "products" at bounding box center [263, 8] width 23 height 9
click at [303, 37] on div at bounding box center [300, 39] width 9 height 5
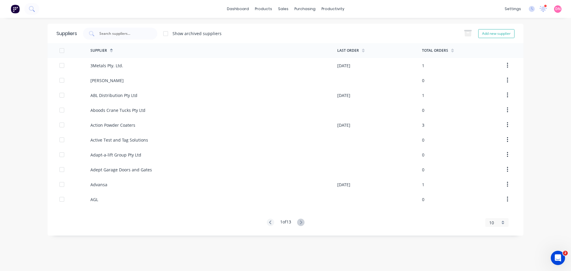
click at [200, 33] on div "Show archived suppliers" at bounding box center [196, 33] width 49 height 6
click at [200, 34] on div "Show archived suppliers" at bounding box center [196, 33] width 49 height 6
click at [189, 32] on div "Show archived suppliers" at bounding box center [196, 33] width 49 height 6
click at [130, 32] on input "text" at bounding box center [123, 34] width 49 height 6
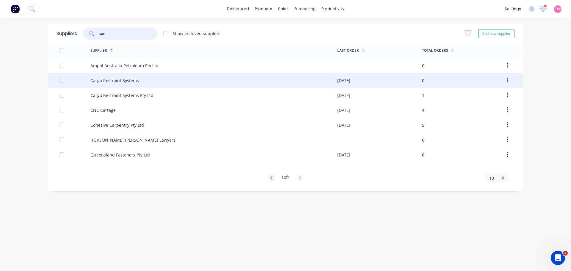
type input "car"
click at [63, 82] on div at bounding box center [62, 80] width 12 height 12
click at [511, 78] on button "button" at bounding box center [507, 80] width 14 height 11
click at [497, 95] on div "Archive" at bounding box center [486, 96] width 46 height 9
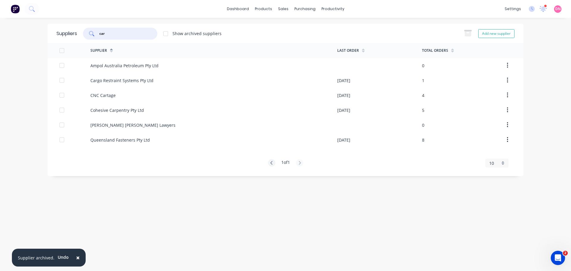
drag, startPoint x: 139, startPoint y: 34, endPoint x: 67, endPoint y: 36, distance: 72.3
click at [67, 36] on div "Suppliers car Show archived suppliers Add new supplier" at bounding box center [286, 33] width 476 height 19
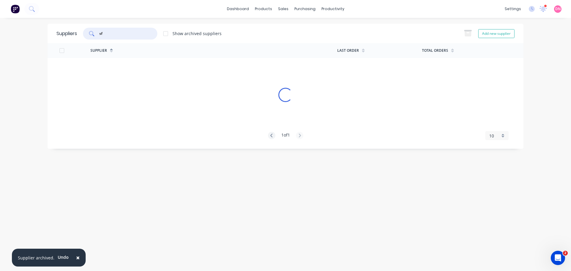
type input "s"
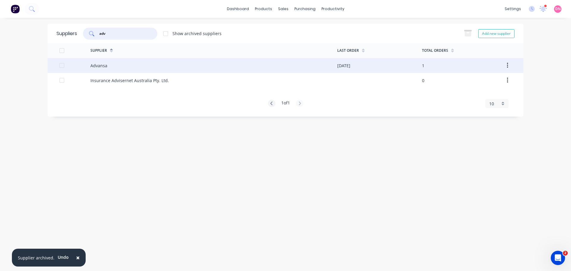
type input "adv"
click at [99, 63] on div "Advansa" at bounding box center [213, 65] width 247 height 15
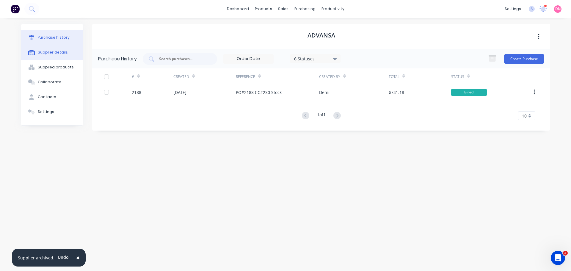
click at [66, 45] on button "Supplier details" at bounding box center [52, 52] width 62 height 15
select select "AU"
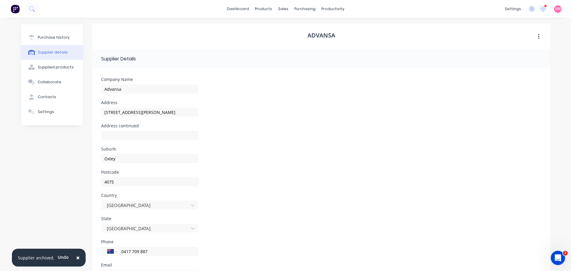
scroll to position [25, 0]
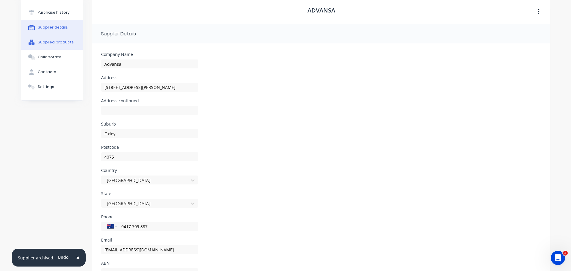
click at [68, 35] on button "Supplied products" at bounding box center [52, 42] width 62 height 15
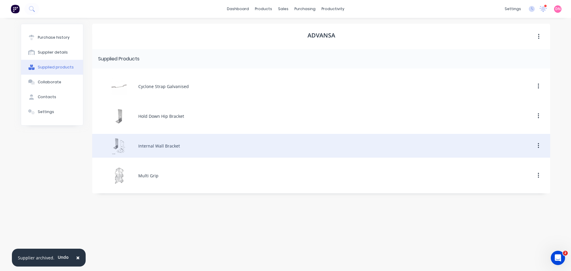
click at [161, 142] on div "Internal Wall Bracket" at bounding box center [321, 146] width 458 height 24
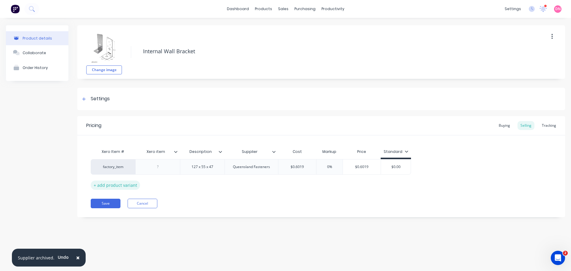
click at [131, 185] on div "+ add product variant" at bounding box center [115, 184] width 49 height 9
type textarea "x"
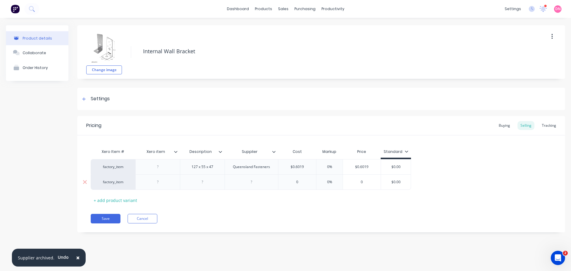
click at [208, 183] on div at bounding box center [203, 182] width 30 height 8
paste div
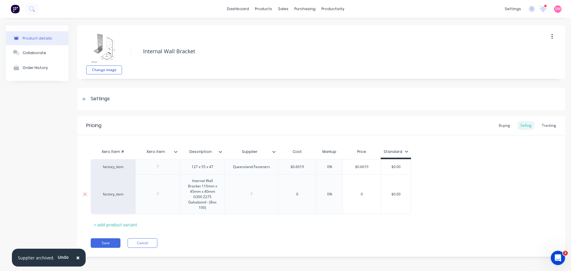
click at [301, 195] on div "Xero Item # Xero item Description Supplier Cost Markup Price Standard factory_i…" at bounding box center [321, 188] width 461 height 84
type textarea "x"
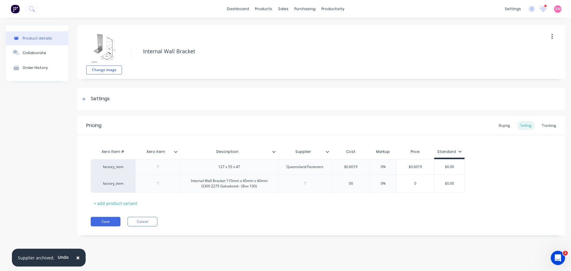
type input "00."
type textarea "x"
type input "00.44"
type textarea "x"
type input "00.443"
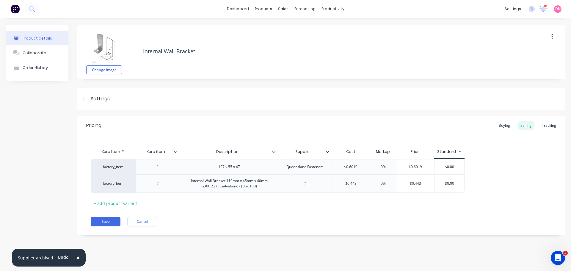
click at [372, 198] on div "Xero Item # Xero item Description Supplier Cost Markup Price Standard factory_i…" at bounding box center [321, 177] width 461 height 62
click at [224, 182] on div "Internal Wall Bracket 110mm x 45mm x 40mm G300 Z275 Galvabond - (Box 100)" at bounding box center [229, 183] width 93 height 13
click at [227, 181] on div "Internal Wall Bracket 110mm x 45mm x 40mm G300 Z275 Galvabond - (Box 100)" at bounding box center [229, 183] width 93 height 13
click at [227, 180] on div "Internal Wall Bracket 110mm x 45mm x 40mm G300 Z275 Galvabond - (Box 100)" at bounding box center [229, 183] width 93 height 13
click at [307, 185] on div at bounding box center [305, 184] width 30 height 8
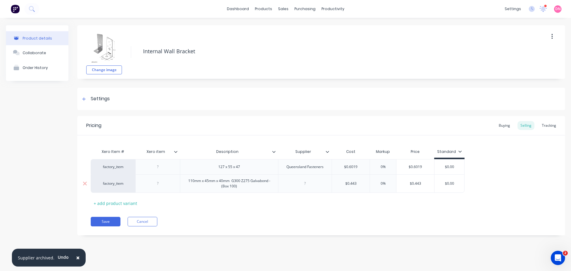
type textarea "x"
click at [508, 128] on div "Buying" at bounding box center [504, 125] width 17 height 9
type textarea "x"
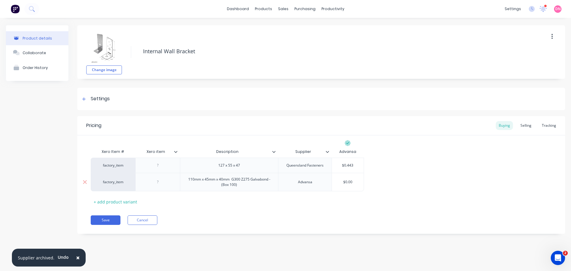
click at [350, 184] on div "$0.00" at bounding box center [348, 182] width 32 height 15
type input "$0.00"
type textarea "x"
type input "$0.00"
type textarea "x"
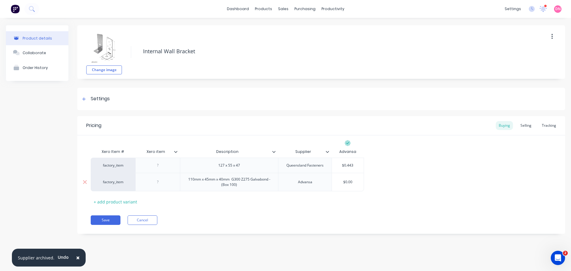
type input "$0.0"
type textarea "x"
type input "$0."
type textarea "x"
type input "$0"
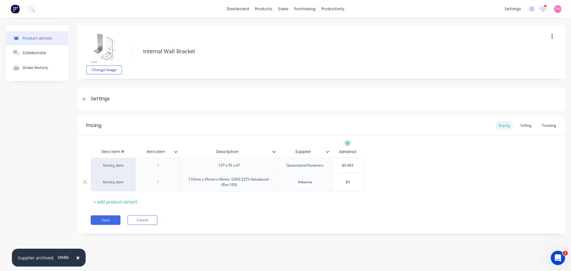
type textarea "x"
type input "$"
type textarea "x"
type input "0"
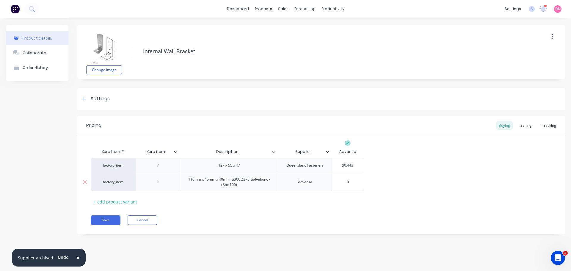
type textarea "x"
type input "0."
click at [387, 172] on div "factory_item 127 x 55 x 47 Queensland Fasteners $0.443 factory_item 110mm x 45m…" at bounding box center [321, 175] width 461 height 34
click at [85, 166] on icon at bounding box center [85, 165] width 4 height 4
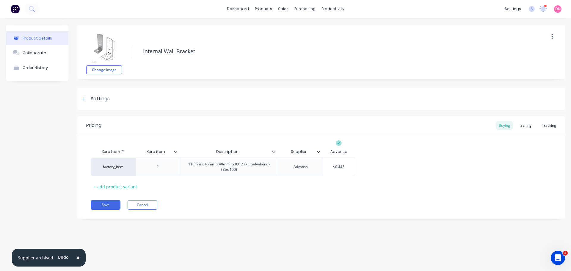
click at [235, 153] on input "Description" at bounding box center [227, 151] width 95 height 5
click at [275, 152] on icon at bounding box center [273, 152] width 3 height 2
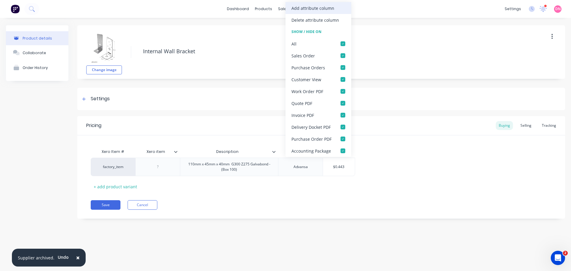
click at [325, 10] on div "Add attribute column" at bounding box center [312, 8] width 43 height 6
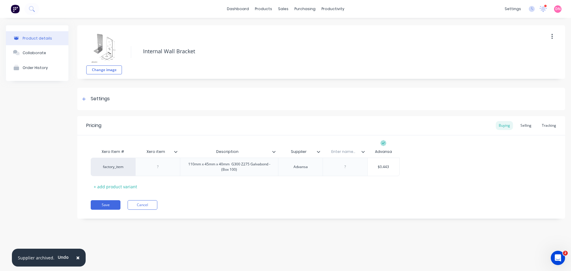
click at [347, 152] on input "text" at bounding box center [343, 151] width 41 height 5
click at [351, 167] on div at bounding box center [345, 167] width 30 height 8
click at [346, 190] on div "Pricing Buying Selling Tracking Xero Item # Xero item Description Supplier Supp…" at bounding box center [321, 167] width 488 height 103
click at [109, 203] on button "Save" at bounding box center [106, 205] width 30 height 10
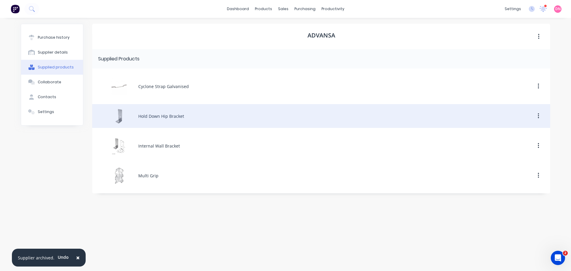
click at [168, 114] on div "Hold Down Hip Bracket" at bounding box center [321, 116] width 458 height 24
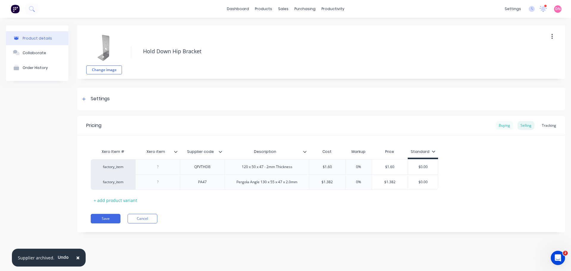
click at [504, 126] on div "Buying" at bounding box center [504, 125] width 17 height 9
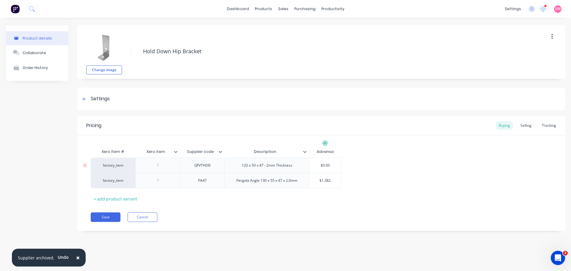
click at [327, 166] on input "text" at bounding box center [325, 165] width 32 height 5
click at [86, 168] on div at bounding box center [84, 165] width 15 height 15
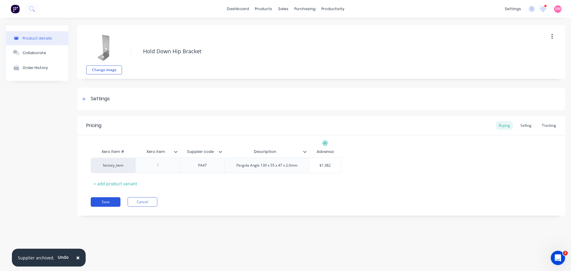
click at [108, 205] on button "Save" at bounding box center [106, 202] width 30 height 10
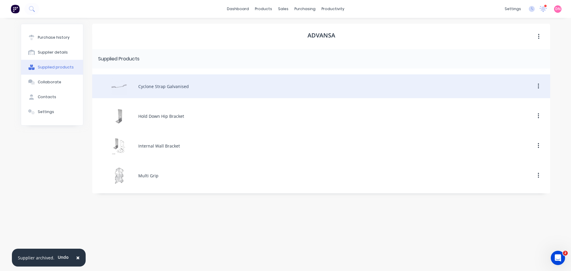
click at [148, 90] on div "Cyclone Strap Galvanised" at bounding box center [321, 86] width 458 height 24
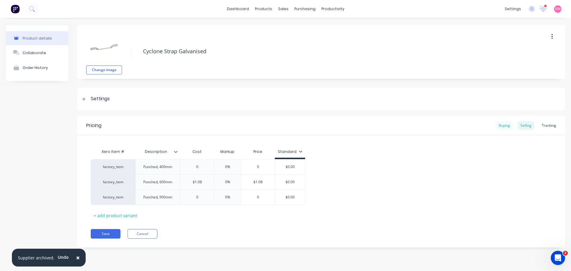
click at [499, 129] on div "Buying" at bounding box center [504, 125] width 17 height 9
drag, startPoint x: 200, startPoint y: 164, endPoint x: 184, endPoint y: 166, distance: 15.5
click at [184, 166] on input "$0.00" at bounding box center [196, 165] width 32 height 5
click at [198, 193] on input "$0.00" at bounding box center [196, 195] width 32 height 5
drag, startPoint x: 206, startPoint y: 197, endPoint x: 185, endPoint y: 199, distance: 20.9
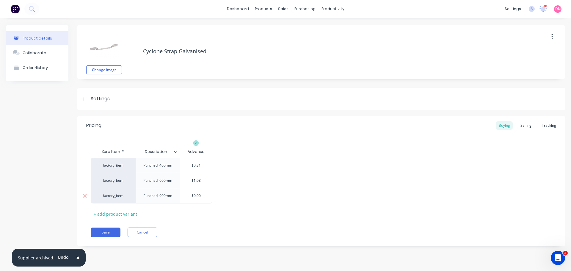
click at [185, 199] on div "$0.00 $0.00" at bounding box center [196, 195] width 32 height 15
click at [241, 203] on div "Xero Item # Description Advansa factory_item Punched, 400mm $0.81 0.810 factory…" at bounding box center [321, 182] width 461 height 73
click at [175, 166] on div "Punched, 400mm" at bounding box center [158, 165] width 38 height 8
click at [176, 180] on div "Punched, 600mm" at bounding box center [157, 180] width 45 height 15
click at [173, 181] on div "Punched, 600mm" at bounding box center [158, 181] width 38 height 8
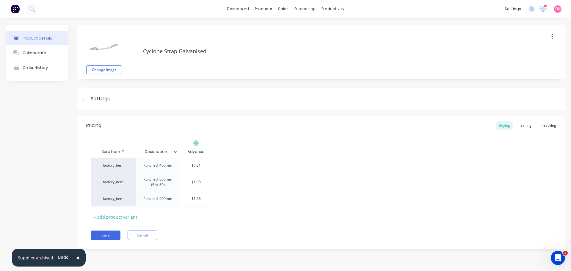
click at [197, 152] on div "Advansa" at bounding box center [196, 152] width 32 height 12
click at [189, 153] on icon at bounding box center [191, 152] width 4 height 4
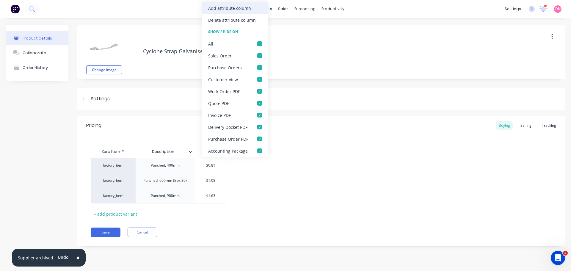
click at [249, 6] on div "Add attribute column" at bounding box center [229, 8] width 43 height 6
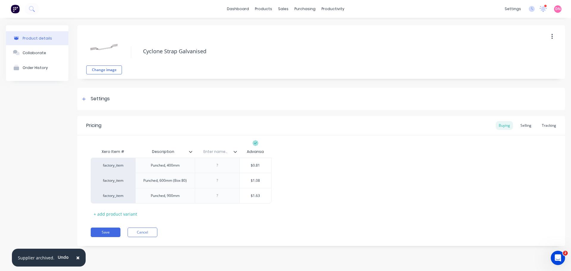
click at [218, 153] on input "text" at bounding box center [215, 151] width 41 height 5
click at [215, 184] on div at bounding box center [217, 180] width 45 height 15
click at [219, 182] on div at bounding box center [217, 181] width 30 height 8
click at [192, 182] on div "Punched, 600mm (Box 80)" at bounding box center [164, 180] width 59 height 15
click at [187, 180] on div "Punched, 600mm (Box 80)" at bounding box center [165, 181] width 53 height 8
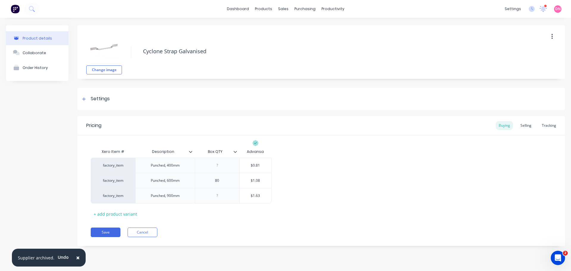
click at [195, 213] on div "Xero Item # Description Box QTY Advansa factory_item Punched, 400mm $0.81 0.810…" at bounding box center [321, 182] width 461 height 73
click at [106, 232] on button "Save" at bounding box center [106, 232] width 30 height 10
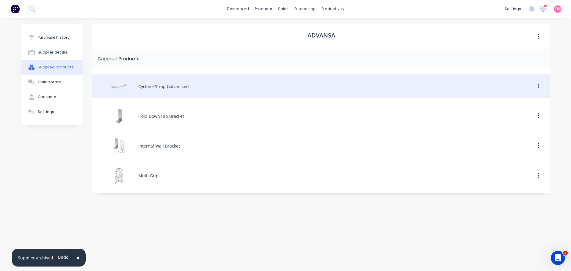
click at [165, 87] on div "Cyclone Strap Galvanised" at bounding box center [321, 86] width 458 height 24
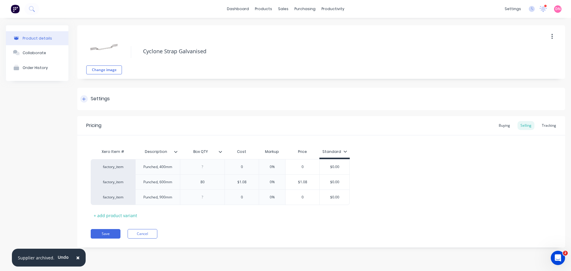
click at [104, 98] on div "Settings" at bounding box center [100, 98] width 19 height 7
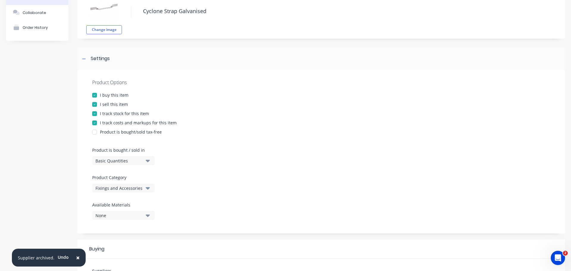
scroll to position [41, 0]
click at [128, 212] on div "None" at bounding box center [119, 215] width 48 height 6
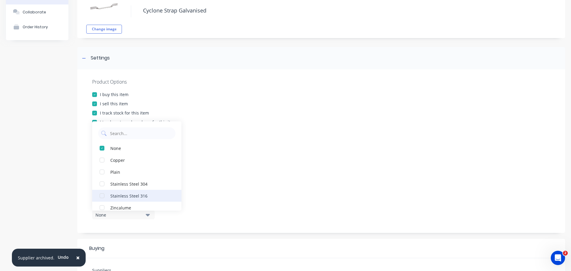
scroll to position [6, 0]
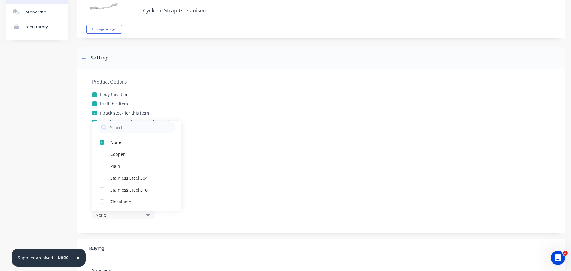
click at [208, 170] on div "Product Options I buy this item I sell this item I track stock for this item I …" at bounding box center [321, 151] width 488 height 164
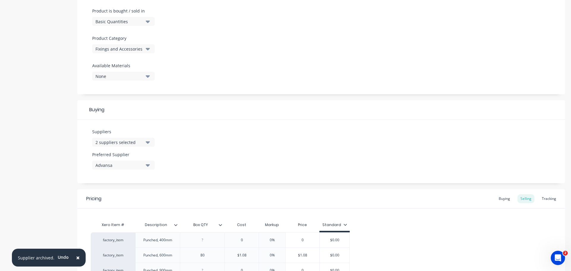
scroll to position [231, 0]
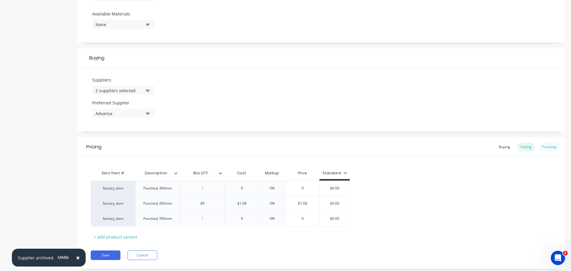
click at [543, 142] on div "Tracking" at bounding box center [549, 146] width 20 height 9
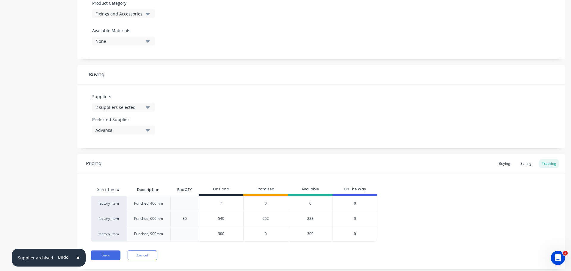
drag, startPoint x: 224, startPoint y: 206, endPoint x: 215, endPoint y: 206, distance: 9.2
click at [215, 216] on input "540" at bounding box center [221, 218] width 44 height 5
click at [240, 235] on div "Pricing Buying Selling Tracking Xero Item # Description Box QTY On Hand Promise…" at bounding box center [321, 211] width 488 height 115
click at [222, 201] on input "0" at bounding box center [221, 203] width 44 height 5
click at [219, 216] on input "0" at bounding box center [221, 218] width 44 height 5
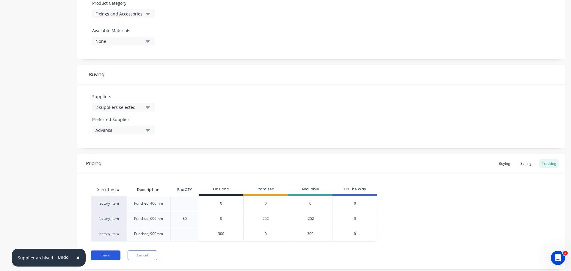
click at [112, 250] on button "Save" at bounding box center [106, 255] width 30 height 10
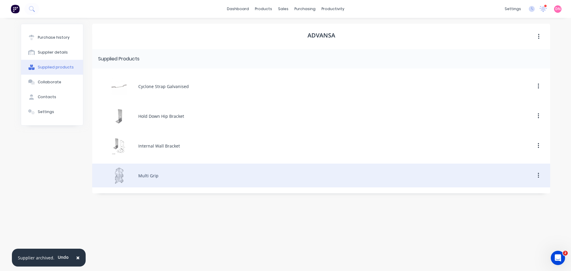
click at [158, 172] on div "Multi Grip" at bounding box center [321, 176] width 458 height 24
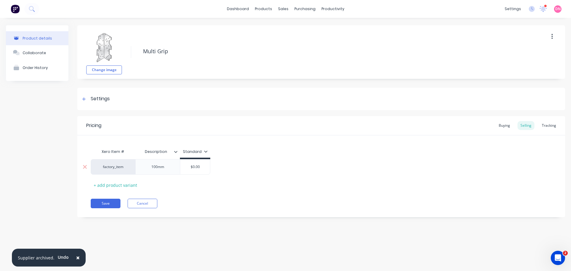
drag, startPoint x: 200, startPoint y: 166, endPoint x: 189, endPoint y: 166, distance: 10.4
click at [189, 166] on input "$0.00" at bounding box center [195, 166] width 30 height 5
click at [503, 123] on div "Buying" at bounding box center [504, 125] width 17 height 9
click at [177, 151] on icon at bounding box center [176, 152] width 4 height 4
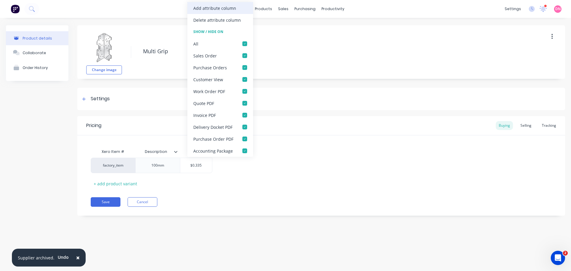
click at [241, 11] on div "Add attribute column" at bounding box center [220, 8] width 66 height 12
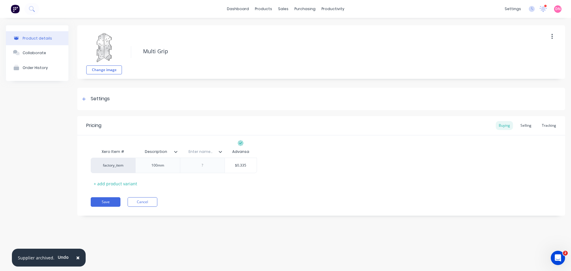
click at [205, 147] on div "Enter name..." at bounding box center [200, 151] width 41 height 15
click at [202, 171] on div at bounding box center [202, 165] width 45 height 15
click at [202, 166] on div at bounding box center [203, 165] width 30 height 8
click at [216, 175] on div "Xero Item # Description Supplier Code Advansa factory_item 100mm $0.335 + add p…" at bounding box center [321, 167] width 461 height 43
click at [205, 167] on div at bounding box center [203, 165] width 30 height 8
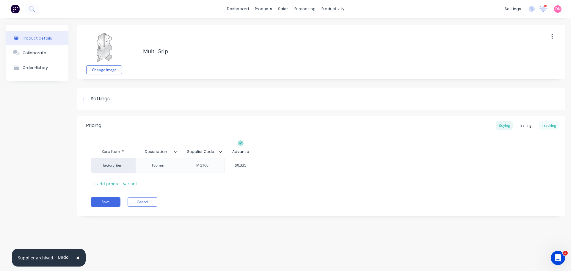
click at [547, 126] on div "Tracking" at bounding box center [549, 125] width 20 height 9
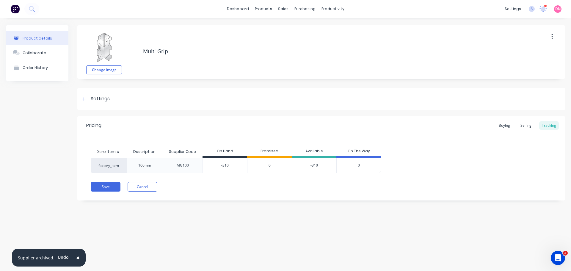
click at [229, 168] on input "-310" at bounding box center [225, 165] width 44 height 5
drag, startPoint x: 233, startPoint y: 165, endPoint x: 204, endPoint y: 165, distance: 28.2
click at [204, 165] on input "-310" at bounding box center [225, 165] width 44 height 5
click at [210, 197] on div "Pricing Buying Selling Tracking Xero Item # Description Supplier Code On Hand P…" at bounding box center [321, 158] width 488 height 84
click at [114, 187] on button "Save" at bounding box center [106, 187] width 30 height 10
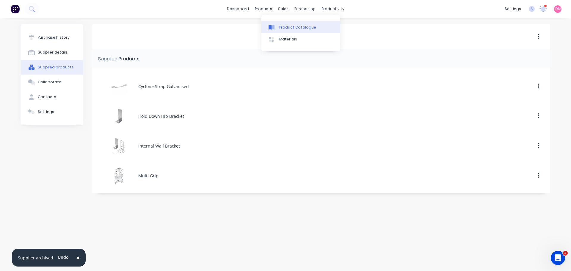
click at [275, 26] on link "Product Catalogue" at bounding box center [300, 27] width 79 height 12
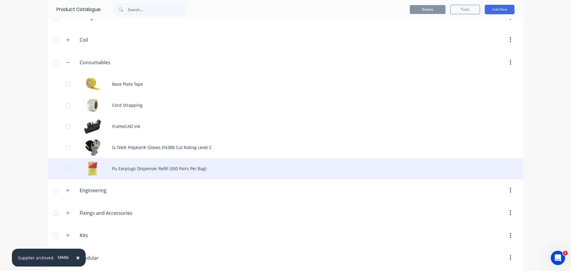
scroll to position [79, 0]
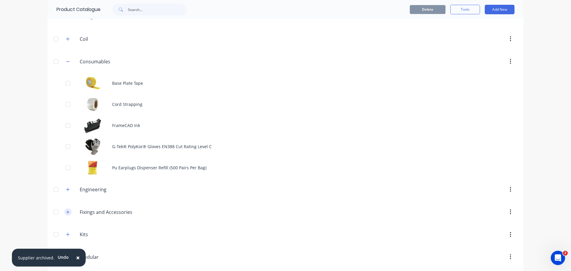
click at [66, 210] on icon "button" at bounding box center [68, 212] width 4 height 4
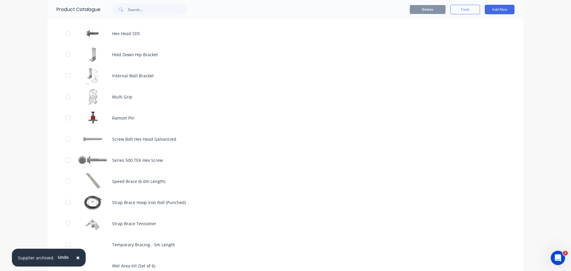
scroll to position [470, 0]
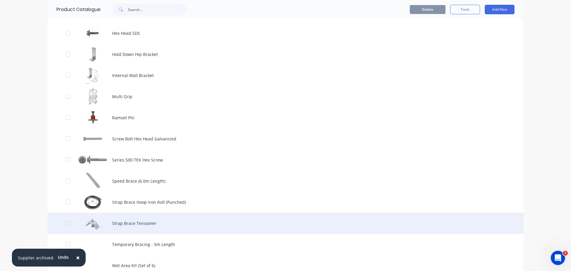
click at [123, 213] on div "Strap Brace Tensioner" at bounding box center [286, 223] width 476 height 21
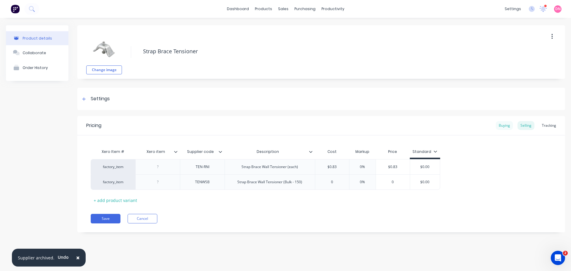
click at [502, 128] on div "Buying" at bounding box center [504, 125] width 17 height 9
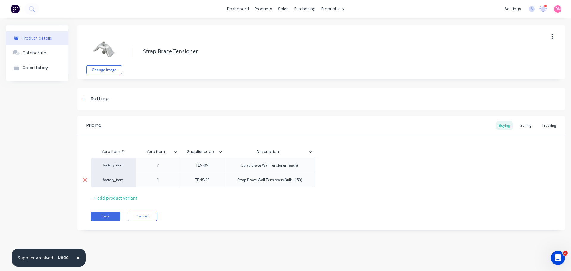
click at [84, 185] on div at bounding box center [84, 179] width 15 height 15
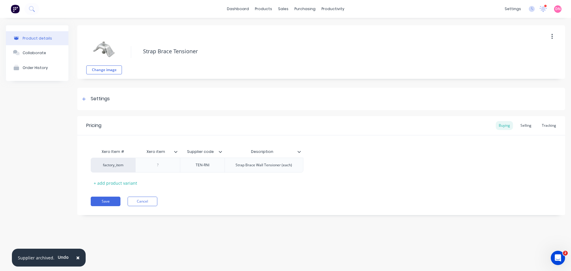
click at [300, 155] on div "Description" at bounding box center [263, 151] width 79 height 15
click at [266, 168] on div "Strap Brace Wall Tensioner (each)" at bounding box center [264, 165] width 66 height 8
click at [293, 165] on div "Strap Brace Wall Tensioner (each)" at bounding box center [264, 165] width 66 height 8
drag, startPoint x: 295, startPoint y: 167, endPoint x: 229, endPoint y: 161, distance: 66.2
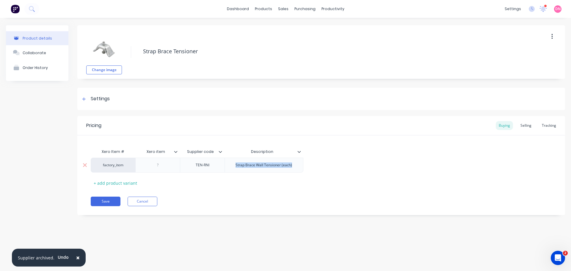
click at [232, 161] on div "Strap Brace Wall Tensioner (each)" at bounding box center [263, 165] width 79 height 15
paste div
drag, startPoint x: 299, startPoint y: 171, endPoint x: 217, endPoint y: 154, distance: 83.2
click at [217, 154] on div "Xero Item # Xero item Supplier code Description factory_item TEN-RNI Internal W…" at bounding box center [321, 168] width 461 height 45
click at [239, 166] on div "InHOOP IRON TENSIONER RNI (20 Packets of 10)" at bounding box center [273, 165] width 89 height 8
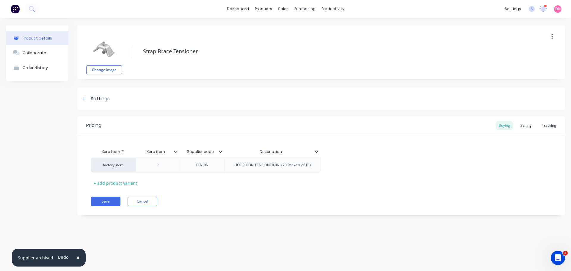
click at [316, 151] on icon at bounding box center [317, 152] width 4 height 4
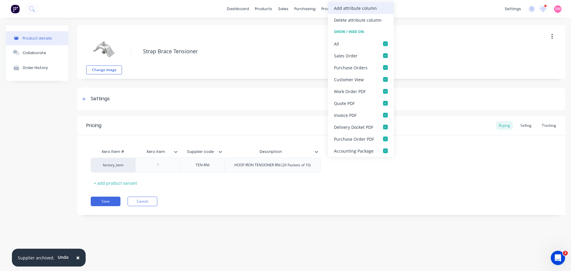
click at [370, 10] on div "Add attribute column" at bounding box center [355, 8] width 43 height 6
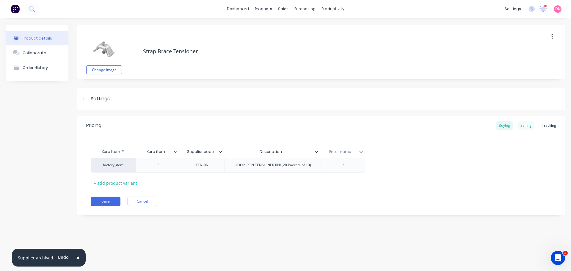
click at [524, 128] on div "Selling" at bounding box center [525, 125] width 17 height 9
click at [502, 129] on div "Buying" at bounding box center [504, 125] width 17 height 9
click at [98, 94] on div "Settings" at bounding box center [321, 99] width 488 height 22
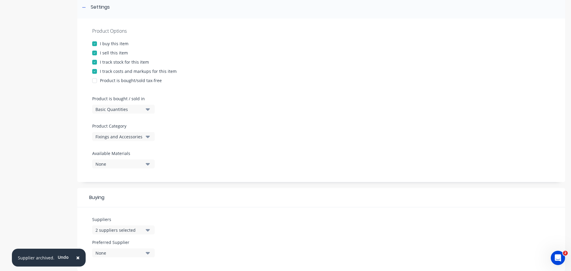
scroll to position [92, 0]
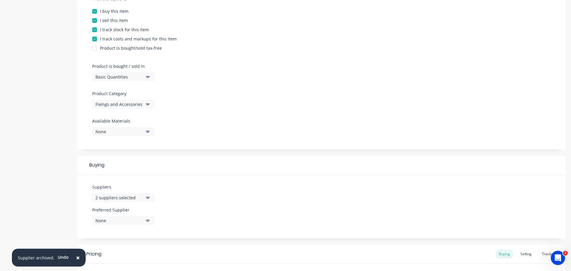
click at [145, 193] on button "2 suppliers selected" at bounding box center [123, 197] width 62 height 9
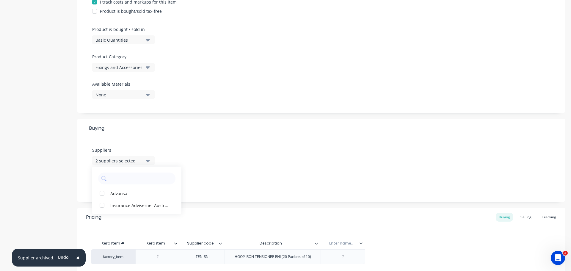
scroll to position [164, 0]
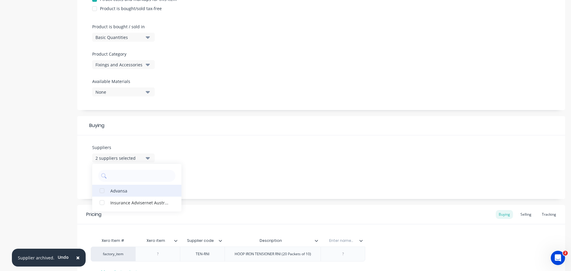
click at [103, 185] on div "button" at bounding box center [102, 191] width 12 height 12
click at [134, 170] on input "text" at bounding box center [140, 176] width 63 height 12
click at [147, 157] on icon "button" at bounding box center [148, 158] width 4 height 2
click at [147, 155] on icon "button" at bounding box center [148, 158] width 4 height 7
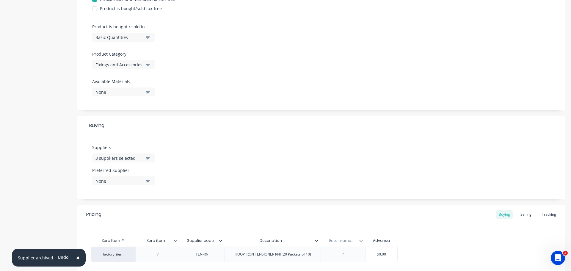
click at [148, 178] on icon "button" at bounding box center [148, 181] width 4 height 7
click at [101, 208] on div "button" at bounding box center [102, 214] width 12 height 12
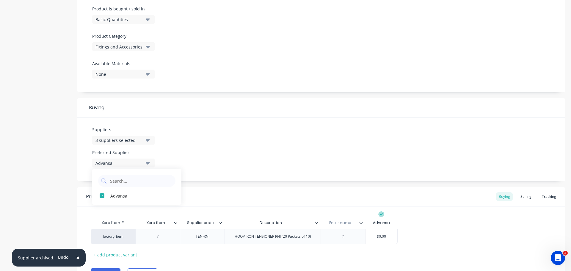
scroll to position [182, 0]
click at [148, 135] on button "3 suppliers selected" at bounding box center [123, 139] width 62 height 9
click at [129, 151] on input "text" at bounding box center [140, 157] width 63 height 12
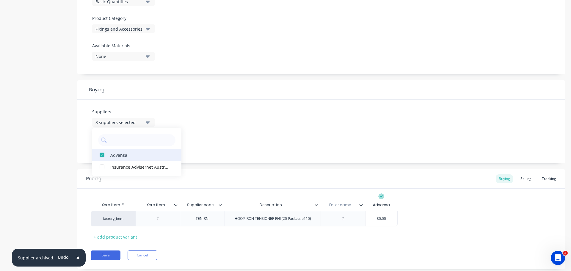
click at [172, 149] on button "Advansa" at bounding box center [136, 155] width 89 height 12
click at [141, 152] on div "Advansa" at bounding box center [139, 155] width 59 height 6
click at [262, 124] on div "Suppliers 3 suppliers selected Advansa Insurance Advisernet Australia Pty. Ltd.…" at bounding box center [321, 132] width 488 height 64
click at [361, 203] on icon at bounding box center [361, 205] width 4 height 4
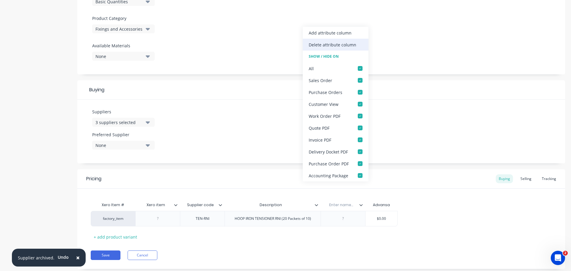
click at [346, 45] on div "Delete attribute column" at bounding box center [333, 45] width 48 height 6
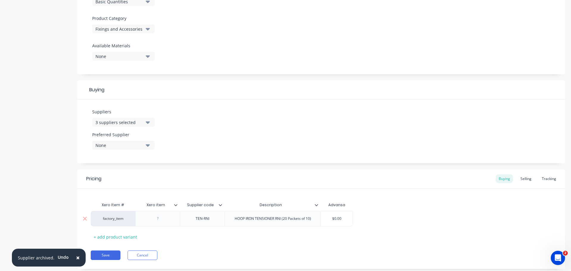
click at [344, 216] on input "$0.00" at bounding box center [337, 218] width 32 height 5
drag, startPoint x: 344, startPoint y: 207, endPoint x: 319, endPoint y: 208, distance: 25.0
click at [319, 211] on div "factory_item TEN-RNI HOOP IRON TENSIONER RNI (20 Packets of 10) $0.00 $0.00" at bounding box center [222, 218] width 262 height 15
click at [330, 250] on div "Save Cancel" at bounding box center [328, 255] width 474 height 10
click at [310, 215] on div "HOOP IRON TENSIONER RNI (20 Packets of 10)" at bounding box center [273, 219] width 86 height 8
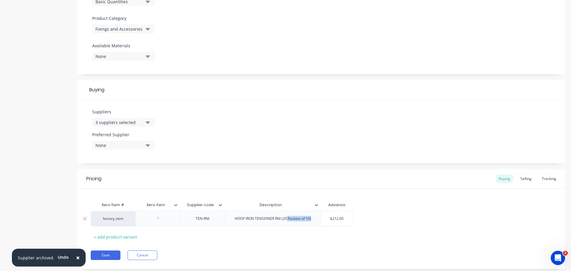
drag, startPoint x: 314, startPoint y: 207, endPoint x: 287, endPoint y: 208, distance: 27.7
click at [287, 215] on div "HOOP IRON TENSIONER RNI (20 Packets of 10)" at bounding box center [273, 219] width 86 height 8
click at [289, 215] on div "HOOP IRON TENSIONER RNI (200 Pack)" at bounding box center [273, 219] width 74 height 8
drag, startPoint x: 281, startPoint y: 206, endPoint x: 236, endPoint y: 208, distance: 44.6
click at [236, 211] on div "HOOP IRON TENSIONER RNI (200 Pack)" at bounding box center [272, 218] width 96 height 15
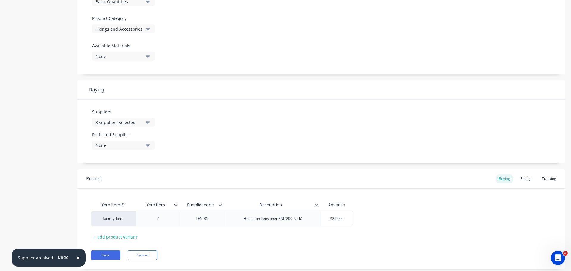
click at [134, 142] on div "None" at bounding box center [119, 145] width 48 height 6
click at [128, 175] on div "Advansa" at bounding box center [139, 178] width 59 height 6
click at [100, 233] on div "Pricing Buying Selling Tracking Xero Item # Xero item Supplier code Description…" at bounding box center [321, 219] width 488 height 100
click at [102, 250] on button "Save" at bounding box center [106, 255] width 30 height 10
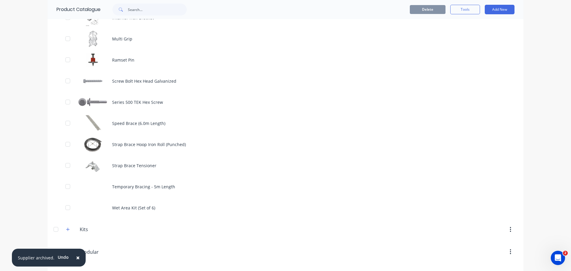
scroll to position [528, 0]
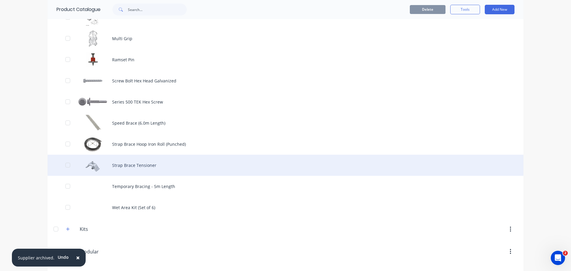
click at [213, 155] on div "Strap Brace Tensioner" at bounding box center [286, 165] width 476 height 21
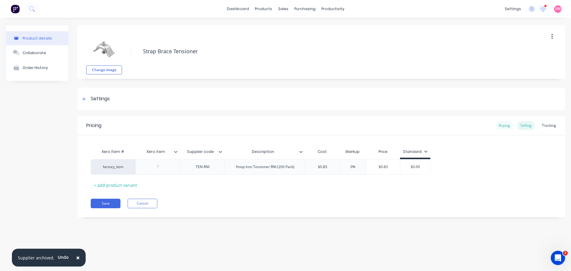
click at [505, 125] on div "Buying" at bounding box center [504, 125] width 17 height 9
click at [86, 94] on div "Settings" at bounding box center [321, 99] width 488 height 22
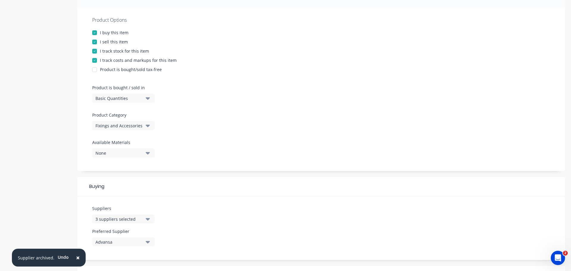
click at [135, 216] on div "3 suppliers selected" at bounding box center [119, 219] width 48 height 6
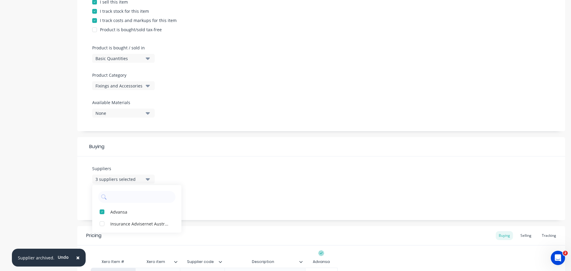
click at [224, 184] on div "Suppliers 3 suppliers selected Advansa Insurance Advisernet Australia Pty. Ltd.…" at bounding box center [321, 188] width 488 height 64
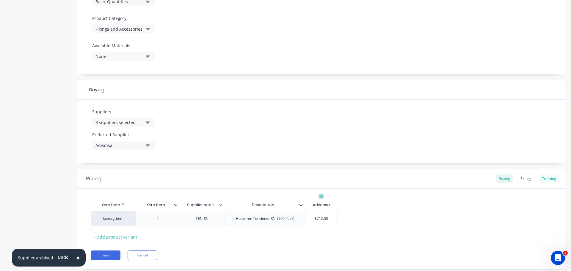
click at [545, 174] on div "Tracking" at bounding box center [549, 178] width 20 height 9
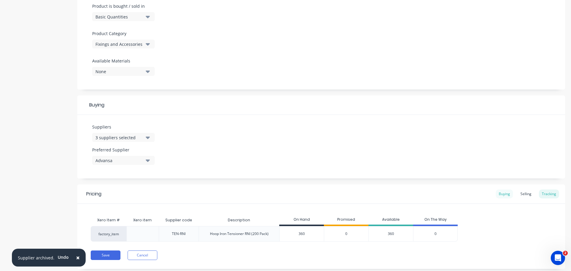
click at [498, 189] on div "Buying" at bounding box center [504, 193] width 17 height 9
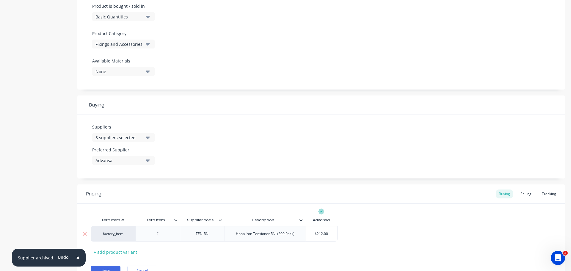
click at [283, 230] on div "Hoop Iron Tensioner RNI (200 Pack)" at bounding box center [265, 234] width 68 height 8
click at [297, 226] on div "Hoop Iron Tensioner RNI (200 Pack)" at bounding box center [264, 233] width 81 height 15
click at [92, 247] on div "+ add product variant" at bounding box center [115, 251] width 49 height 9
click at [276, 226] on div "Hoop Iron Tensioner RNI (200 Pack)" at bounding box center [264, 233] width 81 height 15
drag, startPoint x: 272, startPoint y: 223, endPoint x: 233, endPoint y: 221, distance: 39.9
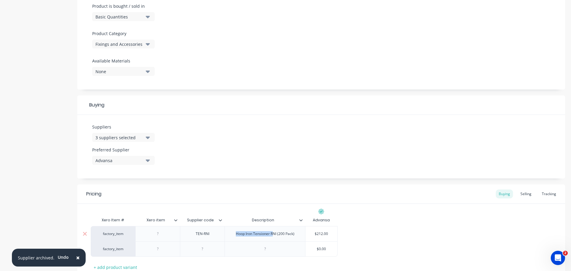
click at [233, 230] on div "Hoop Iron Tensioner RNI (200 Pack)" at bounding box center [265, 234] width 68 height 8
drag, startPoint x: 276, startPoint y: 222, endPoint x: 229, endPoint y: 215, distance: 47.9
click at [229, 226] on div "Hoop Iron Tensioner RNI (200 Pack)" at bounding box center [264, 233] width 81 height 15
copy div "Hoop Iron Tensioner RNI"
click at [255, 245] on div at bounding box center [265, 249] width 30 height 8
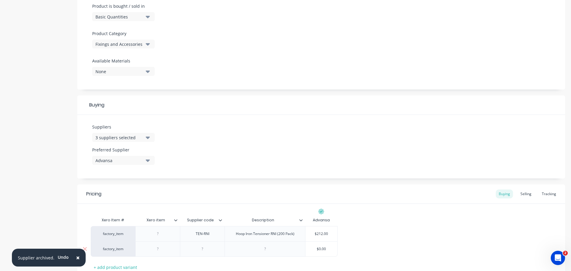
paste div
drag, startPoint x: 215, startPoint y: 220, endPoint x: 182, endPoint y: 219, distance: 33.0
click at [182, 226] on div "TEN-RNI" at bounding box center [202, 233] width 45 height 15
copy div "TEN-RNI"
click at [208, 245] on div at bounding box center [203, 249] width 30 height 8
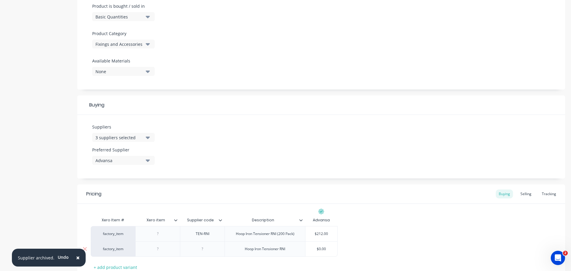
paste div
click at [326, 246] on input "$0.00" at bounding box center [321, 248] width 32 height 5
drag, startPoint x: 329, startPoint y: 238, endPoint x: 307, endPoint y: 235, distance: 22.2
click at [307, 246] on input "$0.00" at bounding box center [321, 248] width 32 height 5
click at [332, 241] on div "$1.06" at bounding box center [321, 248] width 32 height 15
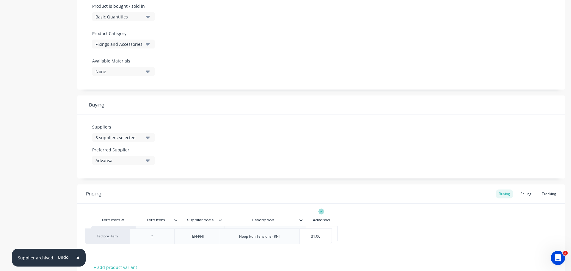
drag, startPoint x: 290, startPoint y: 237, endPoint x: 288, endPoint y: 239, distance: 3.2
click at [288, 239] on div "factory_item TEN-RNI Hoop Iron Tensioner RNI (200 Pack) $212.00 factory_item TE…" at bounding box center [321, 241] width 461 height 31
click at [297, 230] on div "Hoop Iron Tensioner RNI (200 Pack)" at bounding box center [265, 234] width 68 height 8
click at [290, 241] on div "Hoop Iron Tensioner RNI" at bounding box center [264, 248] width 81 height 15
click at [288, 245] on div "Hoop Iron Tensioner RNI" at bounding box center [265, 249] width 50 height 8
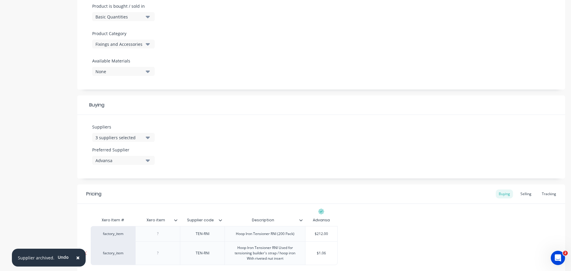
click at [280, 244] on div "Hoop Iron Tensioner RNI Used for tensioning builder's strap / hoop iron With ri…" at bounding box center [265, 253] width 76 height 18
click at [301, 219] on icon at bounding box center [300, 220] width 3 height 2
drag, startPoint x: 280, startPoint y: 234, endPoint x: 297, endPoint y: 254, distance: 25.5
click at [297, 254] on div "Xero Item # Xero item Supplier code Description Advansa factory_item TEN-RNI Ho…" at bounding box center [321, 243] width 461 height 58
click at [292, 241] on div "Hoop Iron Tensioner RNI" at bounding box center [264, 248] width 81 height 15
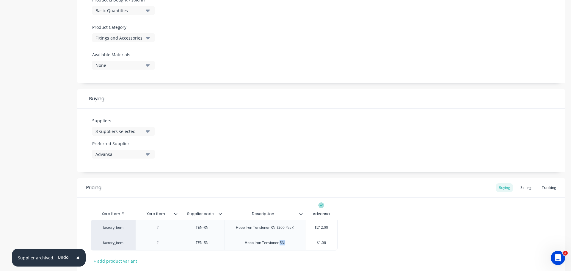
scroll to position [191, 0]
click at [291, 234] on div "Hoop Iron Tensioner RNI" at bounding box center [264, 241] width 81 height 15
click at [283, 238] on div "Hoop Iron Tensioner RNI" at bounding box center [265, 242] width 50 height 8
click at [290, 234] on div "Hoop Iron Tensioner RNI" at bounding box center [264, 241] width 81 height 15
click at [289, 238] on div "Hoop Iron Tensioner RNI" at bounding box center [265, 242] width 50 height 8
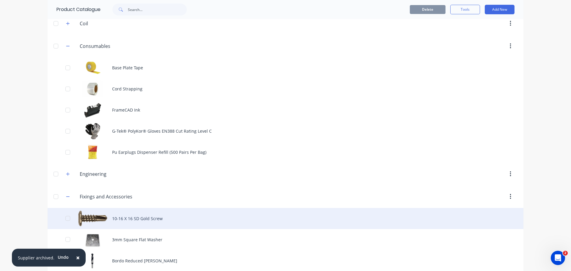
scroll to position [95, 0]
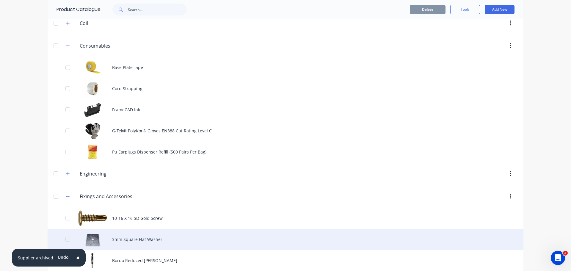
click at [87, 229] on div "3mm Square Flat Washer" at bounding box center [286, 239] width 476 height 21
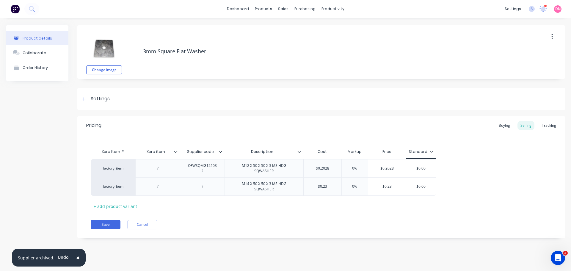
click at [109, 49] on img at bounding box center [104, 48] width 30 height 30
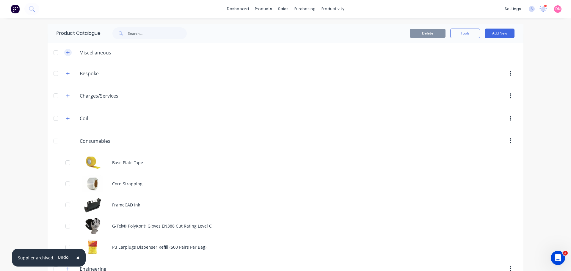
click at [66, 51] on icon "button" at bounding box center [67, 52] width 3 height 3
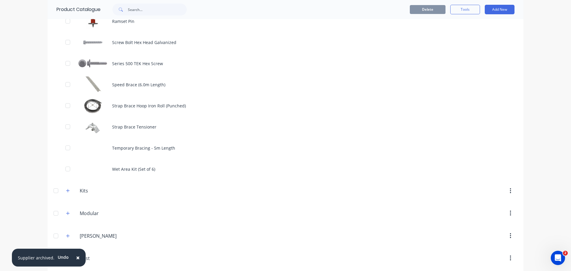
scroll to position [630, 0]
click at [66, 188] on icon "button" at bounding box center [68, 190] width 4 height 4
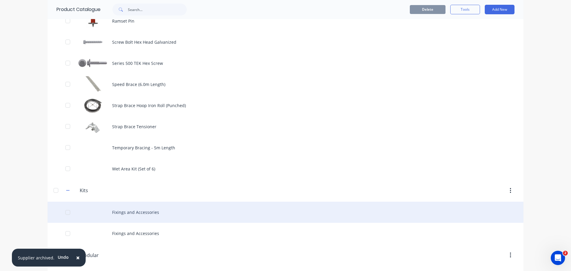
click at [128, 202] on div "Fixings and Accessories" at bounding box center [286, 212] width 476 height 21
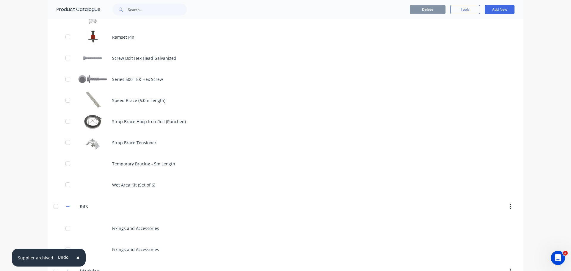
scroll to position [615, 0]
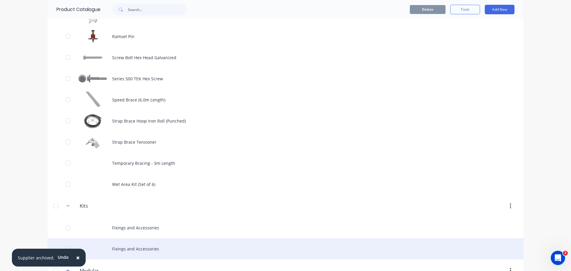
click at [145, 238] on div "Fixings and Accessories" at bounding box center [286, 248] width 476 height 21
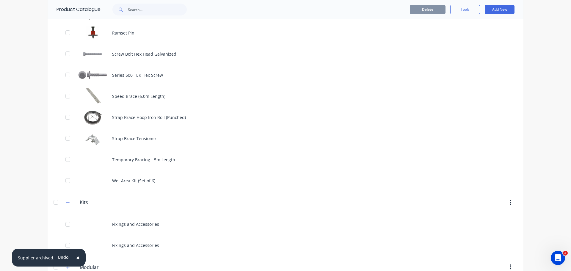
scroll to position [619, 0]
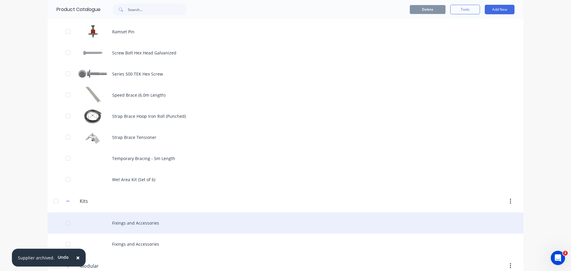
click at [67, 217] on div at bounding box center [68, 223] width 12 height 12
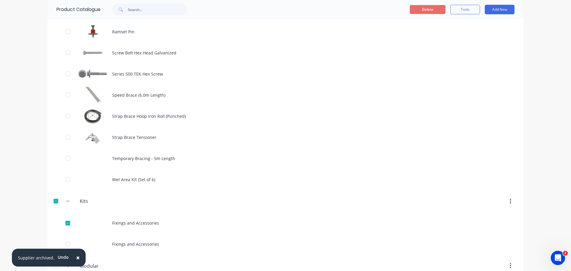
click at [431, 11] on button "Delete" at bounding box center [428, 9] width 36 height 9
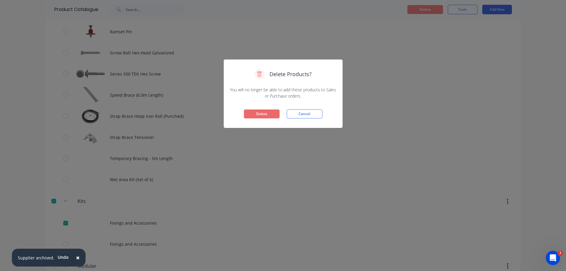
click at [256, 109] on button "Delete" at bounding box center [262, 113] width 36 height 9
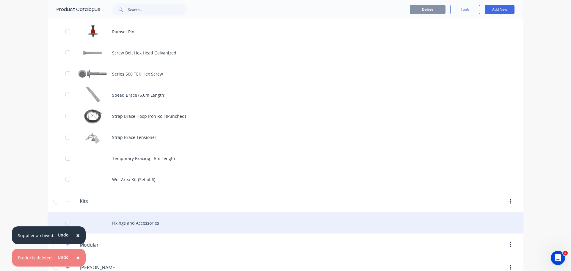
click at [144, 212] on div "Fixings and Accessories" at bounding box center [286, 222] width 476 height 21
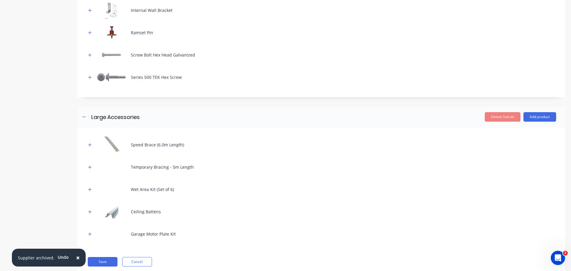
scroll to position [302, 0]
click at [88, 230] on button "button" at bounding box center [89, 233] width 7 height 7
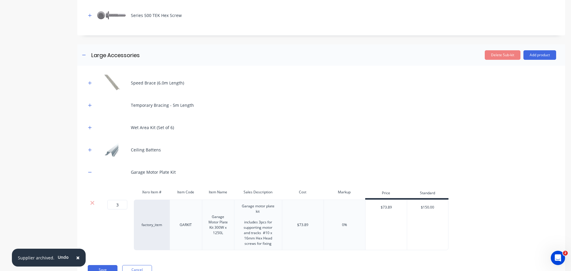
scroll to position [364, 0]
drag, startPoint x: 268, startPoint y: 213, endPoint x: 227, endPoint y: 186, distance: 48.8
click at [227, 186] on div "Xero Item # Item Code Item Name Sales Description Cost Markup Price Standard 3 …" at bounding box center [321, 218] width 470 height 64
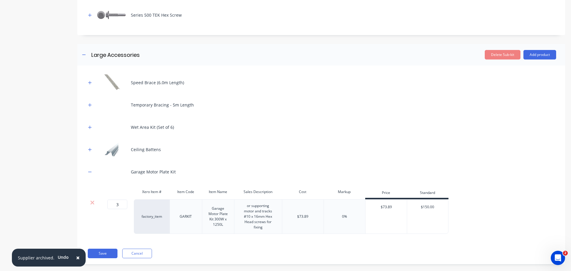
scroll to position [356, 0]
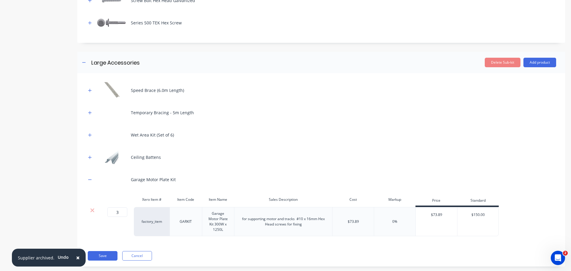
click at [132, 154] on div "Ceiling Battens" at bounding box center [146, 157] width 30 height 6
click at [111, 153] on img at bounding box center [112, 157] width 30 height 16
click at [87, 153] on button "button" at bounding box center [89, 156] width 7 height 7
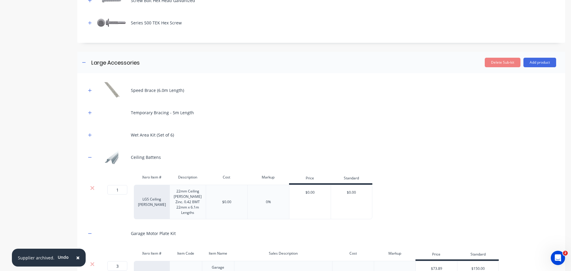
click at [235, 192] on div "$0.00" at bounding box center [227, 202] width 42 height 34
click at [227, 199] on div "$0.00" at bounding box center [226, 201] width 9 height 5
click at [230, 199] on div "$0.00" at bounding box center [226, 201] width 9 height 5
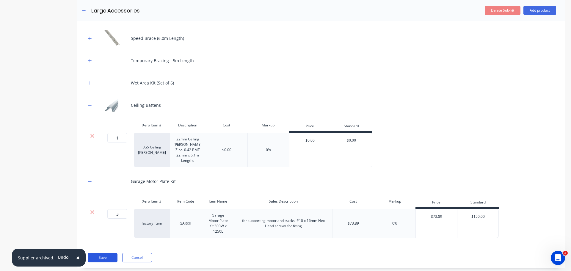
click at [105, 253] on button "Save" at bounding box center [103, 258] width 30 height 10
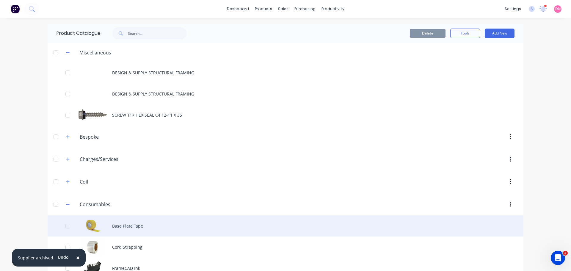
click at [323, 215] on div "Base Plate Tape" at bounding box center [286, 225] width 476 height 21
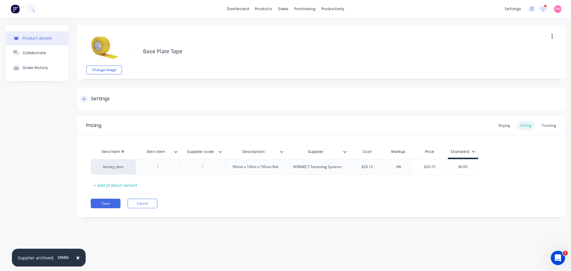
click at [94, 101] on div "Settings" at bounding box center [100, 98] width 19 height 7
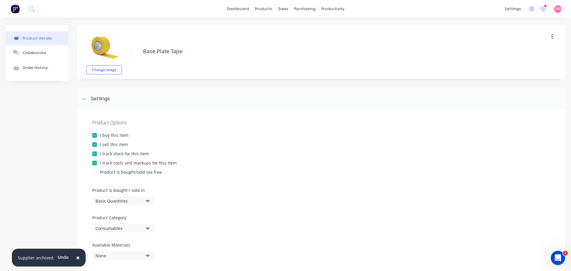
click at [95, 142] on div at bounding box center [95, 145] width 12 height 12
click at [96, 157] on div at bounding box center [95, 163] width 12 height 12
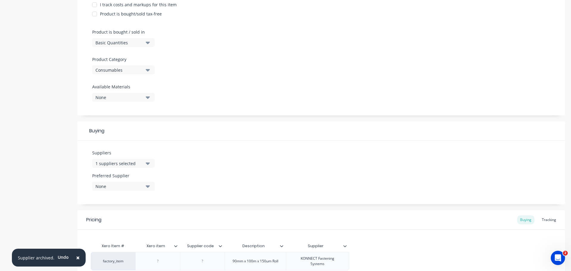
scroll to position [158, 0]
click at [140, 183] on div "None" at bounding box center [119, 186] width 48 height 6
click at [142, 160] on div "1 suppliers selected" at bounding box center [119, 163] width 48 height 6
click at [130, 175] on input "text" at bounding box center [140, 181] width 63 height 12
click at [196, 145] on div "Suppliers 1 suppliers selected Konn No options... Preferred Supplier None No op…" at bounding box center [321, 172] width 488 height 64
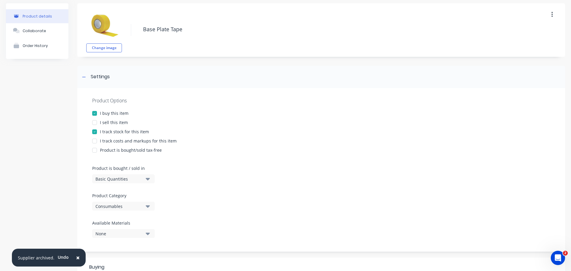
scroll to position [0, 0]
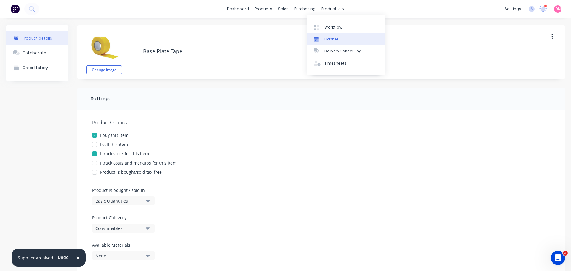
click at [321, 33] on link "Planner" at bounding box center [346, 39] width 79 height 12
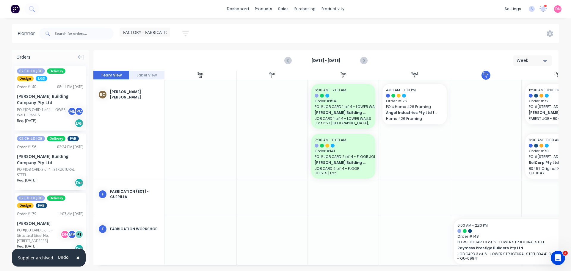
click at [152, 29] on span "FACTORY - FABRICATION" at bounding box center [147, 32] width 49 height 6
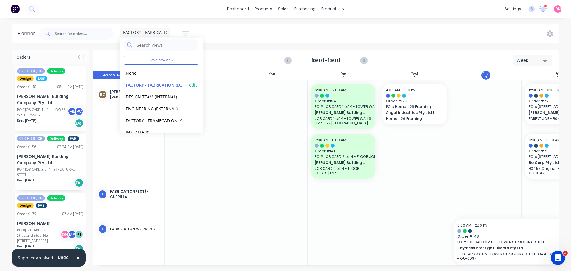
scroll to position [9, 0]
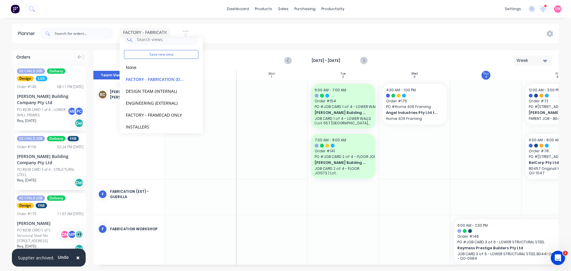
click at [214, 51] on div "Aug 31st - Sep 6th Week" at bounding box center [326, 60] width 464 height 19
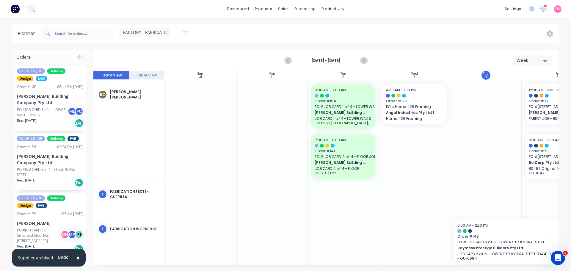
click at [137, 71] on button "Label View" at bounding box center [147, 75] width 36 height 9
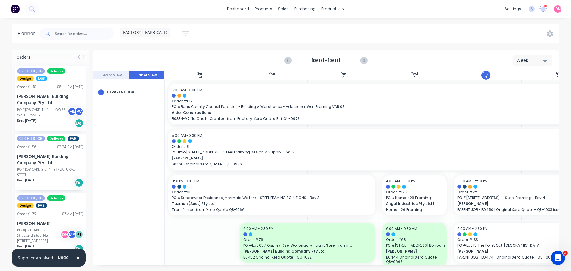
click at [106, 71] on button "Team View" at bounding box center [111, 75] width 36 height 9
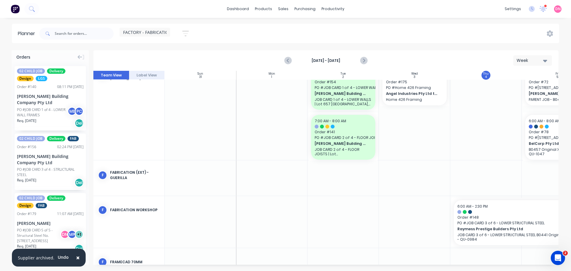
scroll to position [0, 0]
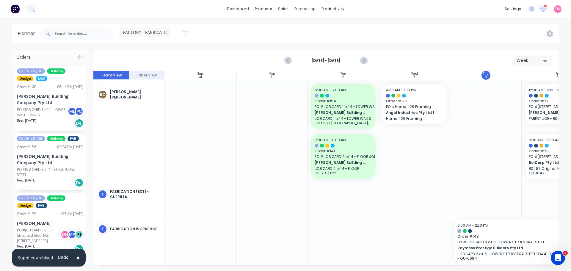
click at [176, 32] on button "button" at bounding box center [185, 34] width 19 height 12
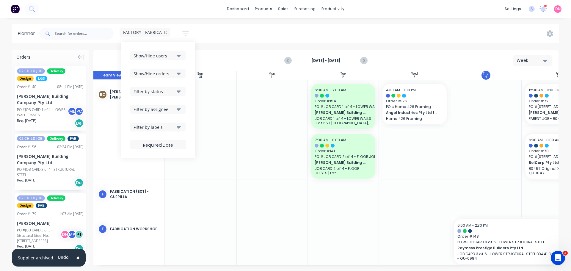
click at [177, 106] on icon "button" at bounding box center [179, 109] width 4 height 7
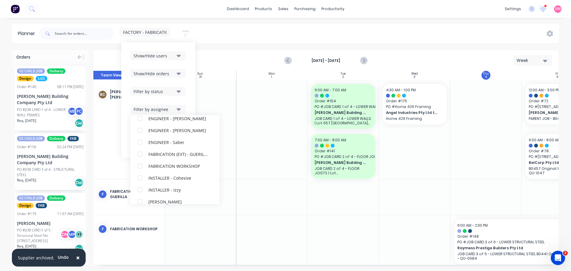
scroll to position [190, 0]
click at [236, 141] on div at bounding box center [271, 129] width 71 height 99
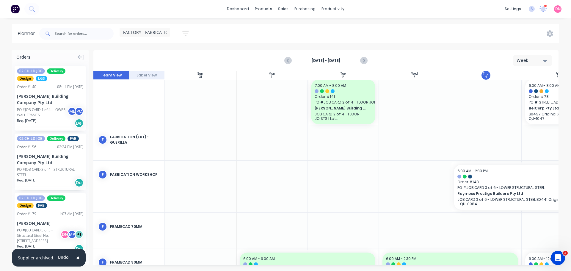
scroll to position [0, 0]
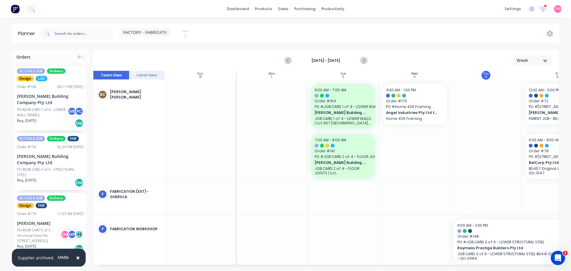
click at [140, 71] on button "Label View" at bounding box center [147, 75] width 36 height 9
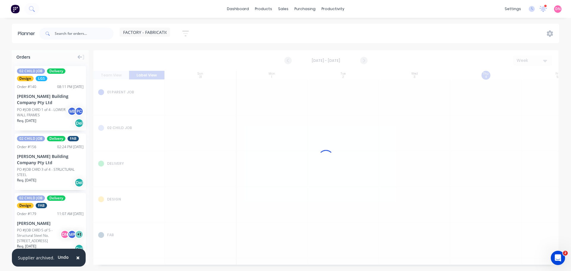
click at [103, 71] on button "Team View" at bounding box center [111, 75] width 36 height 9
click at [145, 32] on span "FACTORY - FABRICATION" at bounding box center [147, 32] width 49 height 6
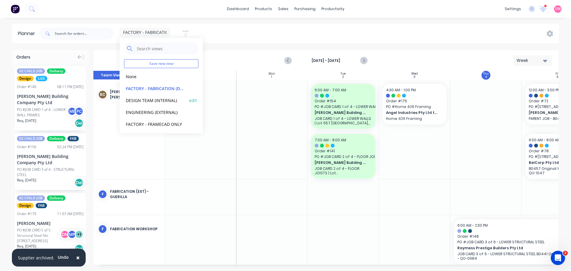
click at [145, 97] on button "DESIGN TEAM (INTERNAL)" at bounding box center [155, 100] width 63 height 7
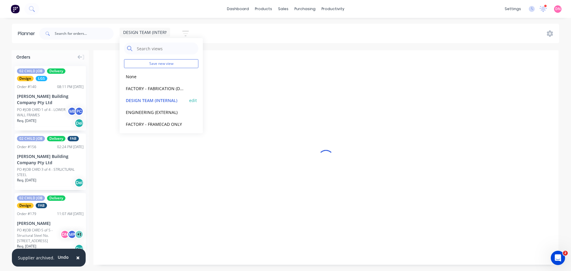
scroll to position [0, 188]
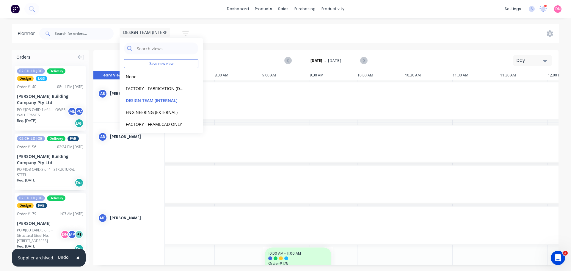
click at [230, 60] on div "Thursday - 04/09/25 Day" at bounding box center [326, 60] width 464 height 19
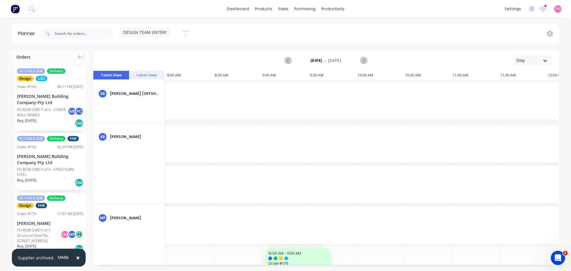
click at [182, 31] on icon "button" at bounding box center [185, 34] width 7 height 6
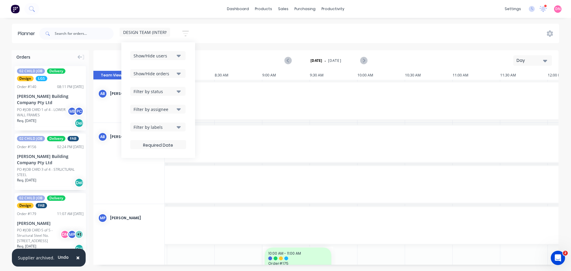
click at [161, 75] on button "Show/Hide orders" at bounding box center [157, 73] width 55 height 9
click at [163, 53] on div "Show/Hide users" at bounding box center [154, 56] width 41 height 6
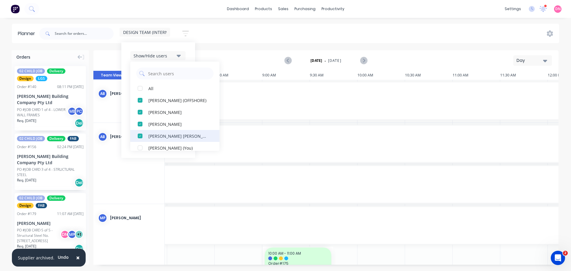
click at [134, 132] on div "button" at bounding box center [140, 136] width 12 height 12
click at [134, 122] on div "button" at bounding box center [140, 124] width 12 height 12
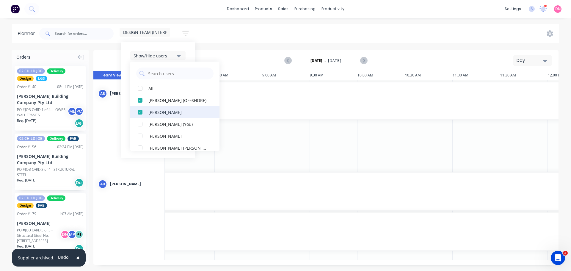
click at [134, 109] on div "button" at bounding box center [140, 112] width 12 height 12
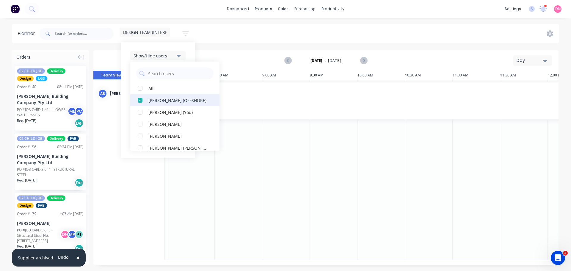
click at [134, 100] on div "button" at bounding box center [140, 100] width 12 height 12
click at [134, 97] on div "button" at bounding box center [140, 100] width 12 height 12
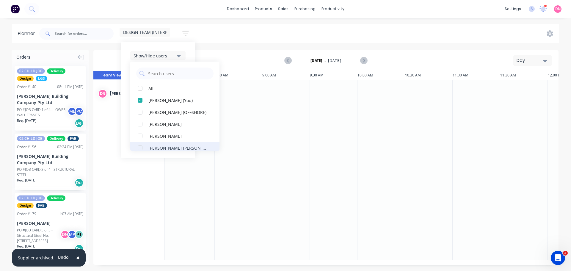
click at [134, 144] on div "button" at bounding box center [140, 148] width 12 height 12
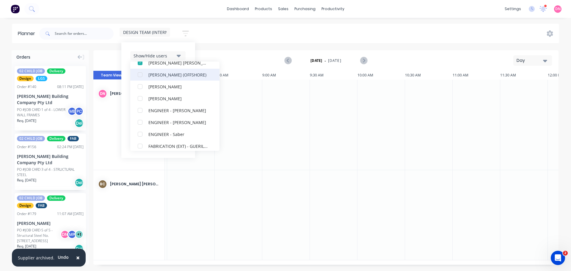
scroll to position [0, 0]
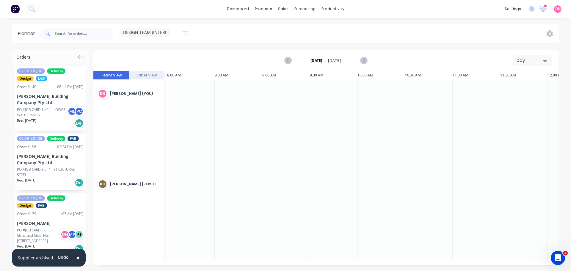
click at [214, 51] on div "Thursday - 04/09/25 Day" at bounding box center [326, 60] width 464 height 19
click at [544, 57] on div "Day" at bounding box center [529, 60] width 27 height 6
click at [526, 83] on div "Week" at bounding box center [516, 88] width 59 height 12
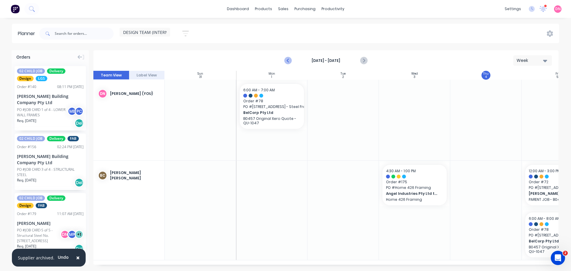
click at [290, 58] on icon "Previous page" at bounding box center [288, 60] width 3 height 5
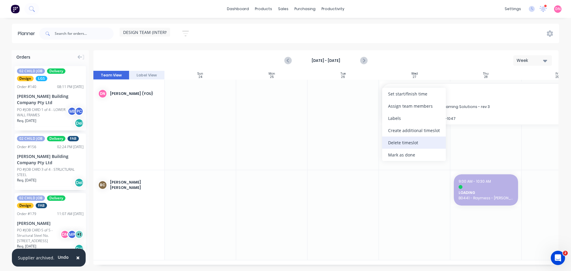
click at [397, 136] on div "Delete timeslot" at bounding box center [414, 142] width 64 height 12
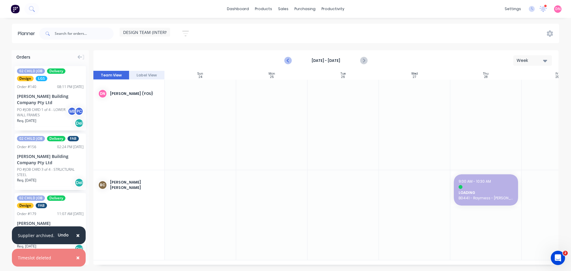
click at [290, 58] on icon "Previous page" at bounding box center [288, 60] width 3 height 5
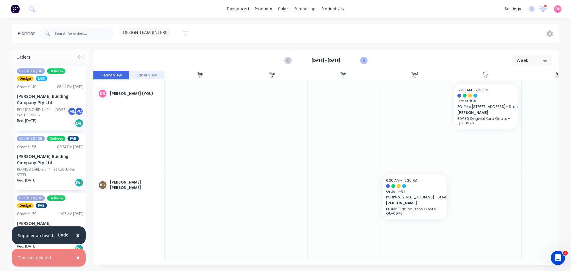
click at [367, 57] on icon "Next page" at bounding box center [363, 60] width 7 height 7
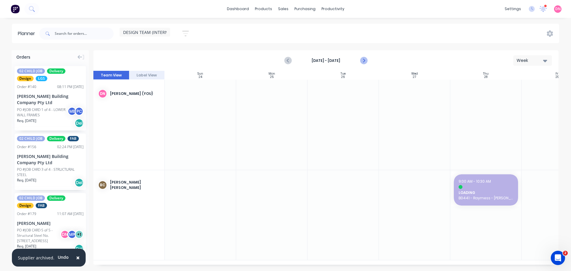
click at [367, 57] on icon "Next page" at bounding box center [363, 60] width 7 height 7
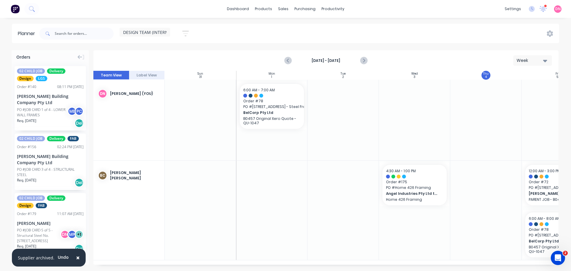
click at [541, 55] on button "Week" at bounding box center [532, 60] width 39 height 10
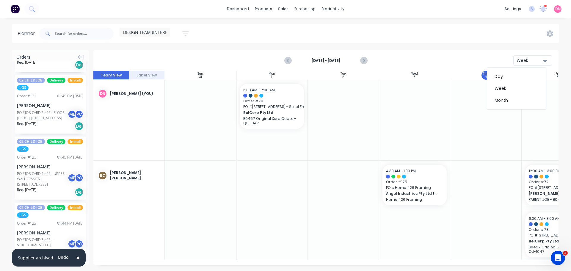
scroll to position [873, 0]
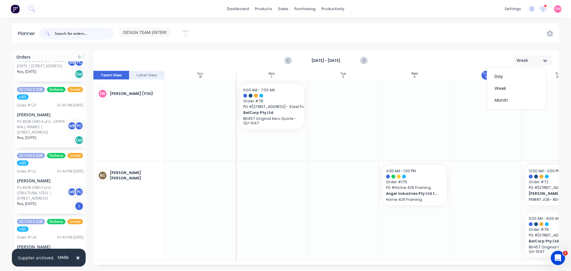
click at [62, 28] on input "text" at bounding box center [84, 34] width 59 height 12
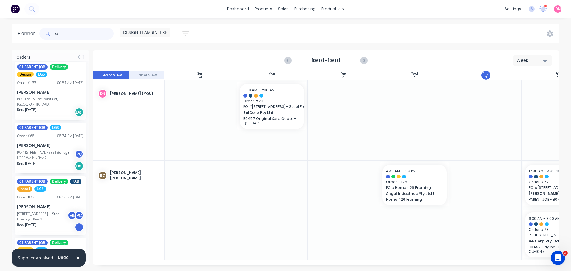
scroll to position [391, 0]
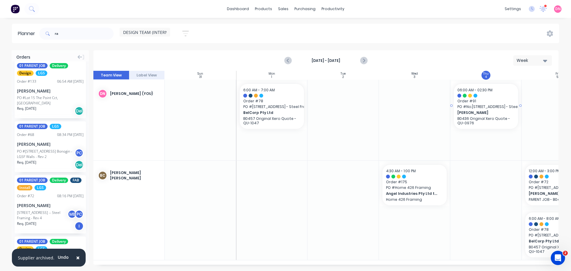
drag, startPoint x: 28, startPoint y: 156, endPoint x: 402, endPoint y: 117, distance: 375.4
drag, startPoint x: 230, startPoint y: 96, endPoint x: 395, endPoint y: 146, distance: 172.3
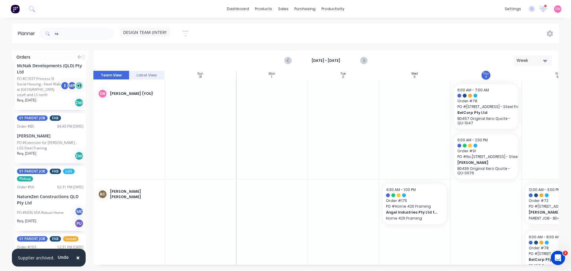
scroll to position [658, 0]
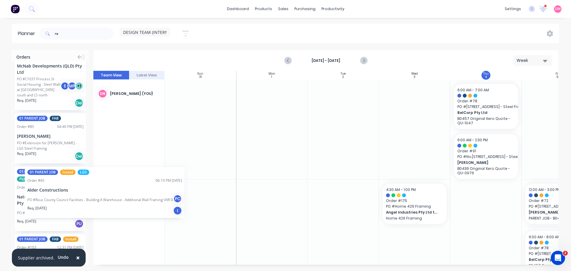
drag, startPoint x: 46, startPoint y: 180, endPoint x: 25, endPoint y: 163, distance: 27.0
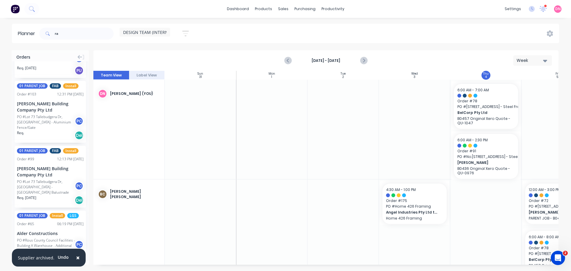
scroll to position [811, 0]
drag, startPoint x: 53, startPoint y: 31, endPoint x: 26, endPoint y: 27, distance: 27.6
click at [26, 27] on header "Planner ra DESIGN TEAM (INTERNAL) Save new view None edit FACTORY - FABRICATION…" at bounding box center [285, 33] width 547 height 19
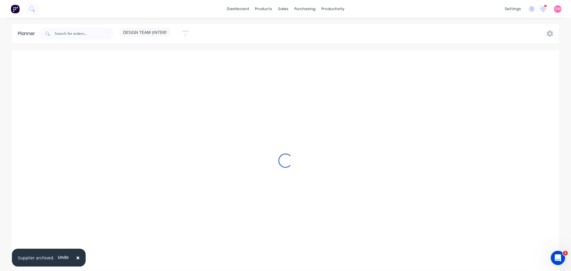
click at [182, 33] on icon "button" at bounding box center [185, 33] width 7 height 7
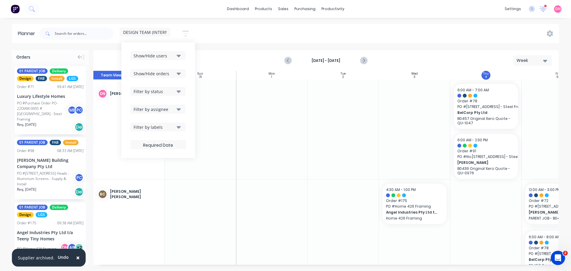
click at [177, 70] on icon "button" at bounding box center [179, 73] width 4 height 7
click at [177, 88] on icon "button" at bounding box center [179, 91] width 4 height 7
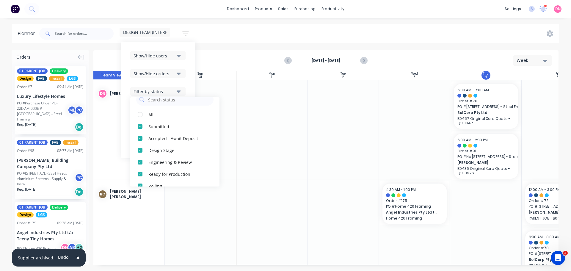
scroll to position [9, 0]
drag, startPoint x: 130, startPoint y: 139, endPoint x: 129, endPoint y: 112, distance: 27.7
click at [130, 112] on div "All Submitted Accepted - Await Deposit Design Stage Engineering & Review Ready …" at bounding box center [174, 141] width 89 height 89
click at [134, 112] on div "button" at bounding box center [140, 115] width 12 height 12
click at [134, 137] on div "button" at bounding box center [140, 139] width 12 height 12
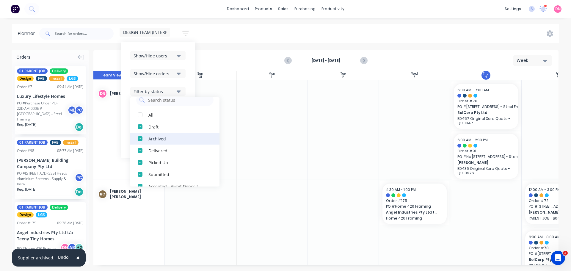
click at [134, 136] on div "button" at bounding box center [140, 139] width 12 height 12
click at [134, 124] on div "button" at bounding box center [140, 127] width 12 height 12
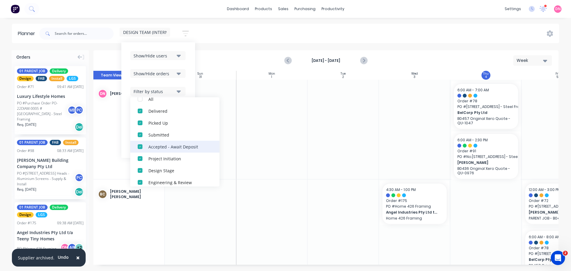
scroll to position [29, 0]
click at [134, 139] on div "button" at bounding box center [140, 142] width 12 height 12
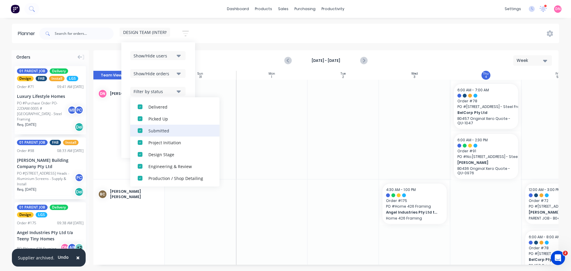
click at [134, 128] on div "button" at bounding box center [140, 131] width 12 height 12
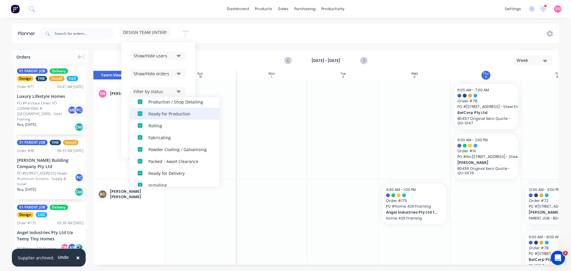
scroll to position [71, 0]
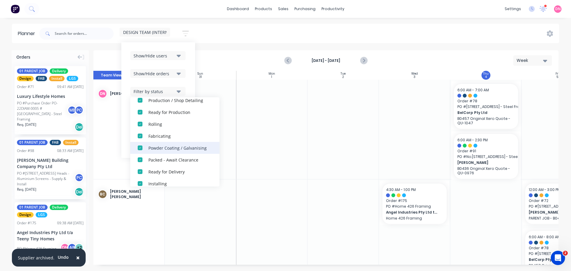
click at [134, 147] on div "button" at bounding box center [140, 148] width 12 height 12
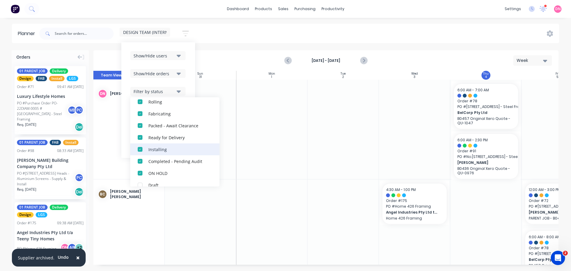
scroll to position [94, 0]
click at [134, 147] on div "button" at bounding box center [140, 149] width 12 height 12
click at [134, 157] on div "button" at bounding box center [140, 161] width 12 height 12
click at [107, 51] on div "Aug 31st - Sep 6th Week" at bounding box center [326, 60] width 464 height 19
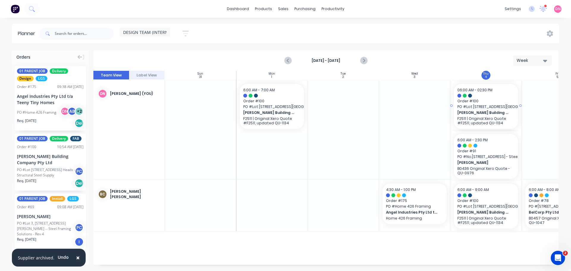
drag, startPoint x: 50, startPoint y: 139, endPoint x: 402, endPoint y: 130, distance: 351.9
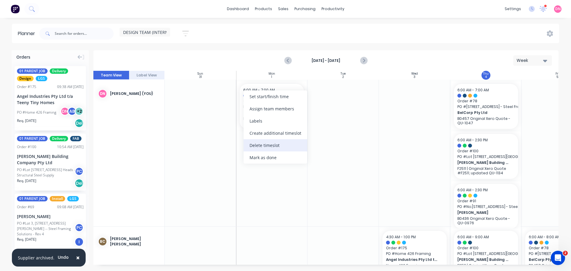
click at [257, 139] on div "Delete timeslot" at bounding box center [276, 145] width 64 height 12
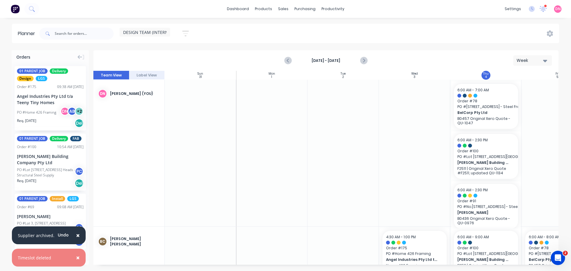
click at [528, 57] on div "Week" at bounding box center [529, 60] width 27 height 6
click at [524, 70] on div "Day" at bounding box center [516, 76] width 59 height 12
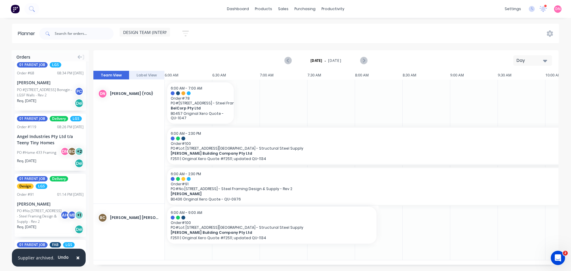
scroll to position [193, 0]
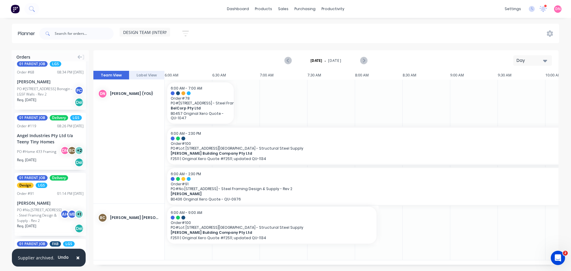
click at [51, 239] on div "01 PARENT JOB FAB LGS Order # 47 11:23 AM 22/08/25 Leo Builders Pty. Ltd. PO #L…" at bounding box center [50, 267] width 71 height 57
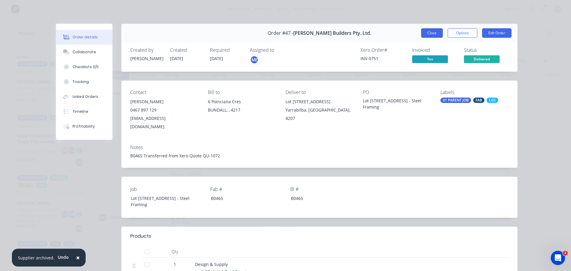
click at [439, 28] on button "Close" at bounding box center [432, 33] width 22 height 10
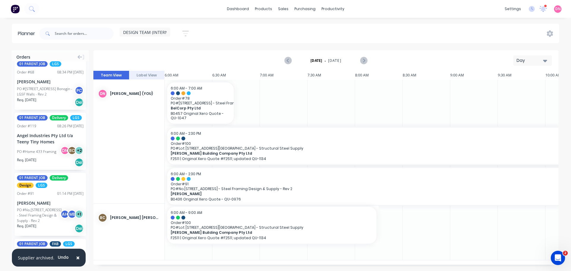
click at [178, 28] on button "button" at bounding box center [185, 34] width 19 height 12
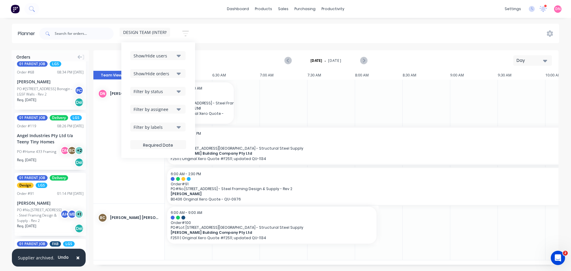
click at [177, 72] on icon "button" at bounding box center [179, 73] width 4 height 7
click at [163, 72] on button "Show/Hide orders" at bounding box center [157, 73] width 55 height 9
click at [162, 88] on div "Filter by status" at bounding box center [154, 91] width 41 height 6
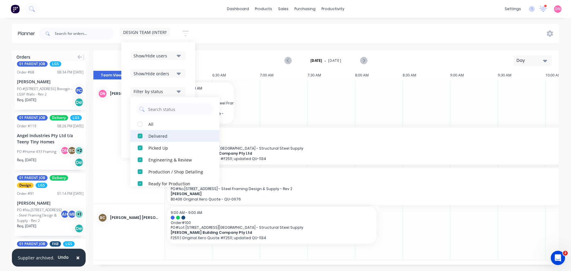
click at [134, 133] on div "button" at bounding box center [140, 136] width 12 height 12
click at [218, 38] on header "Planner DESIGN TEAM (INTERNAL) Save new view None edit FACTORY - FABRICATION (D…" at bounding box center [285, 33] width 547 height 19
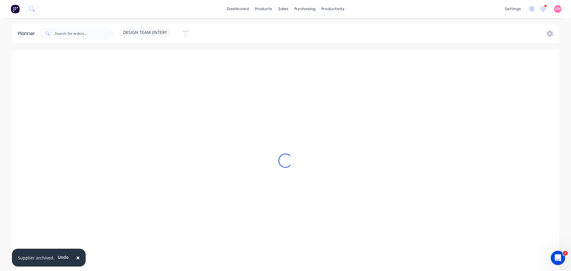
scroll to position [0, 0]
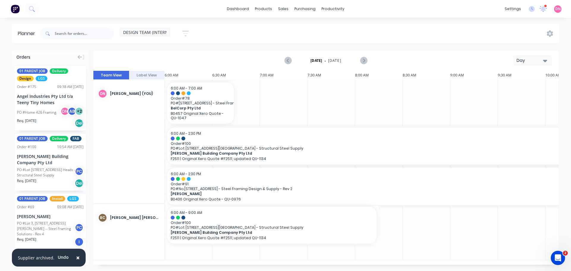
click at [182, 33] on icon "button" at bounding box center [185, 33] width 7 height 7
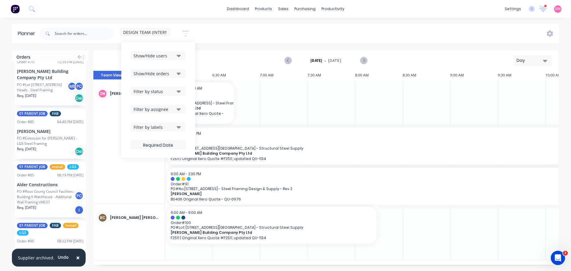
scroll to position [398, 0]
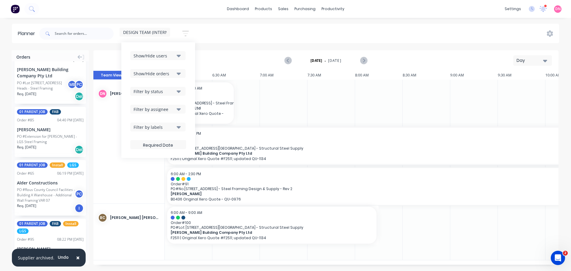
click at [162, 123] on button "Filter by labels" at bounding box center [157, 127] width 55 height 9
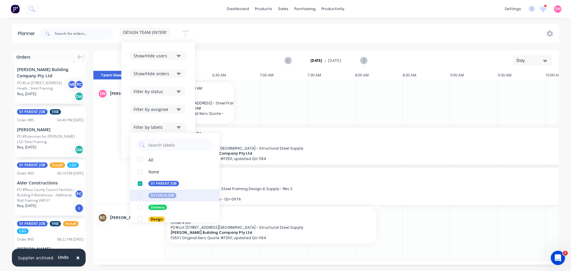
click at [134, 191] on div "button" at bounding box center [140, 195] width 12 height 12
click at [134, 180] on div "button" at bounding box center [140, 184] width 12 height 12
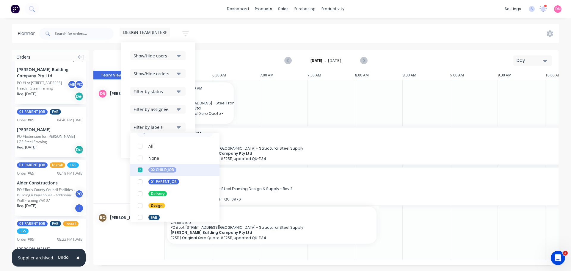
scroll to position [14, 0]
click at [134, 189] on div "button" at bounding box center [140, 193] width 12 height 12
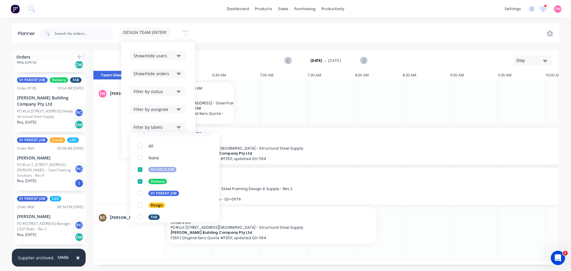
scroll to position [0, 0]
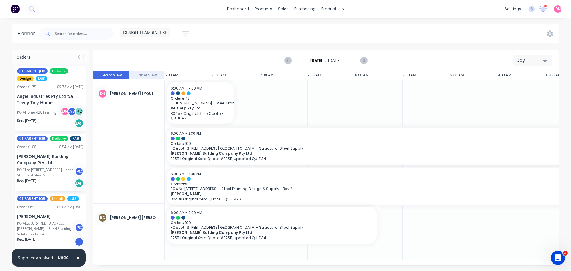
click at [191, 32] on div "DESIGN TEAM (INTERNAL) Save new view None edit FACTORY - FABRICATION (Default) …" at bounding box center [298, 34] width 521 height 18
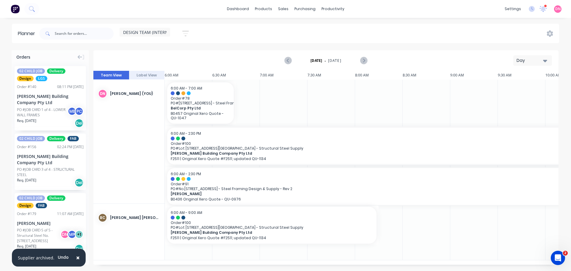
click at [59, 107] on div "PO #JOB CARD 1 of 4 - LOWER WALL FRAMES" at bounding box center [43, 112] width 52 height 11
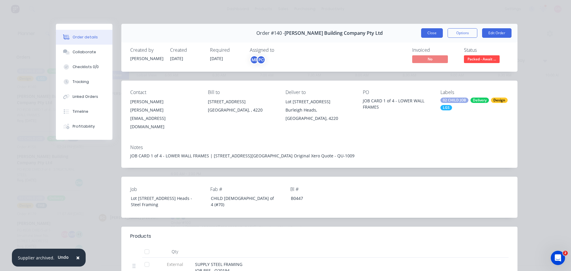
click at [439, 28] on button "Close" at bounding box center [432, 33] width 22 height 10
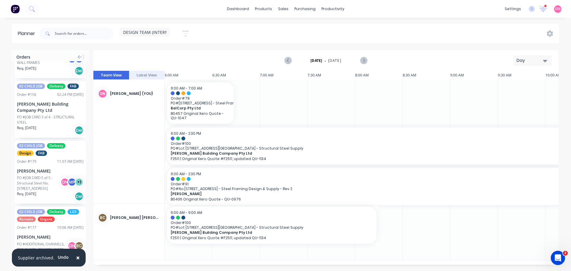
scroll to position [53, 0]
drag, startPoint x: 47, startPoint y: 172, endPoint x: 162, endPoint y: 161, distance: 115.5
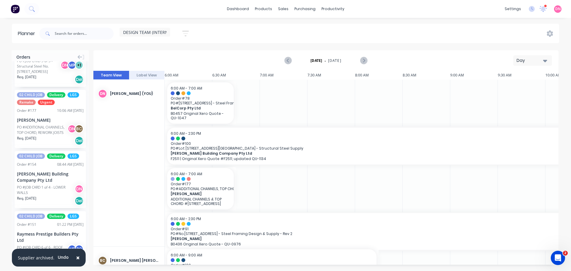
scroll to position [169, 0]
drag, startPoint x: 38, startPoint y: 208, endPoint x: 166, endPoint y: 157, distance: 137.6
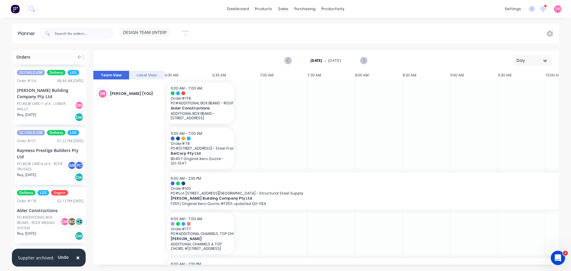
scroll to position [253, 0]
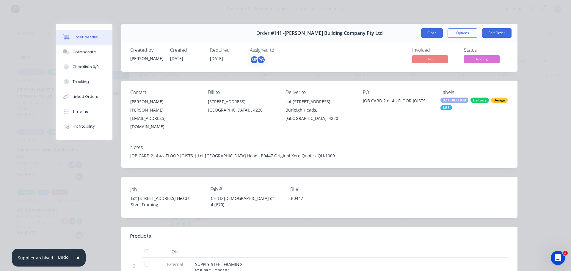
click at [435, 28] on button "Close" at bounding box center [432, 33] width 22 height 10
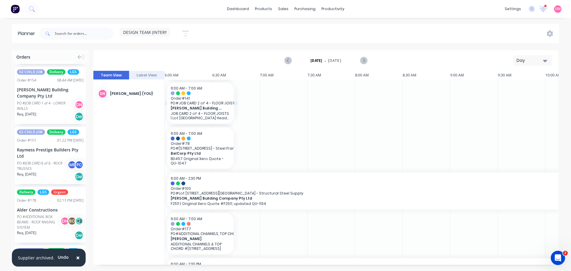
drag, startPoint x: 39, startPoint y: 224, endPoint x: 166, endPoint y: 111, distance: 170.4
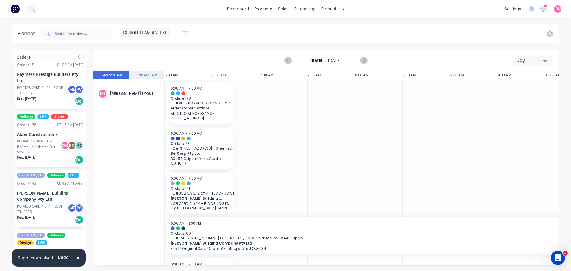
scroll to position [329, 0]
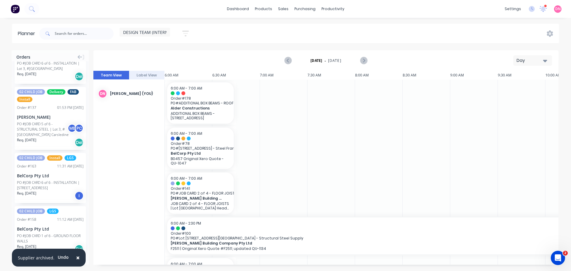
scroll to position [1155, 0]
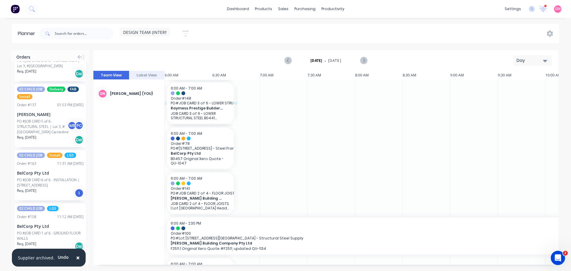
drag, startPoint x: 42, startPoint y: 206, endPoint x: 172, endPoint y: 131, distance: 150.6
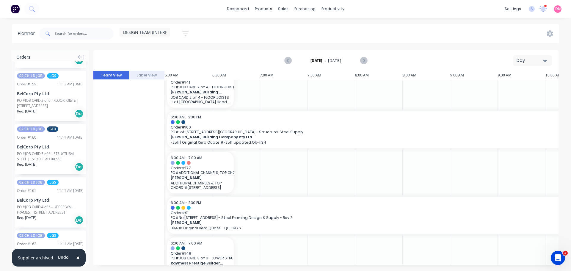
scroll to position [117, 0]
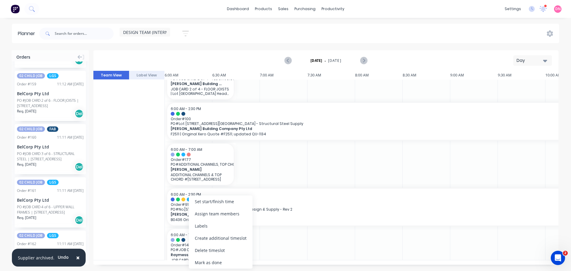
click at [355, 225] on div at bounding box center [379, 112] width 48 height 295
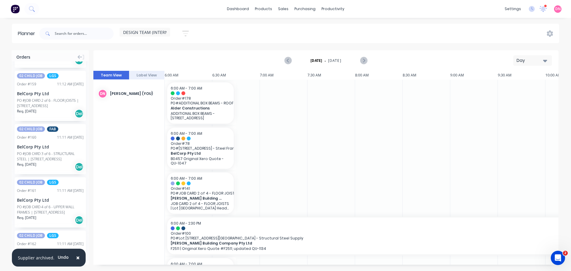
scroll to position [0, 0]
drag, startPoint x: 313, startPoint y: 118, endPoint x: 292, endPoint y: 129, distance: 23.7
click at [355, 129] on div at bounding box center [379, 226] width 48 height 295
click at [255, 244] on div "Delete timeslot" at bounding box center [265, 250] width 64 height 12
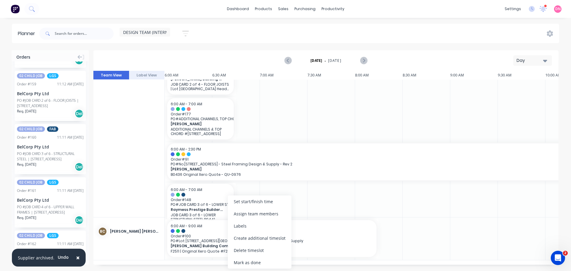
scroll to position [117, 0]
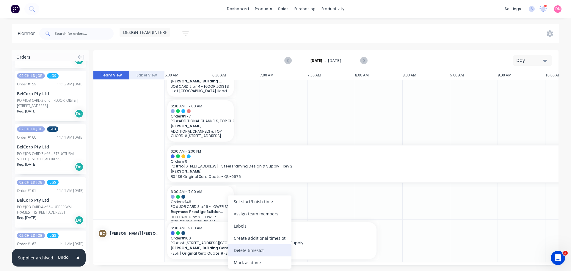
click at [252, 244] on div "Delete timeslot" at bounding box center [260, 250] width 64 height 12
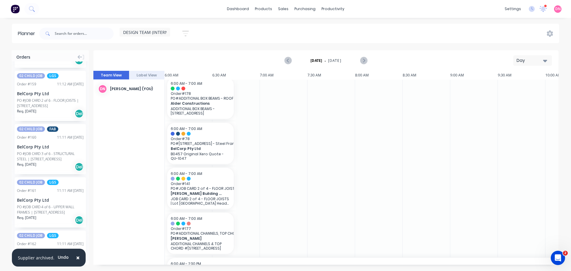
scroll to position [0, 0]
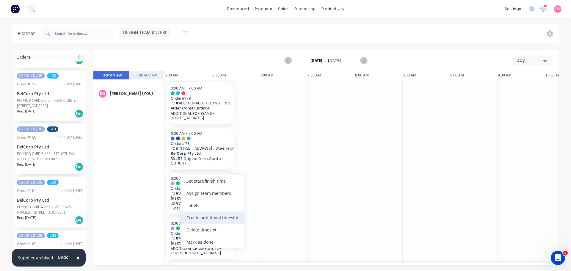
click at [207, 216] on div "Create additional timeslot" at bounding box center [212, 217] width 64 height 12
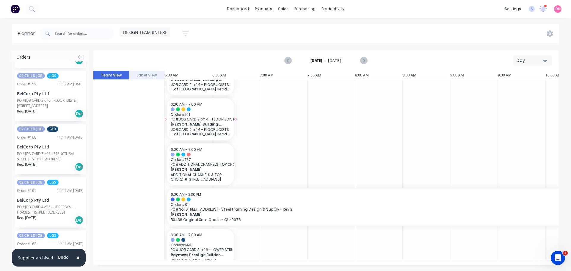
scroll to position [121, 0]
drag, startPoint x: 194, startPoint y: 103, endPoint x: 179, endPoint y: 190, distance: 87.8
drag, startPoint x: 185, startPoint y: 103, endPoint x: 182, endPoint y: 156, distance: 52.4
click at [190, 102] on div "Assign team members" at bounding box center [218, 103] width 64 height 12
drag, startPoint x: 320, startPoint y: 140, endPoint x: 285, endPoint y: 142, distance: 35.1
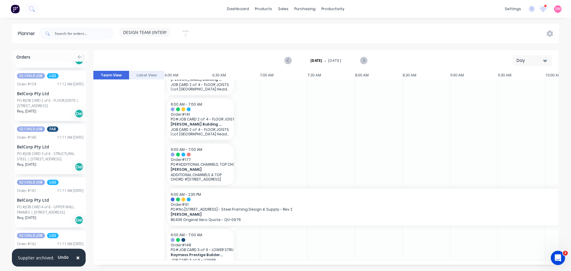
click at [307, 142] on div at bounding box center [331, 110] width 48 height 299
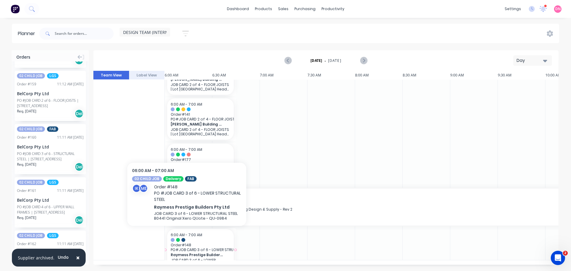
click at [187, 252] on span "Raymess Prestige Builders Pty Ltd" at bounding box center [198, 254] width 54 height 4
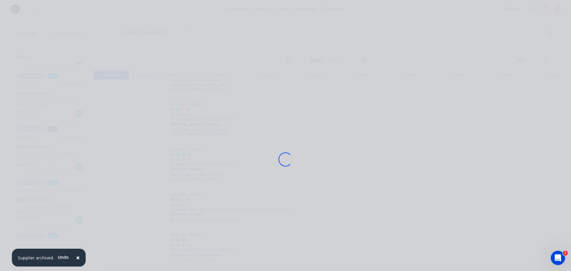
click at [187, 232] on div "Loading..." at bounding box center [286, 159] width 476 height 271
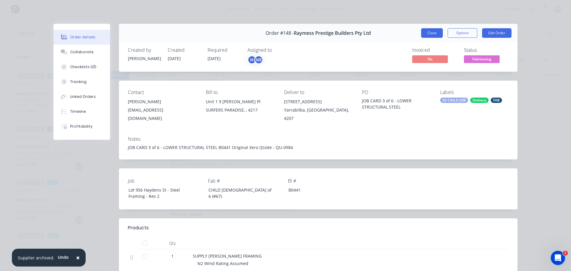
click at [434, 29] on button "Close" at bounding box center [432, 33] width 22 height 10
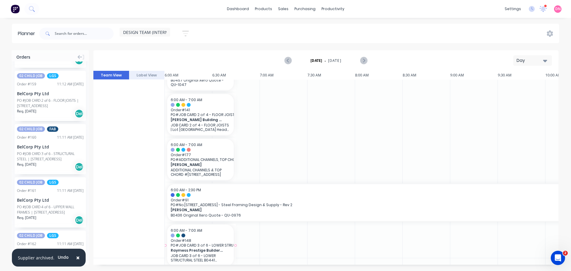
scroll to position [797, 0]
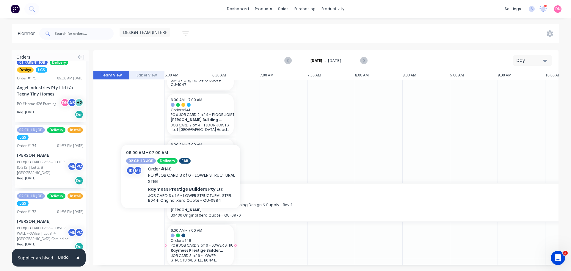
click at [176, 233] on div at bounding box center [200, 235] width 59 height 4
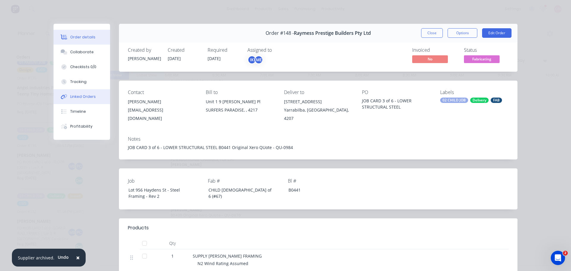
click at [76, 94] on div "Linked Orders" at bounding box center [83, 96] width 26 height 5
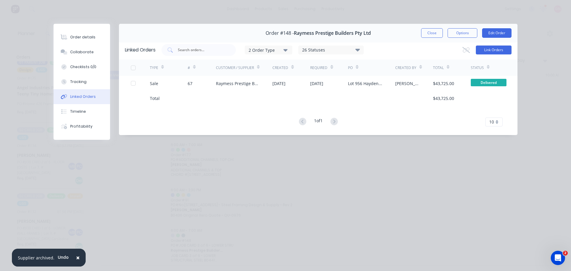
click at [489, 45] on button "Link Orders" at bounding box center [494, 49] width 36 height 9
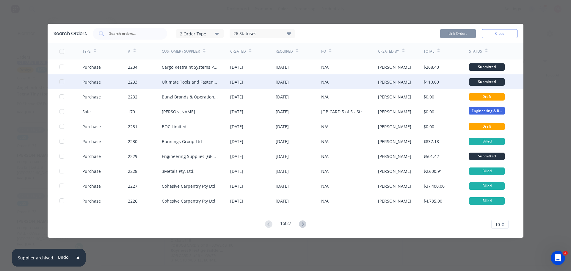
click at [233, 79] on div "04 Sep 2025" at bounding box center [236, 82] width 13 height 6
click at [62, 76] on div at bounding box center [62, 82] width 12 height 12
click at [447, 29] on button "Link Orders" at bounding box center [458, 33] width 36 height 9
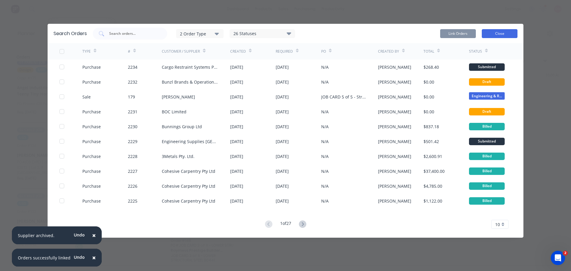
click at [486, 29] on button "Close" at bounding box center [500, 33] width 36 height 9
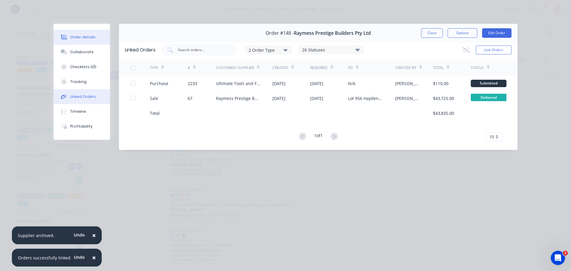
click at [79, 30] on button "Order details" at bounding box center [82, 37] width 56 height 15
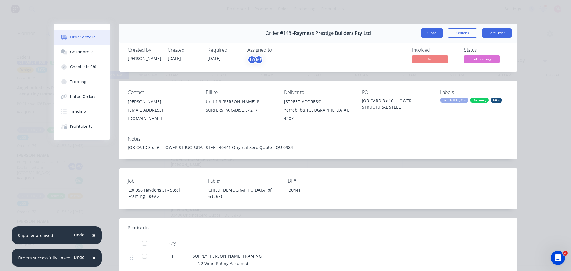
click at [442, 28] on button "Close" at bounding box center [432, 33] width 22 height 10
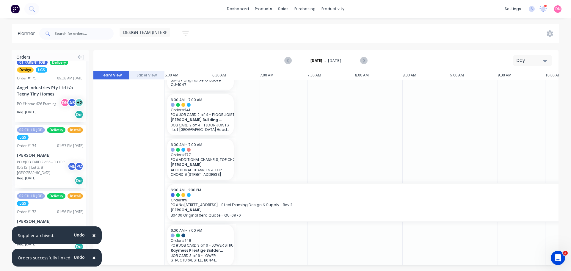
scroll to position [97, 0]
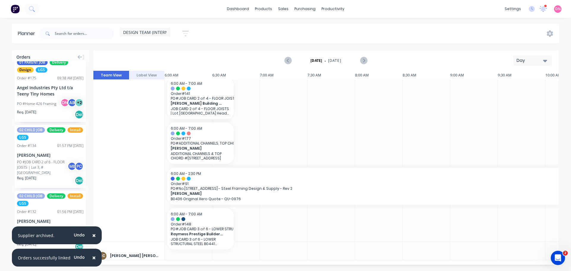
click at [176, 31] on button "button" at bounding box center [185, 34] width 19 height 12
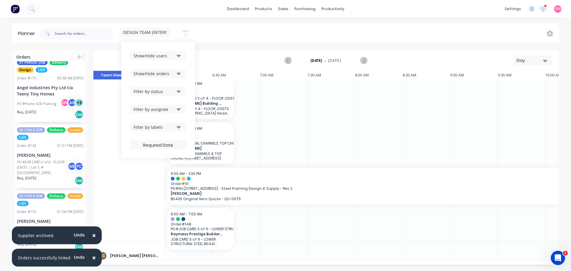
click at [162, 53] on div "Show/Hide users" at bounding box center [154, 56] width 41 height 6
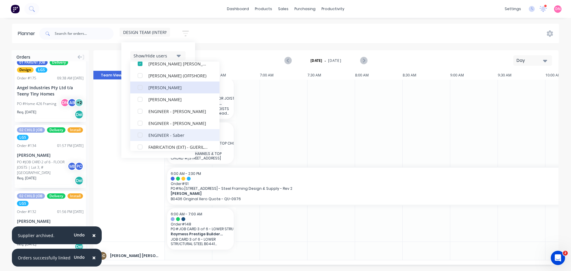
drag, startPoint x: 154, startPoint y: 89, endPoint x: 154, endPoint y: 129, distance: 39.8
click at [154, 129] on div "All Demi Nguyen (You) Bastian Cuadra Abigael Bunda (OFFSHORE) Andrew Hadden Apr…" at bounding box center [174, 106] width 89 height 89
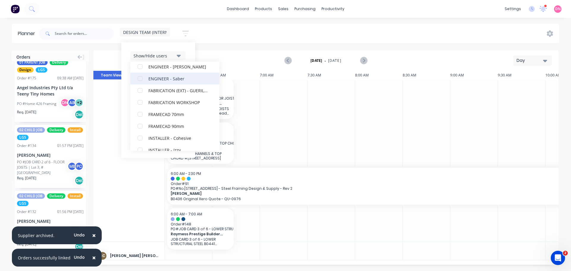
scroll to position [105, 0]
click at [134, 124] on div "button" at bounding box center [140, 126] width 12 height 12
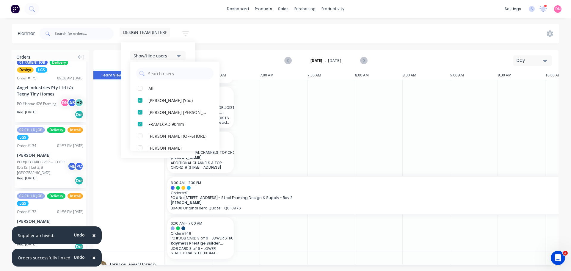
scroll to position [97, 0]
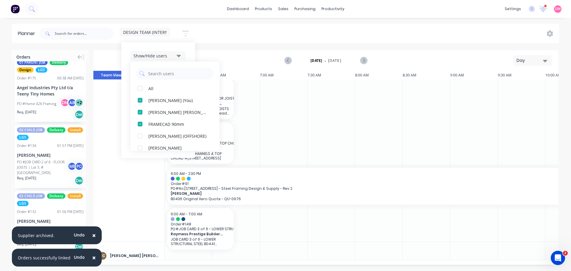
click at [221, 44] on div "Planner DESIGN TEAM (INTERNAL) Save new view None edit FACTORY - FABRICATION (D…" at bounding box center [285, 147] width 571 height 247
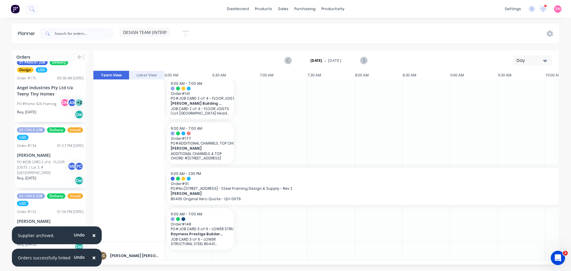
click at [138, 71] on button "Label View" at bounding box center [147, 75] width 36 height 9
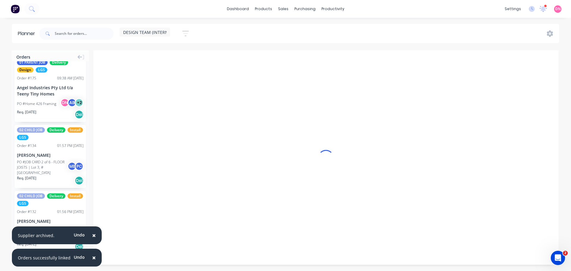
scroll to position [0, 190]
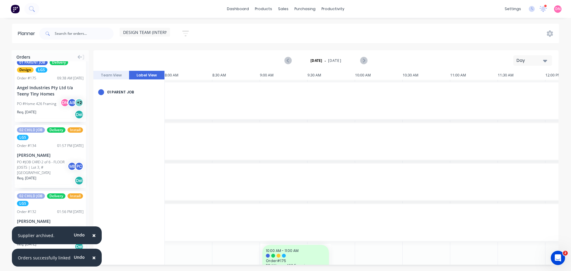
click at [110, 71] on button "Team View" at bounding box center [111, 75] width 36 height 9
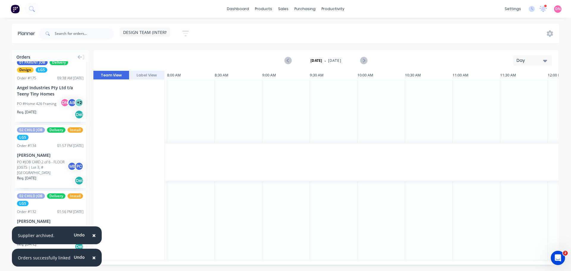
scroll to position [121, 188]
click at [538, 57] on div "Day" at bounding box center [529, 60] width 27 height 6
click at [512, 84] on div "Week" at bounding box center [516, 88] width 59 height 12
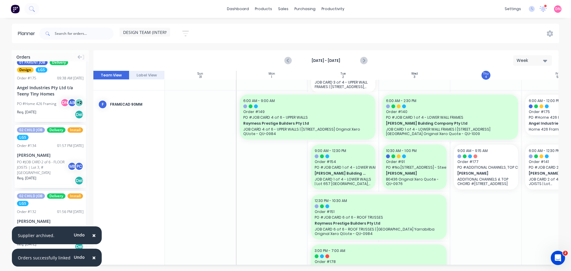
scroll to position [473, 0]
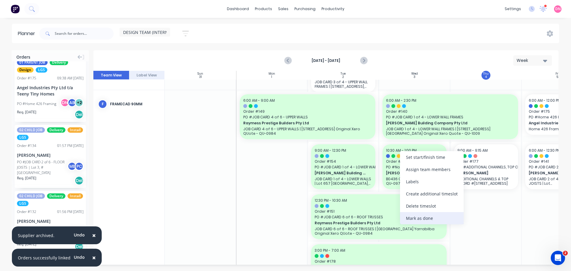
click at [419, 212] on div "Mark as done" at bounding box center [432, 218] width 64 height 12
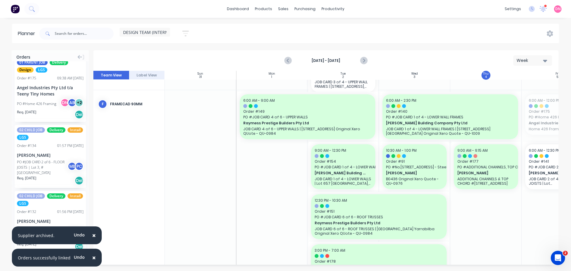
drag, startPoint x: 474, startPoint y: 110, endPoint x: 533, endPoint y: 108, distance: 58.6
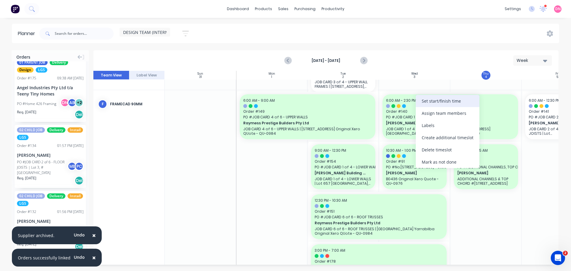
click at [427, 106] on div "Set start/finish time" at bounding box center [448, 101] width 64 height 12
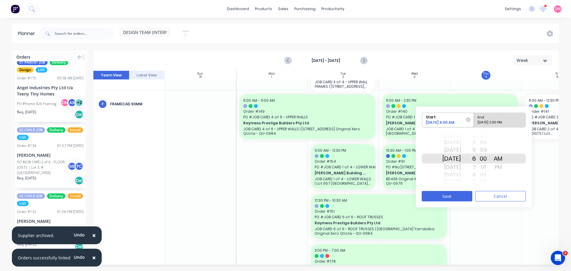
click at [488, 114] on div "End" at bounding box center [496, 116] width 43 height 7
click at [474, 114] on input "End 09/04/2025 2:30 PM" at bounding box center [474, 120] width 0 height 15
click at [469, 164] on div "3" at bounding box center [468, 167] width 15 height 10
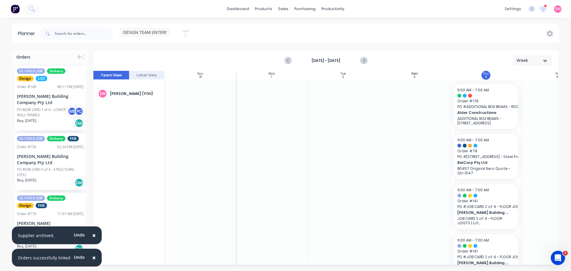
scroll to position [473, 0]
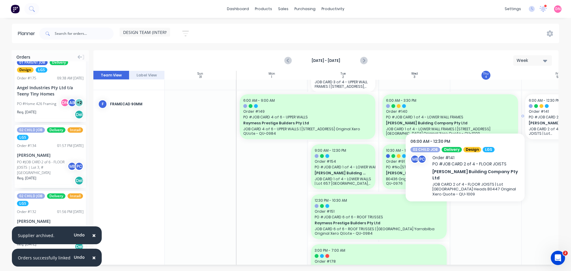
click at [529, 104] on div at bounding box center [557, 106] width 57 height 4
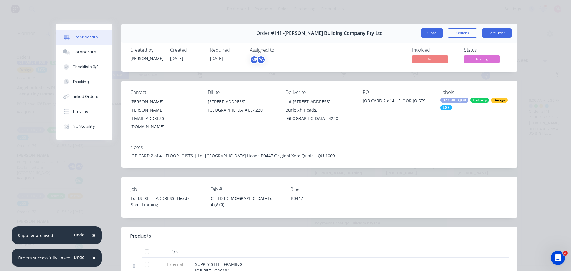
click at [442, 28] on button "Close" at bounding box center [432, 33] width 22 height 10
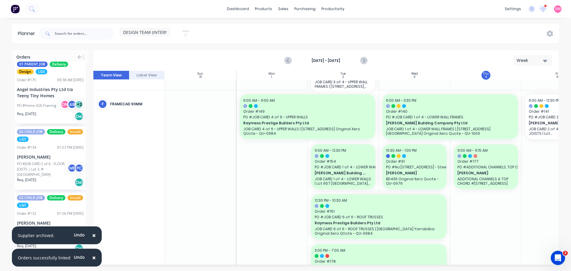
scroll to position [797, 0]
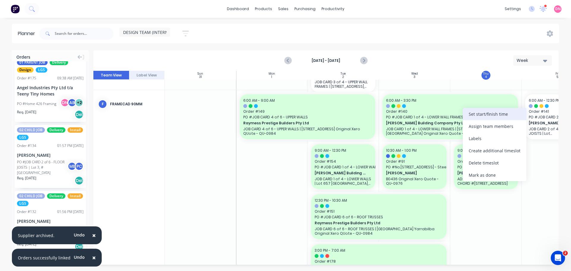
click at [474, 119] on div "Set start/finish time" at bounding box center [495, 114] width 64 height 12
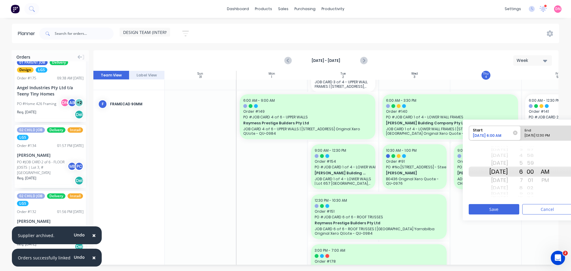
click at [522, 127] on div "End" at bounding box center [543, 129] width 43 height 7
click at [521, 127] on input "End [DATE] 12:30 PM" at bounding box center [521, 133] width 0 height 15
radio input "true"
click at [523, 184] on div "32" at bounding box center [530, 188] width 15 height 8
click at [527, 153] on div "30" at bounding box center [530, 156] width 15 height 8
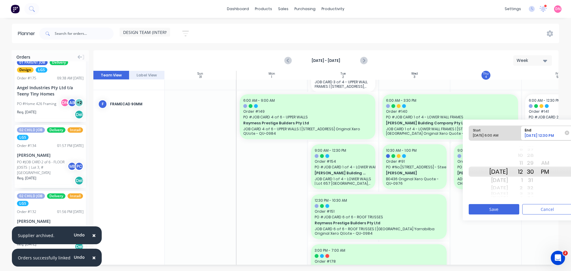
click at [517, 184] on div "2" at bounding box center [515, 188] width 15 height 8
click at [493, 204] on button "Save" at bounding box center [494, 209] width 51 height 10
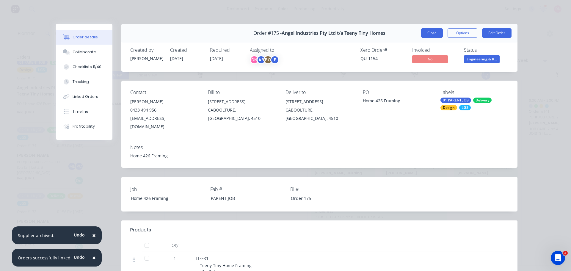
click at [441, 28] on button "Close" at bounding box center [432, 33] width 22 height 10
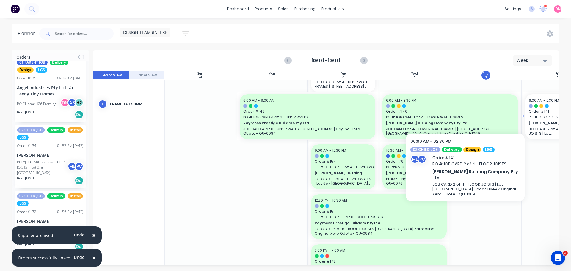
click at [529, 114] on span "PO # JOB CARD 2 of 4 - FLOOR JOISTS" at bounding box center [557, 116] width 57 height 5
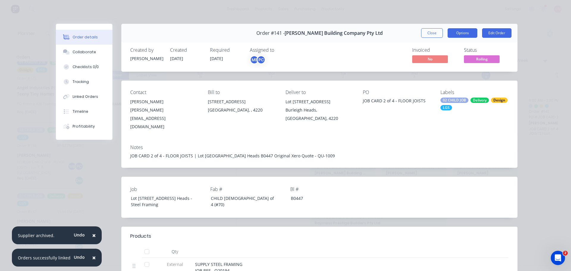
click at [472, 28] on button "Options" at bounding box center [462, 33] width 30 height 10
click at [471, 28] on button "Options" at bounding box center [462, 33] width 30 height 10
click at [471, 29] on button "Options" at bounding box center [462, 33] width 30 height 10
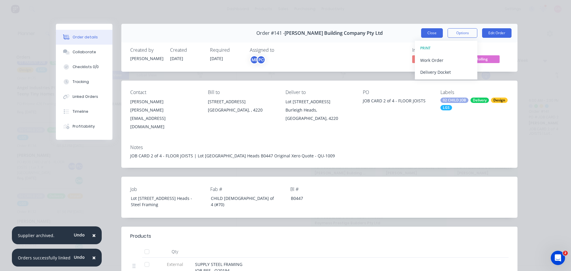
click at [434, 28] on button "Close" at bounding box center [432, 33] width 22 height 10
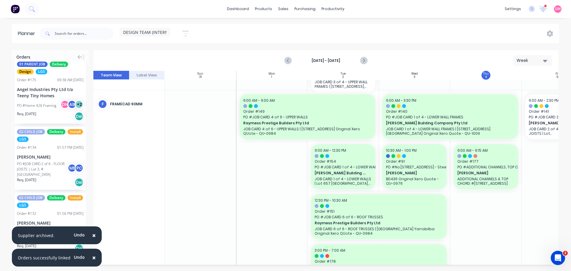
click at [434, 28] on div "DESIGN TEAM (INTERNAL) Save new view None edit FACTORY - FABRICATION (Default) …" at bounding box center [298, 34] width 521 height 18
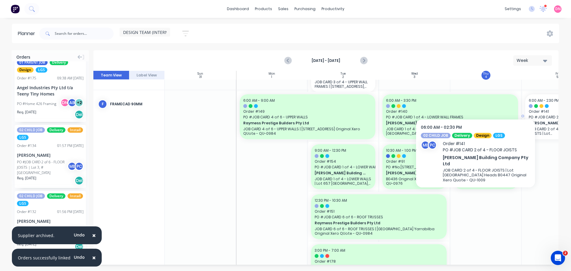
click at [529, 104] on div at bounding box center [557, 106] width 57 height 4
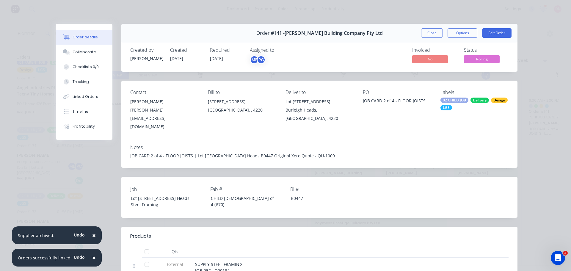
click at [438, 40] on div "Created by [PERSON_NAME] Created [DATE] Required [DATE] Assigned to ME PC Invoi…" at bounding box center [319, 56] width 396 height 32
drag, startPoint x: 436, startPoint y: 29, endPoint x: 432, endPoint y: 29, distance: 4.5
click at [432, 29] on button "Close" at bounding box center [432, 33] width 22 height 10
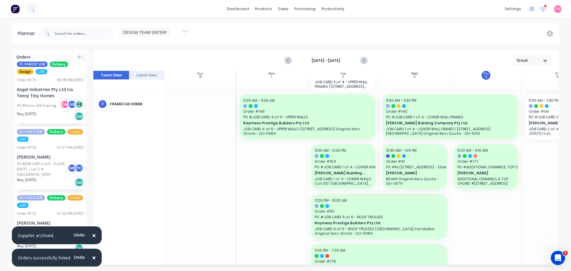
click at [432, 29] on div "DESIGN TEAM (INTERNAL) Save new view None edit FACTORY - FABRICATION (Default) …" at bounding box center [298, 34] width 521 height 18
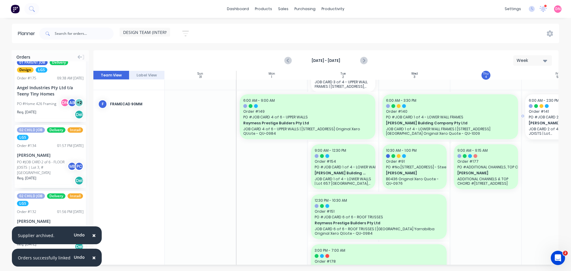
drag, startPoint x: 471, startPoint y: 98, endPoint x: 483, endPoint y: 112, distance: 18.6
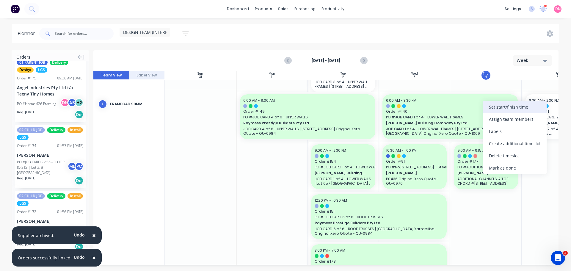
click at [497, 113] on div "Set start/finish time" at bounding box center [515, 107] width 64 height 12
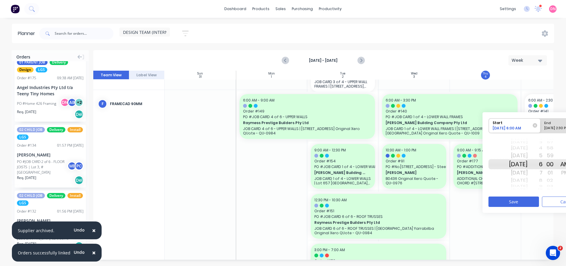
click at [543, 126] on div "[DATE] 2:30 PM" at bounding box center [564, 129] width 43 height 7
click at [541, 125] on input "End [DATE] 2:30 PM" at bounding box center [541, 126] width 0 height 15
radio input "true"
click at [516, 152] on div "[DATE]" at bounding box center [518, 156] width 19 height 10
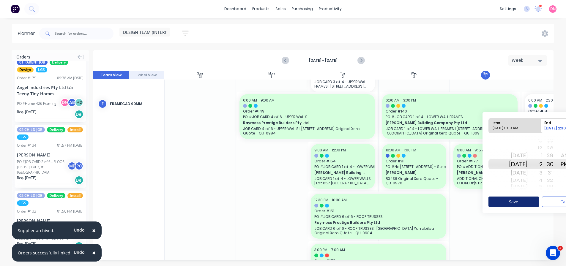
click at [520, 197] on button "Save" at bounding box center [514, 202] width 51 height 10
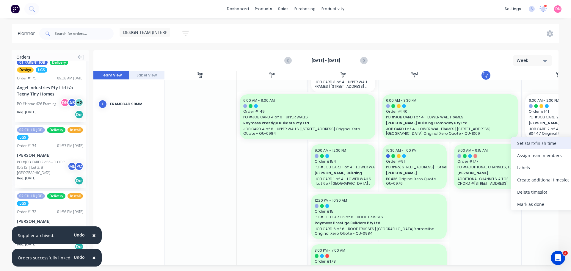
click at [527, 146] on div "Set start/finish time" at bounding box center [543, 143] width 64 height 12
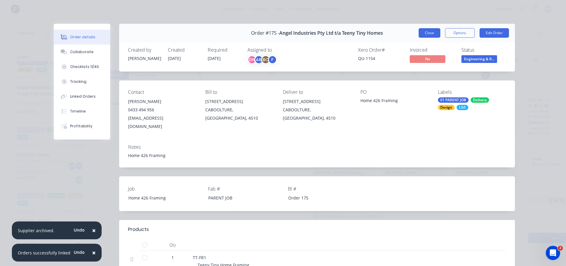
click at [437, 28] on button "Close" at bounding box center [430, 33] width 22 height 10
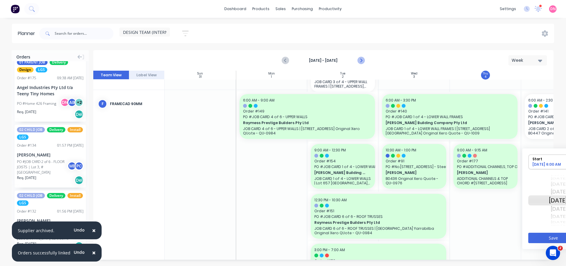
click at [362, 57] on icon "Next page" at bounding box center [361, 60] width 7 height 7
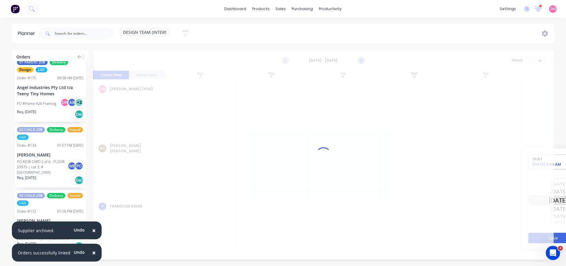
scroll to position [0, 0]
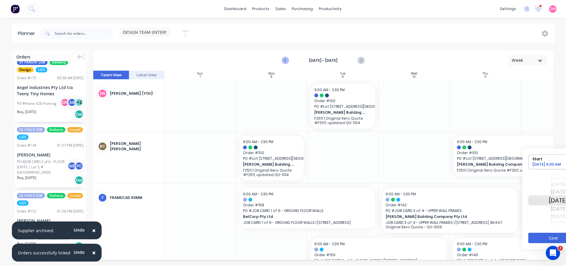
click at [289, 57] on icon "Previous page" at bounding box center [285, 60] width 7 height 7
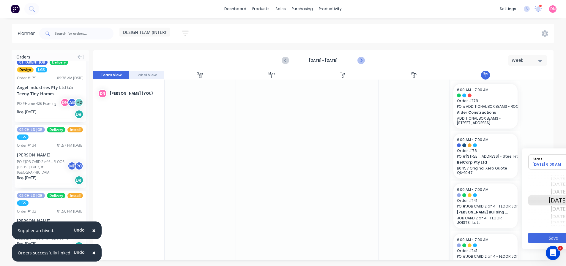
click at [364, 57] on icon "Next page" at bounding box center [361, 60] width 7 height 7
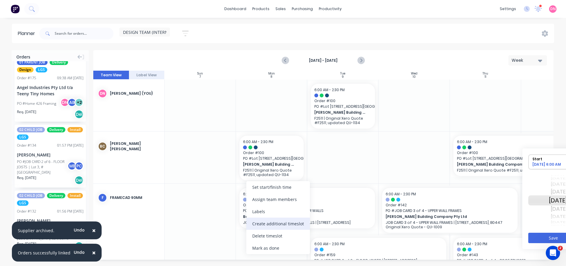
click at [275, 221] on div "Create additional timeslot" at bounding box center [278, 224] width 64 height 12
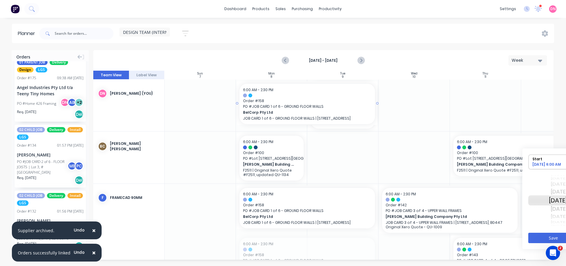
drag, startPoint x: 241, startPoint y: 242, endPoint x: 212, endPoint y: 112, distance: 133.0
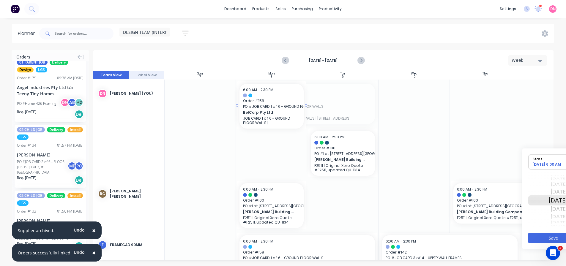
drag, startPoint x: 318, startPoint y: 99, endPoint x: 253, endPoint y: 95, distance: 65.2
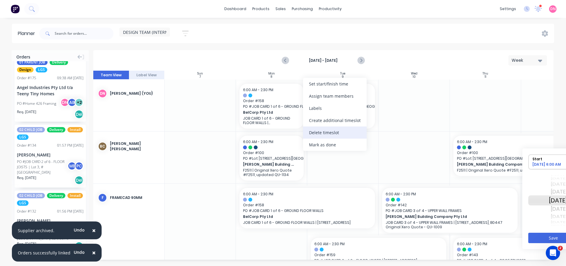
click at [321, 128] on div "Delete timeslot" at bounding box center [335, 133] width 64 height 12
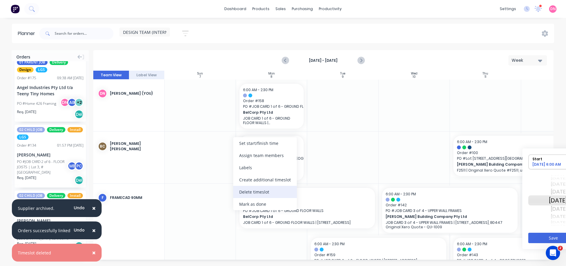
click at [249, 186] on div "Delete timeslot" at bounding box center [265, 192] width 64 height 12
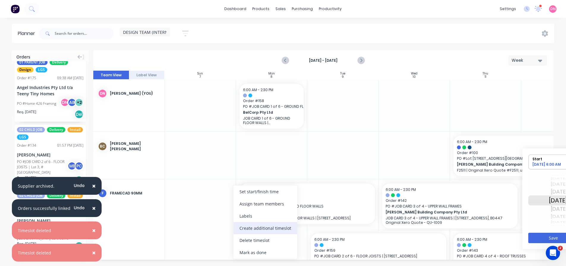
click at [260, 224] on div "Create additional timeslot" at bounding box center [266, 228] width 64 height 12
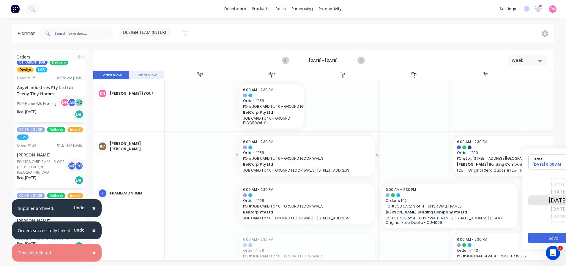
drag, startPoint x: 241, startPoint y: 244, endPoint x: 233, endPoint y: 153, distance: 91.9
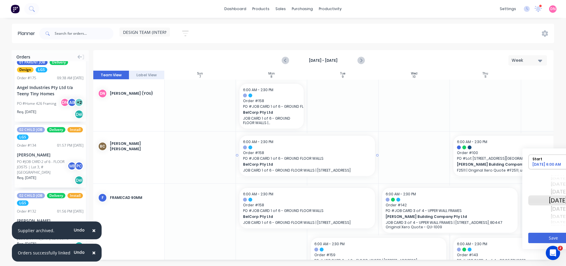
drag, startPoint x: 319, startPoint y: 150, endPoint x: 313, endPoint y: 151, distance: 6.2
click at [313, 151] on div "6:00 AM - 2:30 PM Order # 158 PO # JOB CARD 1 of 6 - GROUND FLOOR WALLS BelCorp…" at bounding box center [307, 154] width 143 height 45
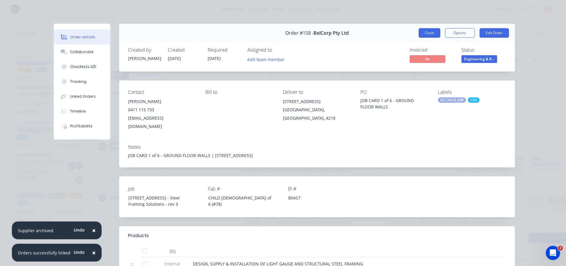
click at [434, 29] on button "Close" at bounding box center [430, 33] width 22 height 10
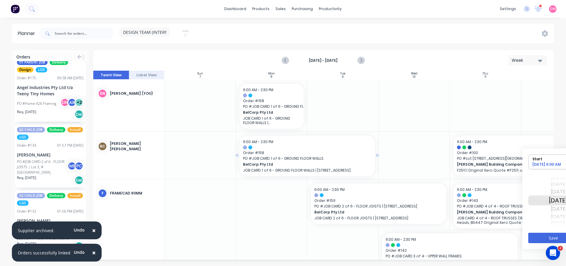
click at [346, 139] on div at bounding box center [323, 165] width 461 height 189
click at [277, 211] on div at bounding box center [323, 165] width 461 height 189
click at [282, 249] on div at bounding box center [323, 165] width 461 height 189
click at [313, 92] on div at bounding box center [323, 165] width 461 height 189
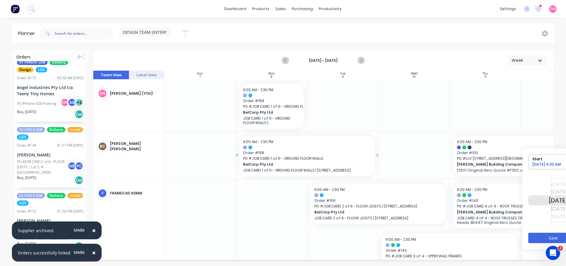
drag, startPoint x: 264, startPoint y: 126, endPoint x: 236, endPoint y: 141, distance: 31.4
click at [236, 141] on div at bounding box center [323, 165] width 461 height 189
drag, startPoint x: 319, startPoint y: 145, endPoint x: 294, endPoint y: 149, distance: 25.5
click at [294, 149] on div at bounding box center [323, 165] width 461 height 189
click at [211, 161] on div at bounding box center [323, 165] width 461 height 189
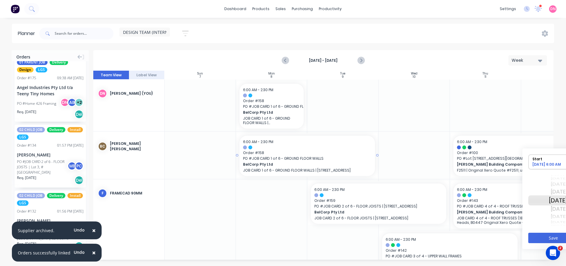
scroll to position [0, 0]
click at [255, 90] on div at bounding box center [323, 165] width 461 height 189
click at [251, 92] on div at bounding box center [323, 165] width 461 height 189
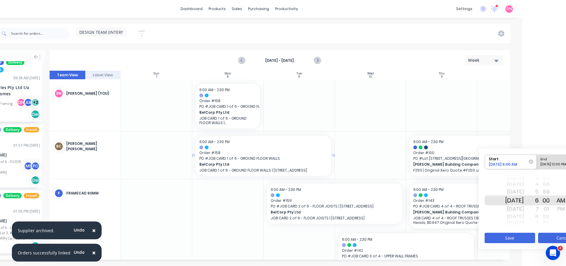
click at [553, 233] on button "Cancel" at bounding box center [563, 238] width 51 height 10
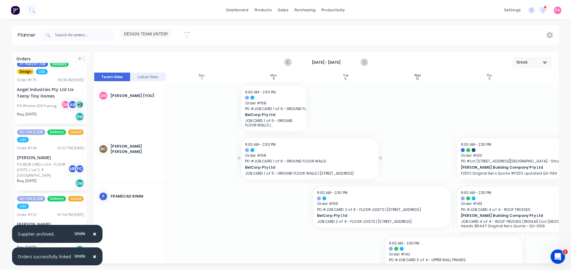
scroll to position [0, 0]
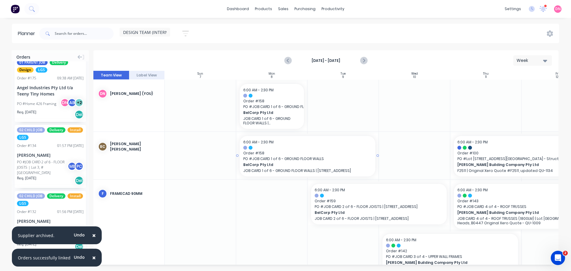
click at [321, 150] on div at bounding box center [325, 168] width 465 height 194
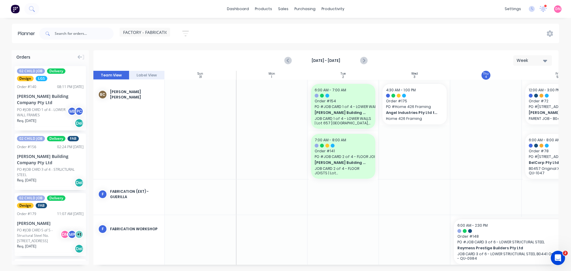
click at [182, 30] on icon "button" at bounding box center [185, 33] width 7 height 7
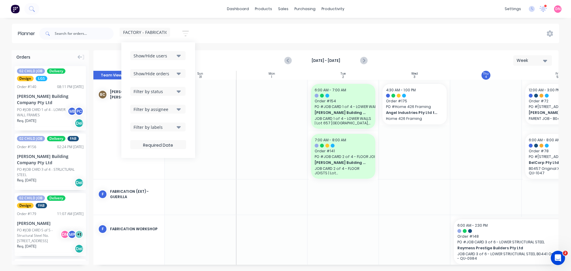
click at [153, 30] on span "FACTORY - FABRICATION" at bounding box center [147, 32] width 49 height 6
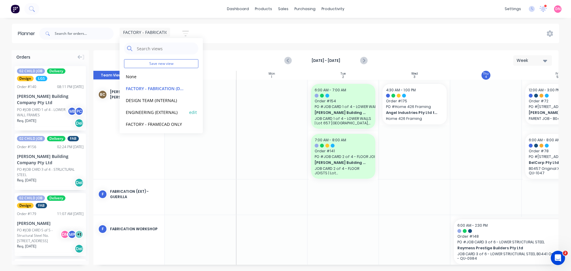
scroll to position [9, 0]
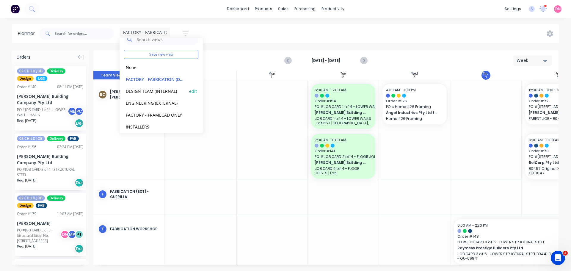
click at [153, 87] on button "DESIGN TEAM (INTERNAL)" at bounding box center [155, 90] width 63 height 7
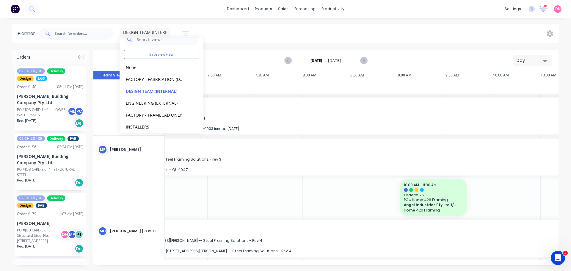
scroll to position [71, 0]
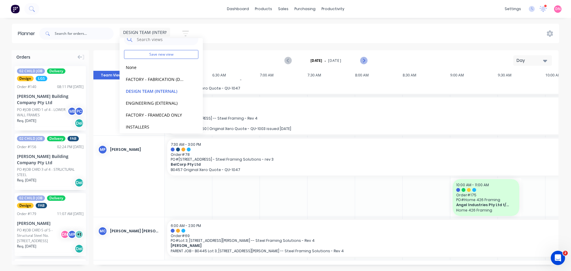
click at [367, 57] on icon "Next page" at bounding box center [363, 60] width 7 height 7
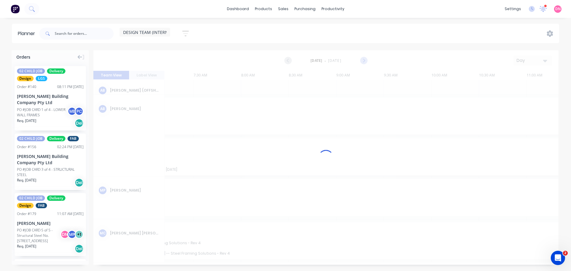
scroll to position [3, 190]
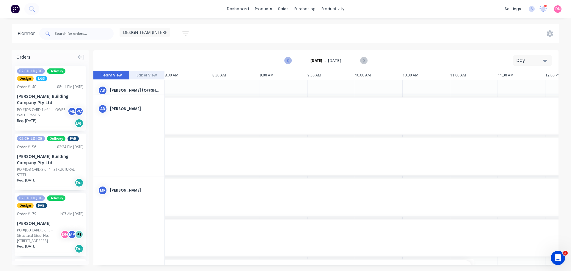
click at [290, 57] on icon "Previous page" at bounding box center [288, 60] width 7 height 7
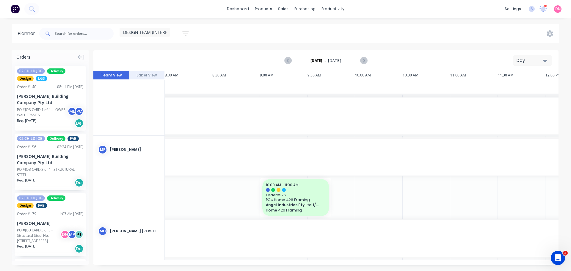
scroll to position [71, 190]
click at [182, 31] on icon "button" at bounding box center [185, 34] width 7 height 6
click at [157, 30] on span "DESIGN TEAM (INTERNAL)" at bounding box center [148, 32] width 51 height 6
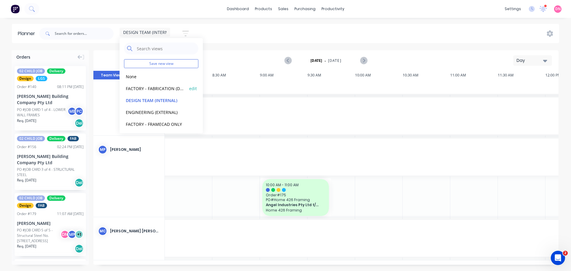
click at [165, 85] on button "FACTORY - FABRICATION (Default)" at bounding box center [155, 88] width 63 height 7
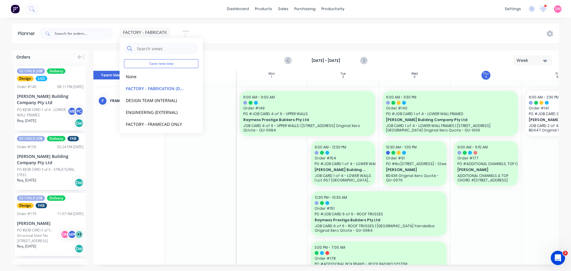
scroll to position [237, 0]
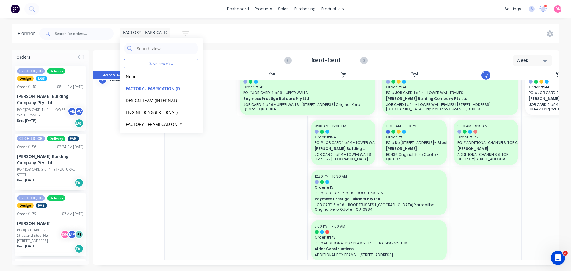
click at [165, 133] on div at bounding box center [200, 163] width 71 height 194
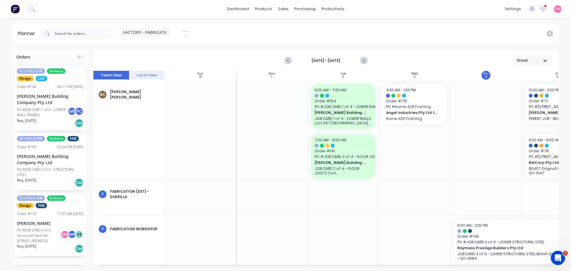
scroll to position [0, 0]
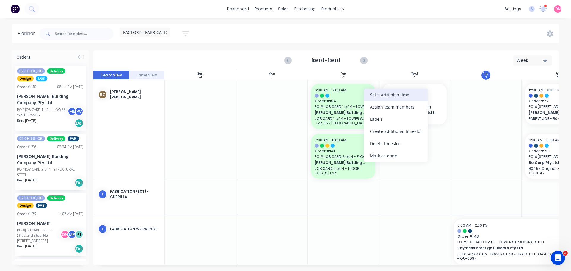
click at [387, 98] on div "Set start/finish time" at bounding box center [396, 95] width 64 height 12
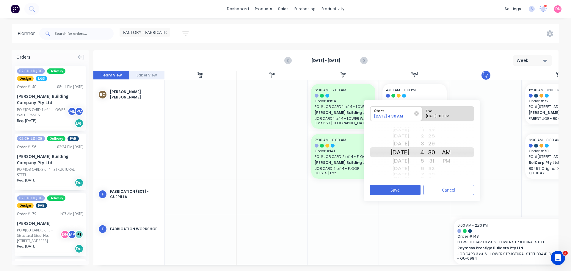
click at [419, 165] on div "6" at bounding box center [416, 169] width 15 height 8
click at [401, 186] on button "Save" at bounding box center [395, 190] width 51 height 10
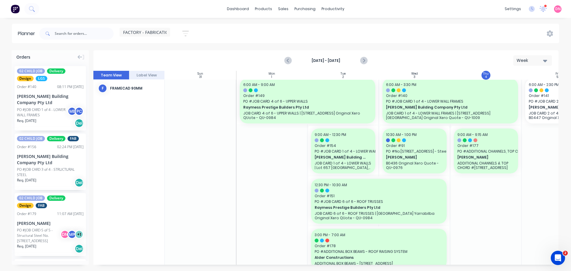
scroll to position [194, 0]
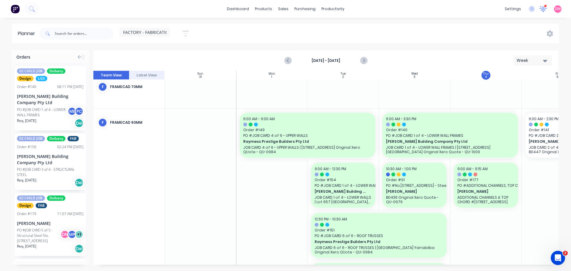
click at [546, 8] on icon at bounding box center [543, 8] width 5 height 5
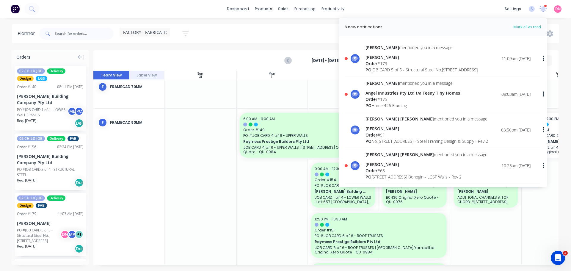
click at [464, 60] on div "Order # 179" at bounding box center [421, 63] width 112 height 6
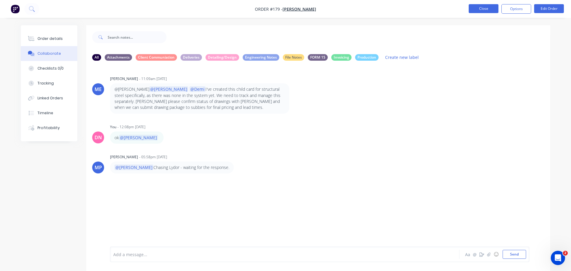
click at [496, 4] on button "Close" at bounding box center [484, 8] width 30 height 9
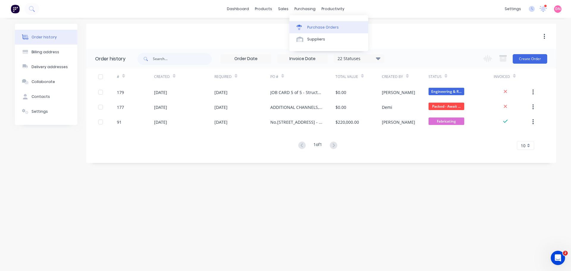
click at [300, 21] on link "Purchase Orders" at bounding box center [328, 27] width 79 height 12
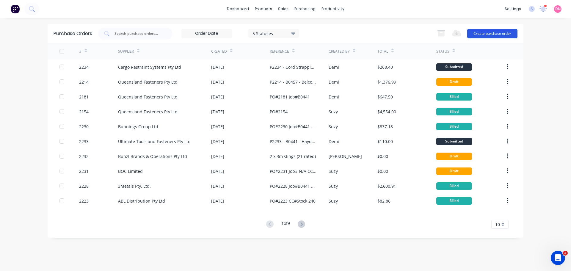
click at [491, 33] on button "Create purchase order" at bounding box center [492, 34] width 50 height 10
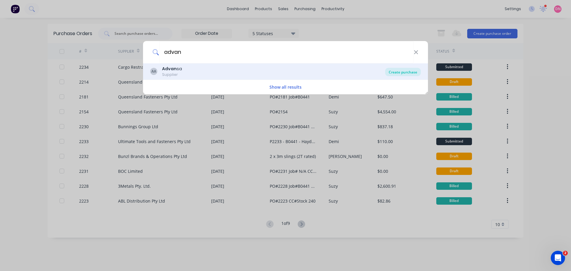
type input "advan"
click at [399, 73] on div "Create purchase" at bounding box center [403, 72] width 36 height 8
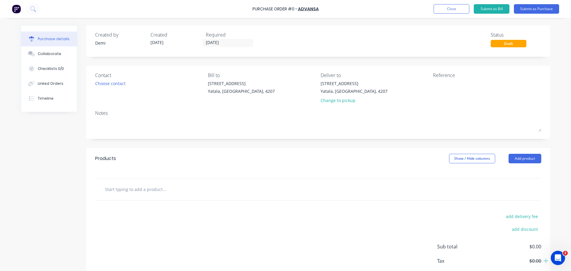
click at [169, 183] on input "text" at bounding box center [164, 189] width 119 height 12
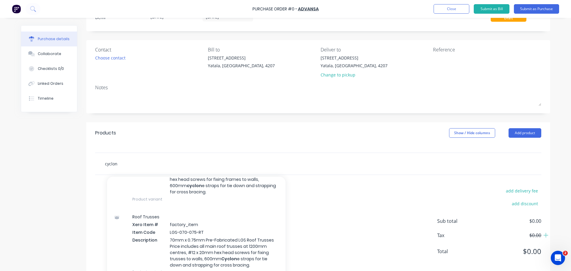
scroll to position [169, 0]
type input "cyclon"
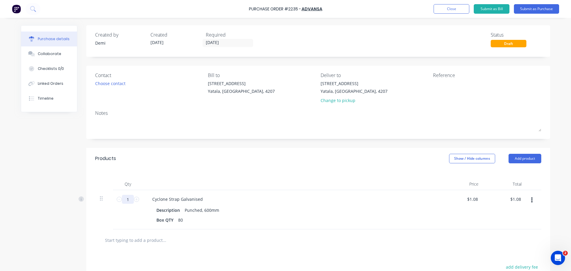
drag, startPoint x: 125, startPoint y: 184, endPoint x: 119, endPoint y: 185, distance: 6.0
click at [122, 195] on input "1" at bounding box center [128, 199] width 12 height 9
type input "4"
type input "$4.32"
type input "40"
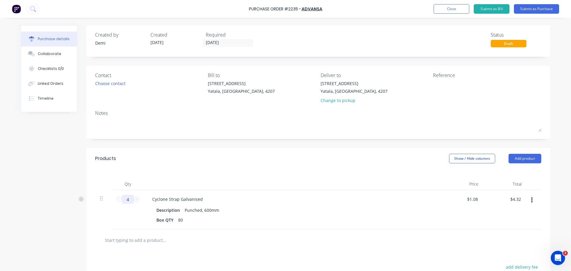
type input "$43.20"
type input "400"
type input "$432.00"
type input "400"
click at [208, 216] on div "Box QTY 80" at bounding box center [290, 220] width 272 height 9
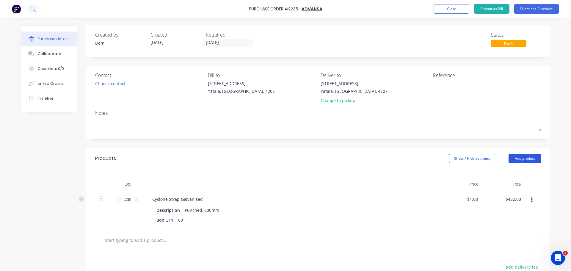
click at [529, 154] on button "Add product" at bounding box center [524, 159] width 33 height 10
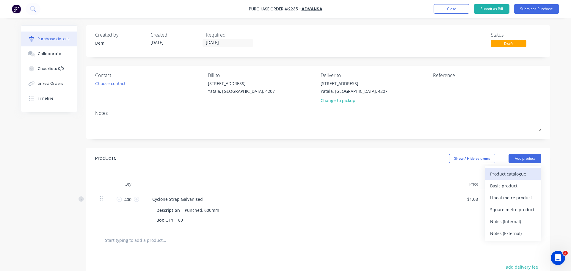
click at [497, 169] on div "Product catalogue" at bounding box center [513, 173] width 46 height 9
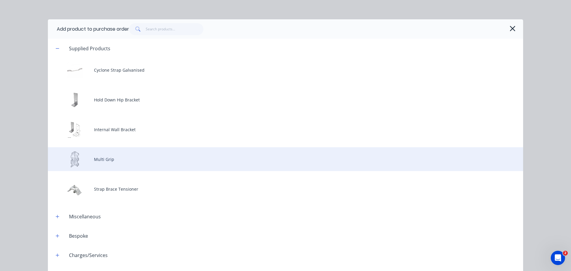
click at [113, 154] on div "Multi Grip" at bounding box center [285, 159] width 475 height 24
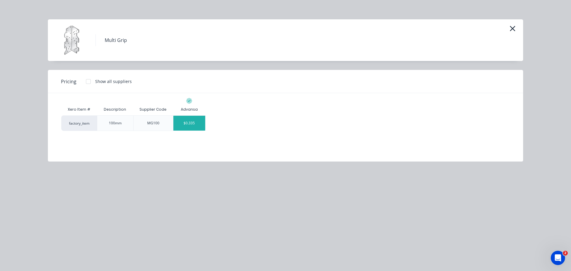
click at [185, 116] on div "$0.335" at bounding box center [189, 123] width 32 height 15
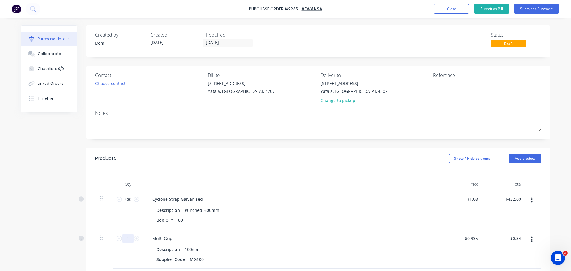
click at [127, 234] on input "1" at bounding box center [128, 238] width 12 height 9
type input "10"
type input "$3.35"
type input "100"
type input "$33.50"
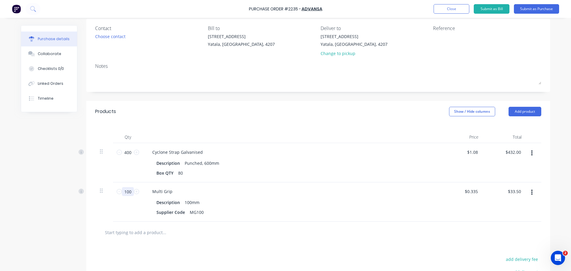
scroll to position [74, 0]
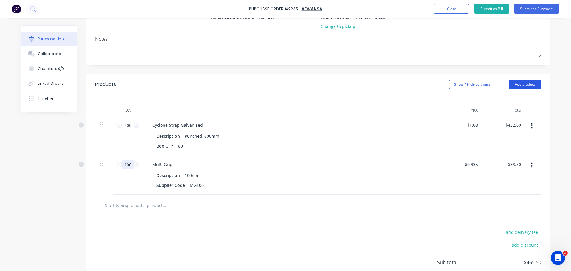
type input "100"
click at [520, 80] on button "Add product" at bounding box center [524, 85] width 33 height 10
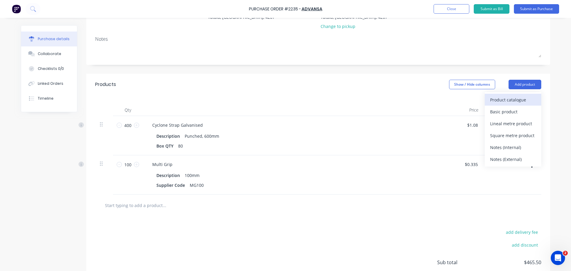
click at [517, 95] on div "Product catalogue" at bounding box center [513, 99] width 46 height 9
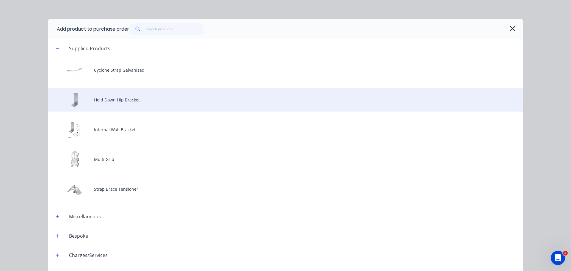
click at [247, 95] on div "Hold Down Hip Bracket" at bounding box center [285, 100] width 475 height 24
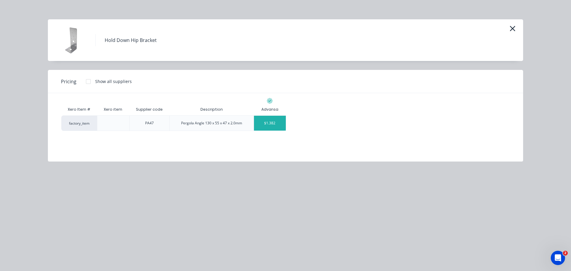
click at [275, 116] on div "$1.382" at bounding box center [270, 123] width 32 height 15
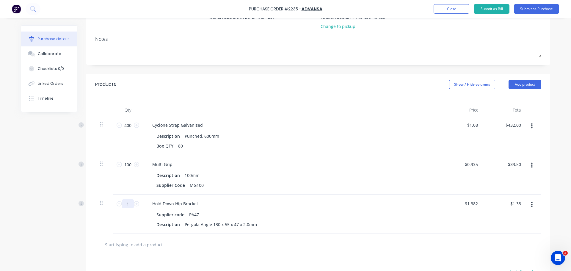
drag, startPoint x: 124, startPoint y: 170, endPoint x: 119, endPoint y: 171, distance: 5.2
click at [122, 199] on input "1" at bounding box center [128, 203] width 12 height 9
type input "16"
type input "$22.11"
type input "160"
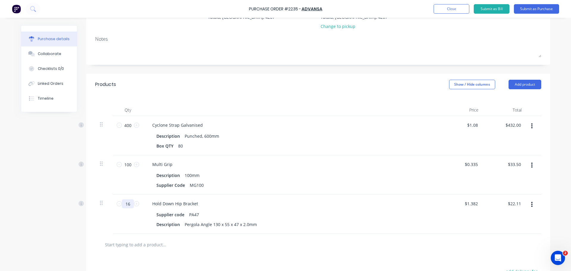
type input "$221.12"
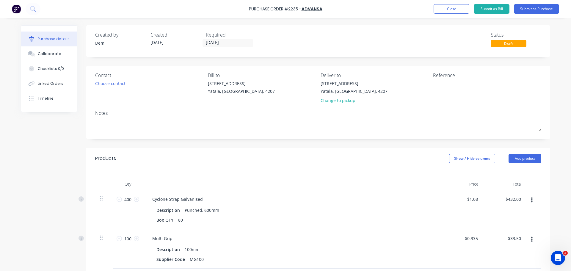
scroll to position [0, 0]
type input "160"
click at [101, 83] on div "Choose contact" at bounding box center [110, 83] width 30 height 6
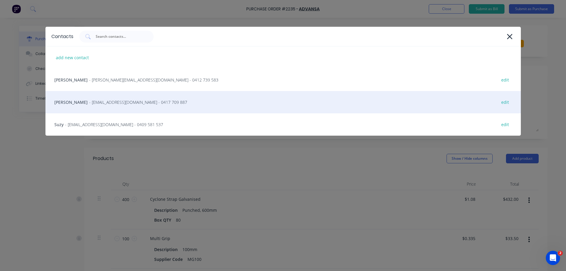
click at [130, 106] on div "Glen Johnson - sales@advansa.com.au - 0417 709 887 edit" at bounding box center [283, 102] width 476 height 22
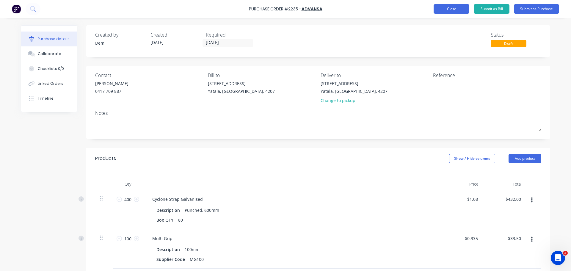
click at [463, 10] on button "Close" at bounding box center [452, 9] width 36 height 10
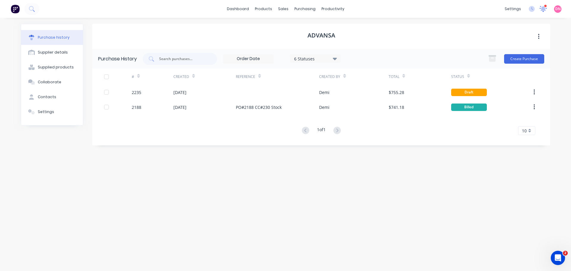
click at [546, 10] on icon at bounding box center [543, 8] width 6 height 6
